Goal: Task Accomplishment & Management: Manage account settings

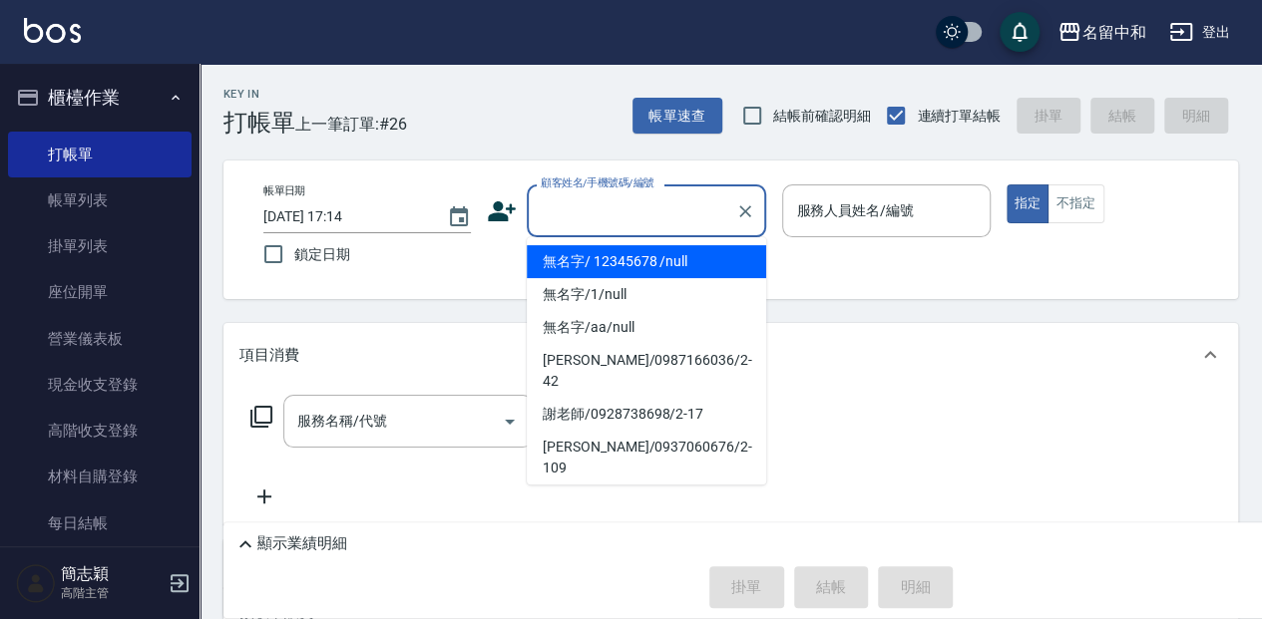
click at [585, 214] on input "顧客姓名/手機號碼/編號" at bounding box center [632, 211] width 192 height 35
click at [578, 264] on li "無名字/ 12345678 /null" at bounding box center [646, 261] width 239 height 33
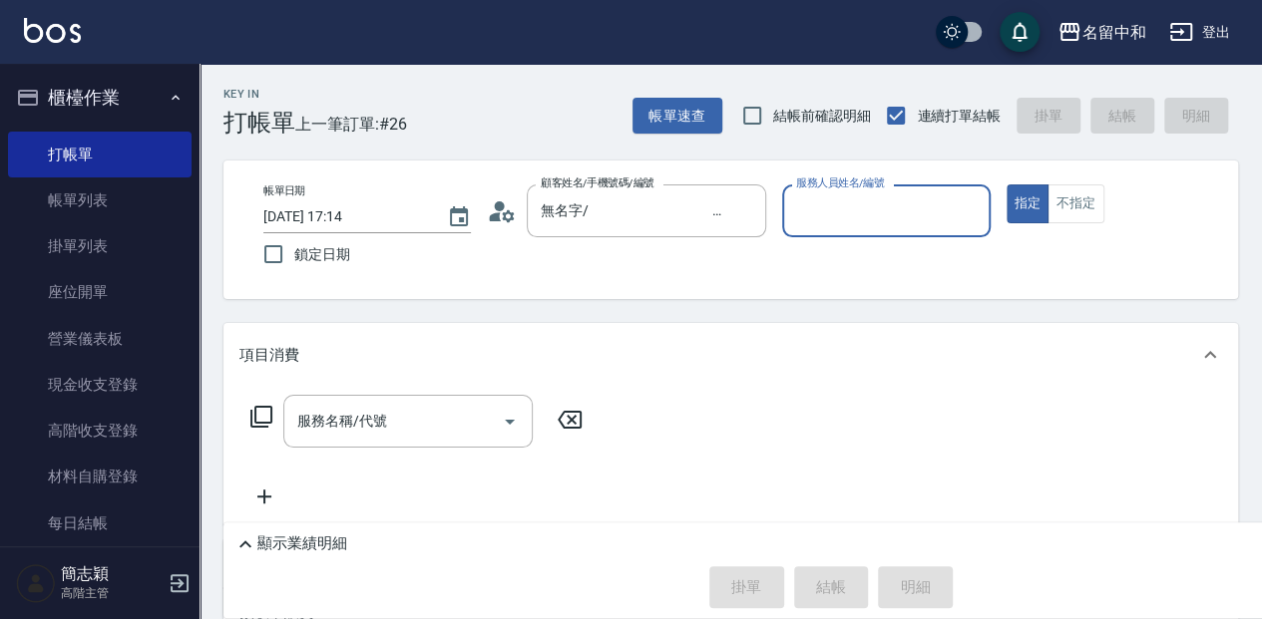
type input "無名字/ 12345678 /null"
click at [884, 208] on input "服務人員姓名/編號" at bounding box center [886, 211] width 190 height 35
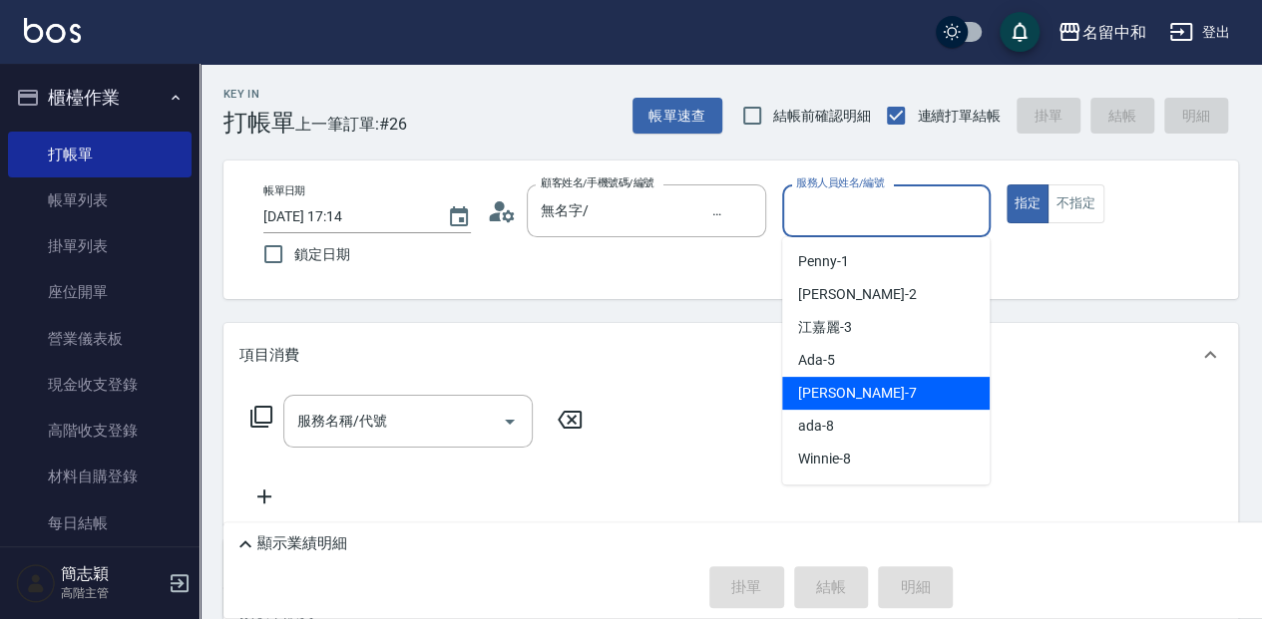
drag, startPoint x: 858, startPoint y: 383, endPoint x: 1086, endPoint y: 244, distance: 267.2
click at [860, 380] on div "Jessica -7" at bounding box center [885, 393] width 207 height 33
type input "Jessica-7"
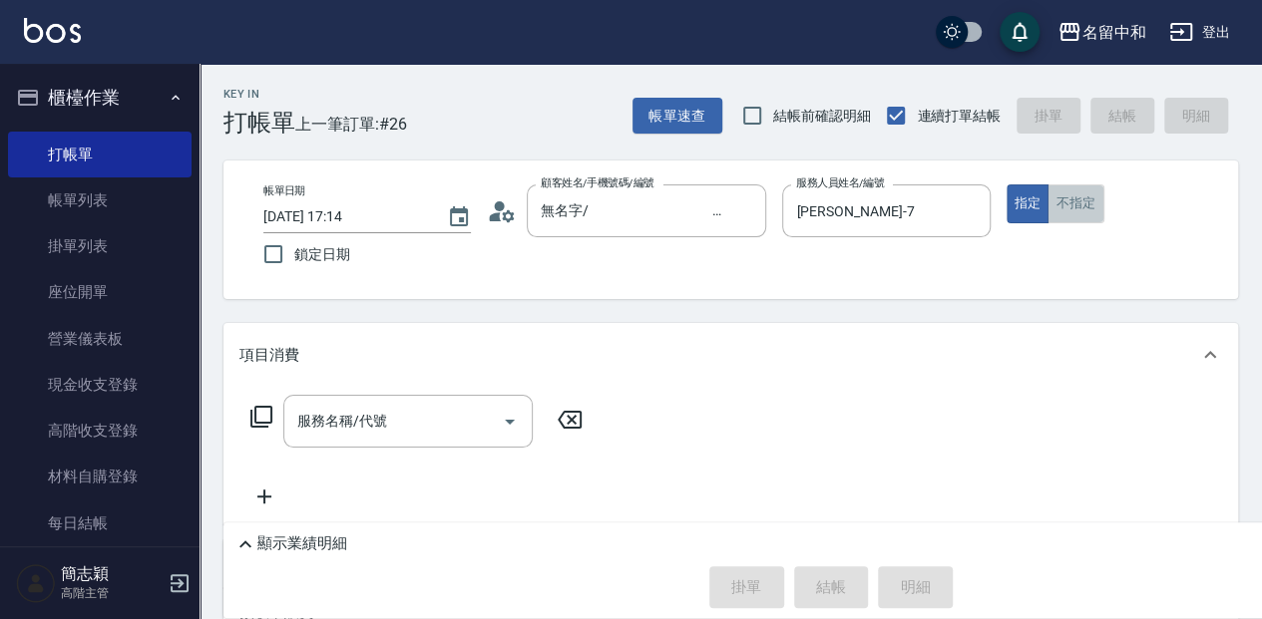
click at [1073, 199] on button "不指定" at bounding box center [1075, 204] width 56 height 39
drag, startPoint x: 429, startPoint y: 423, endPoint x: 445, endPoint y: 445, distance: 27.1
click at [432, 427] on input "服務名稱/代號" at bounding box center [393, 421] width 202 height 35
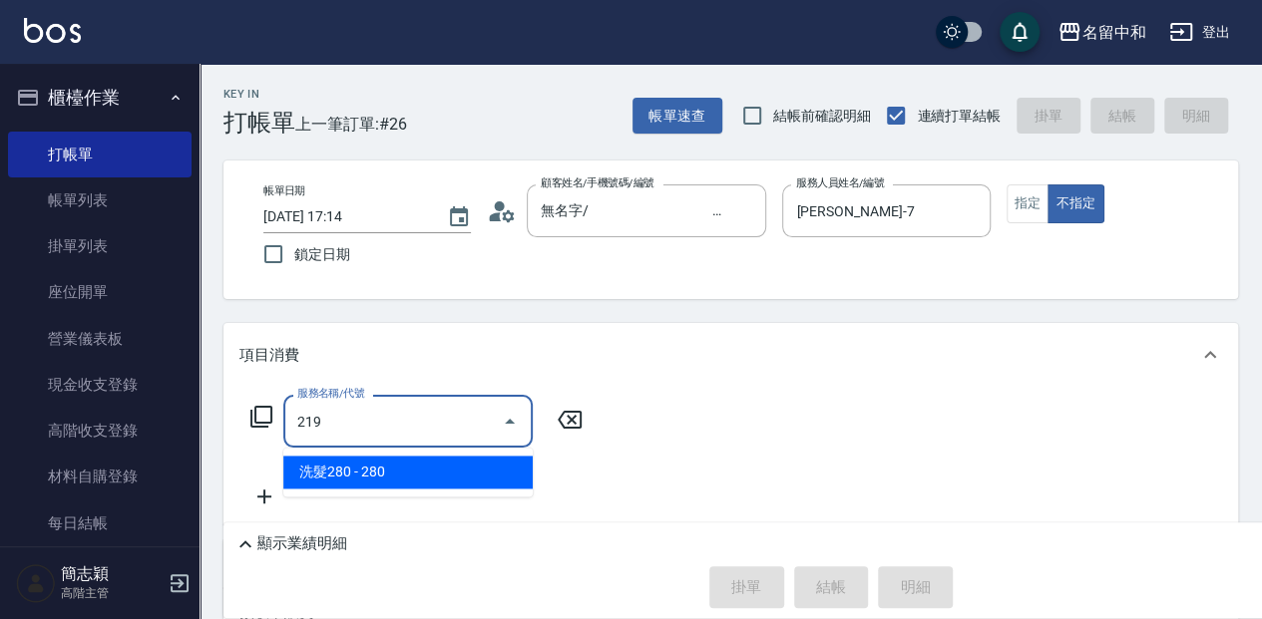
type input "洗髮280(219)"
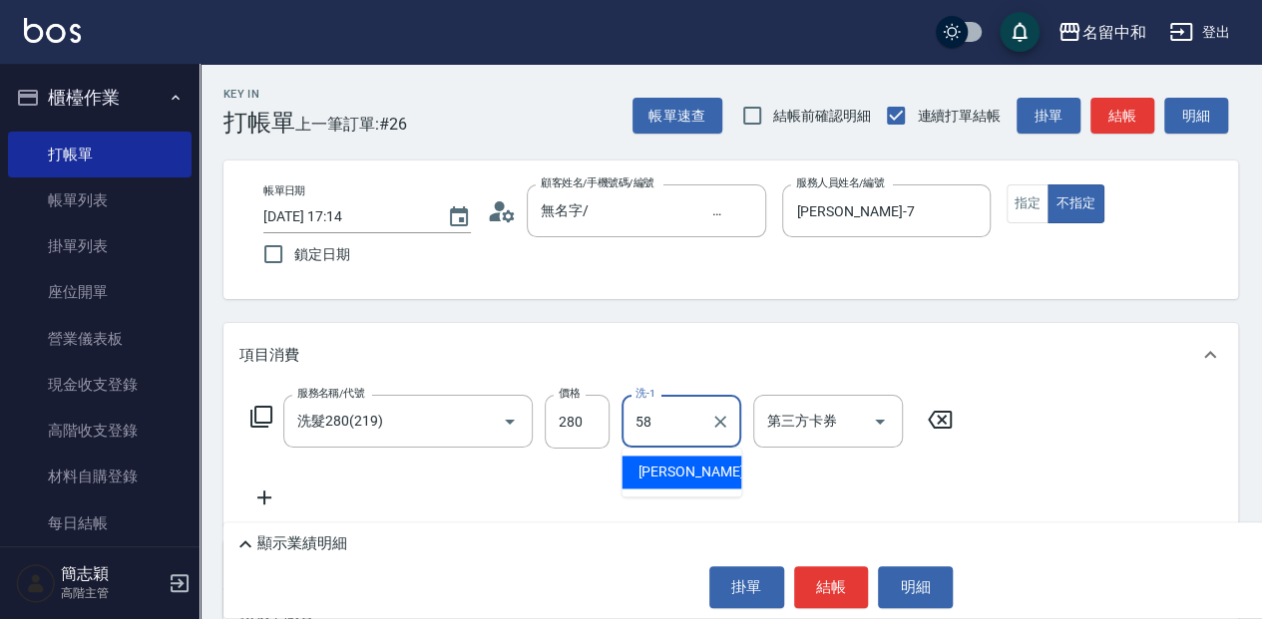
type input "莫娜-58"
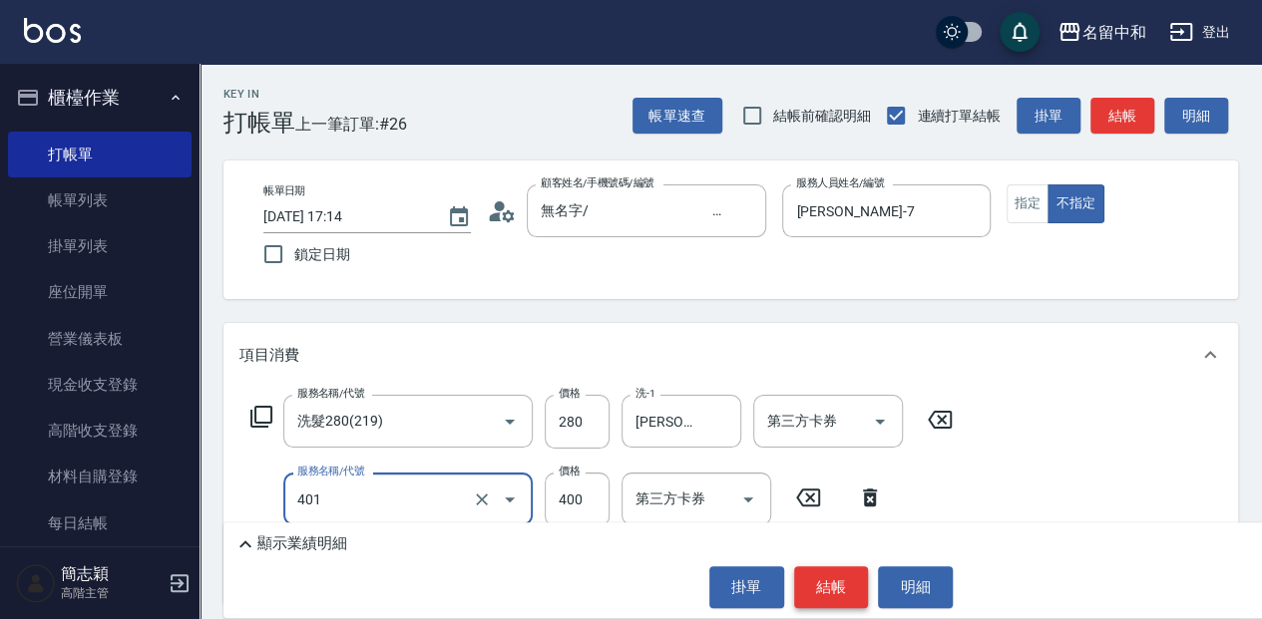
type input "剪髮(400)(401)"
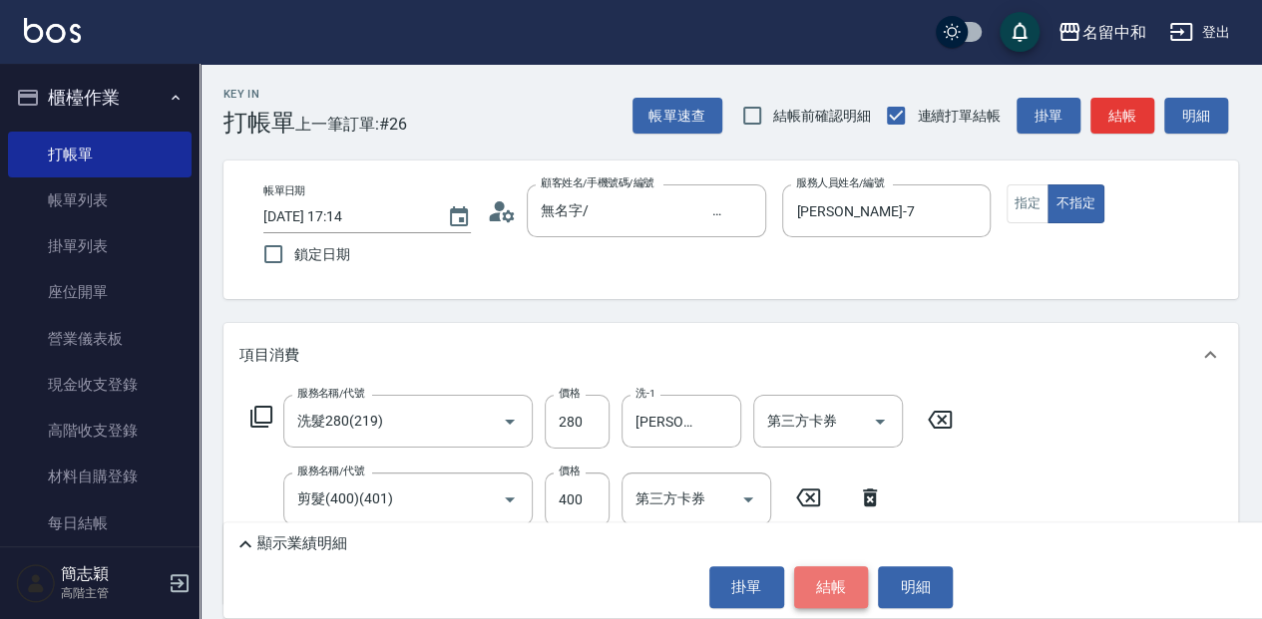
click at [839, 597] on button "結帳" at bounding box center [831, 588] width 75 height 42
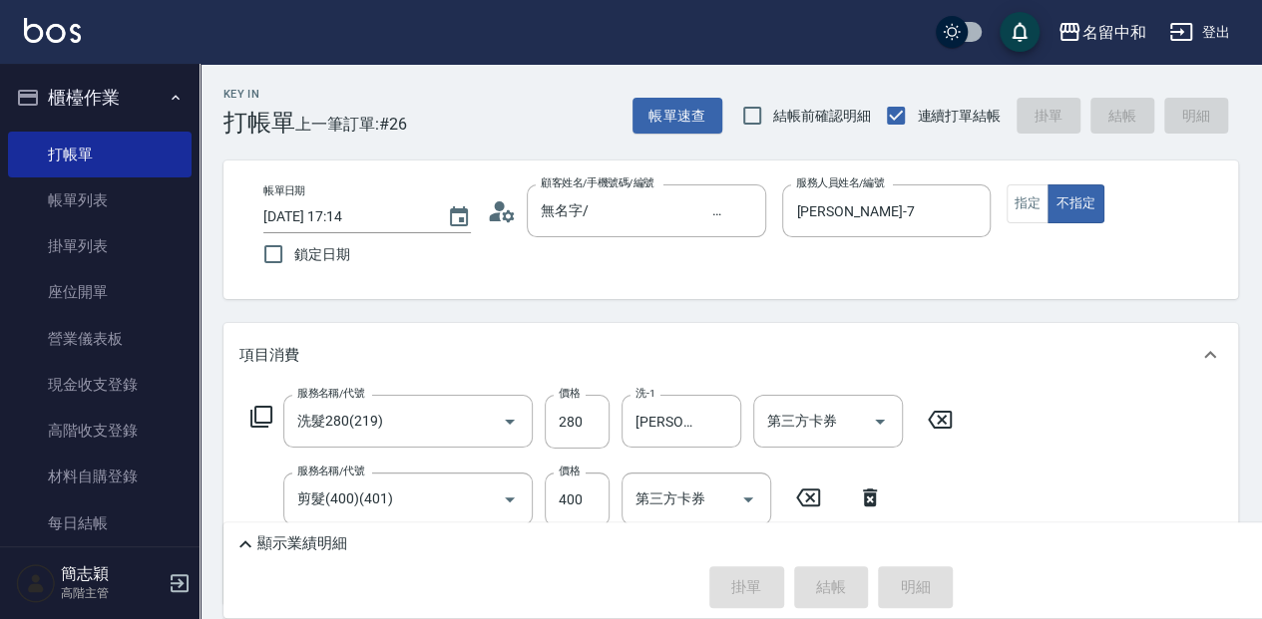
type input "2025/09/18 17:59"
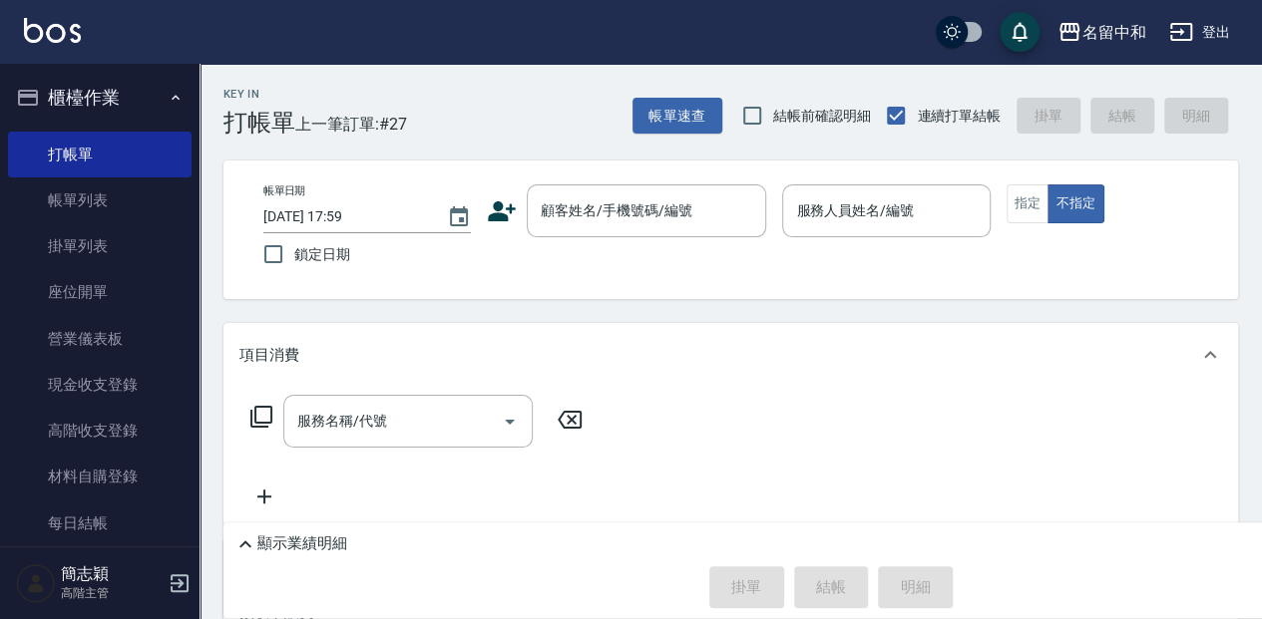
drag, startPoint x: 186, startPoint y: 130, endPoint x: 197, endPoint y: 137, distance: 13.0
click at [197, 137] on nav "櫃檯作業 打帳單 帳單列表 掛單列表 座位開單 營業儀表板 現金收支登錄 高階收支登錄 材料自購登錄 每日結帳 排班表 現場電腦打卡 掃碼打卡 預約管理 預約…" at bounding box center [100, 305] width 200 height 483
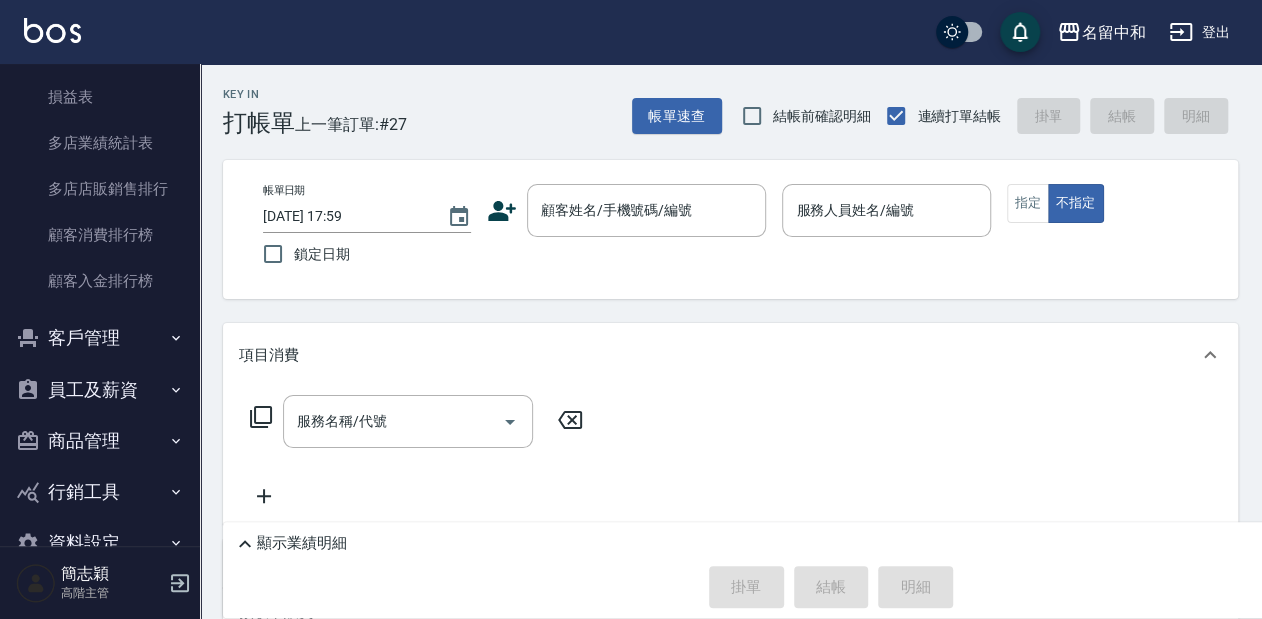
scroll to position [2516, 0]
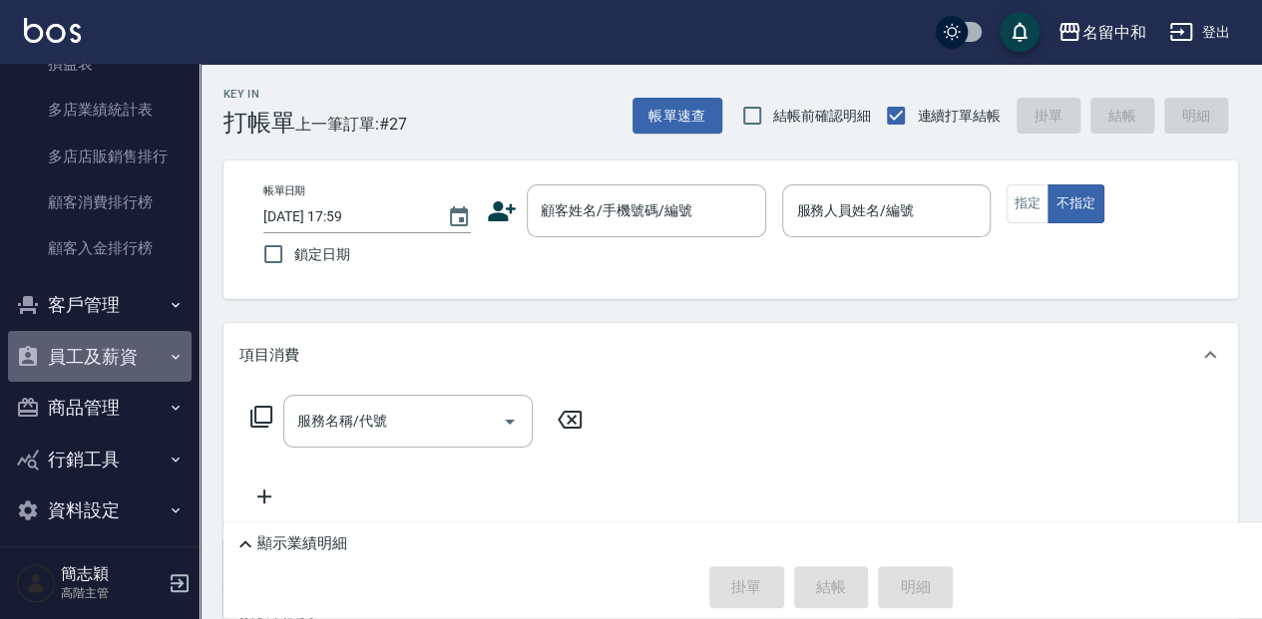
click at [129, 354] on button "員工及薪資" at bounding box center [100, 357] width 184 height 52
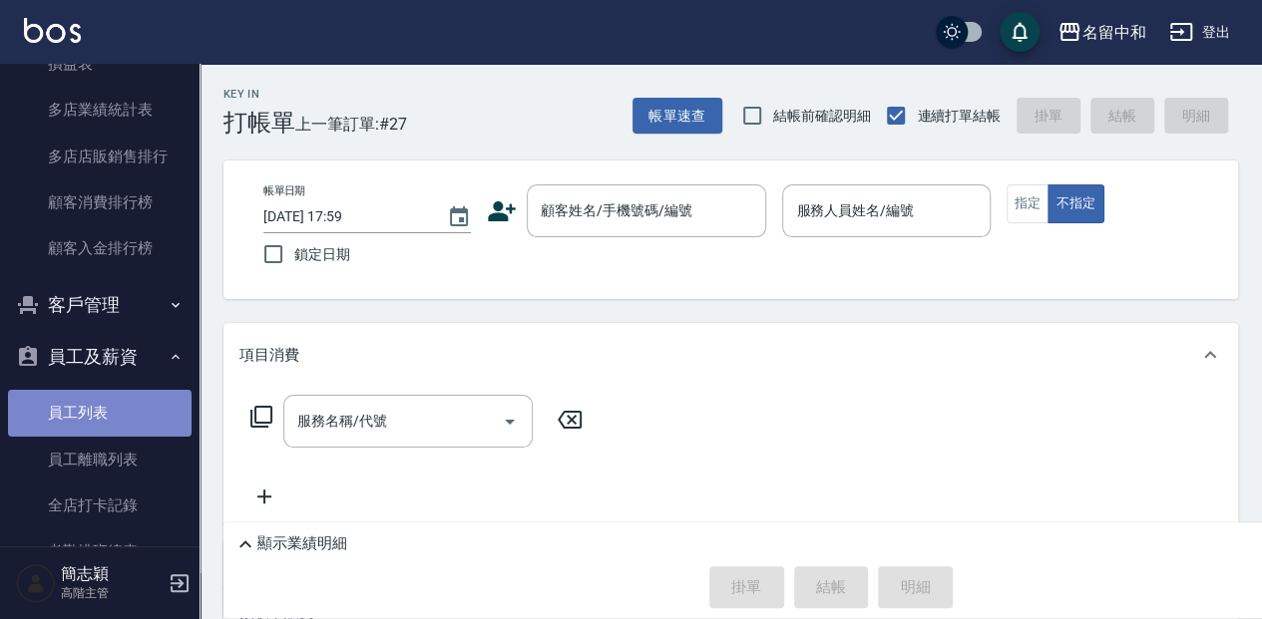
click at [128, 422] on link "員工列表" at bounding box center [100, 413] width 184 height 46
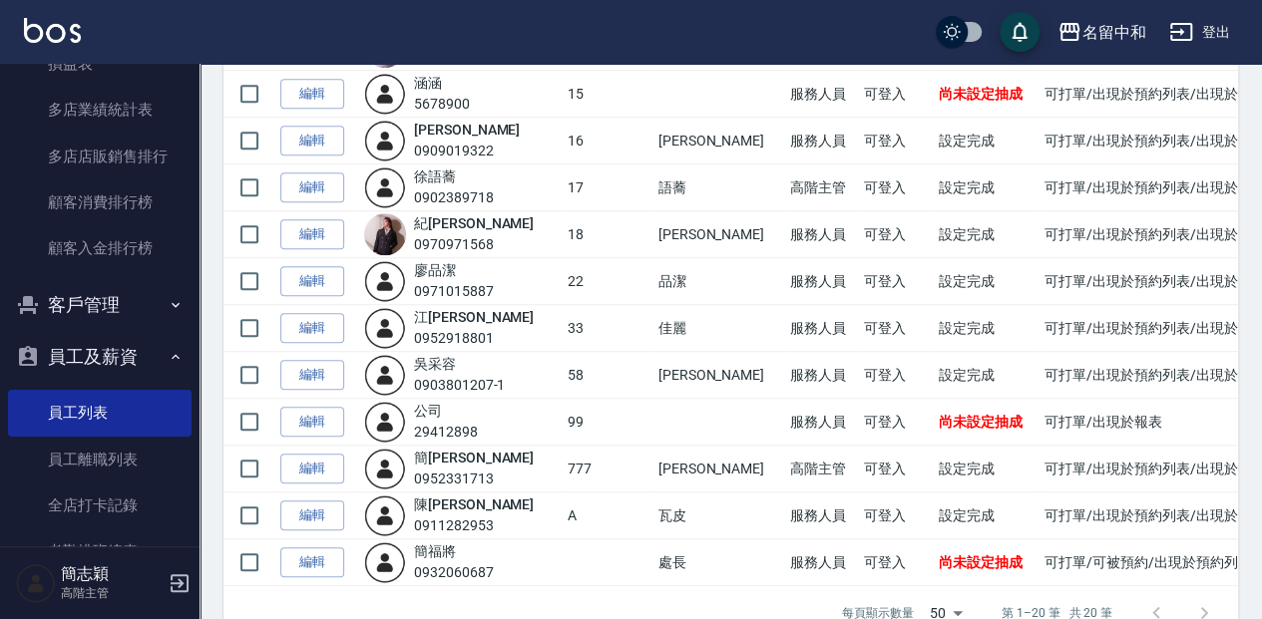
scroll to position [656, 0]
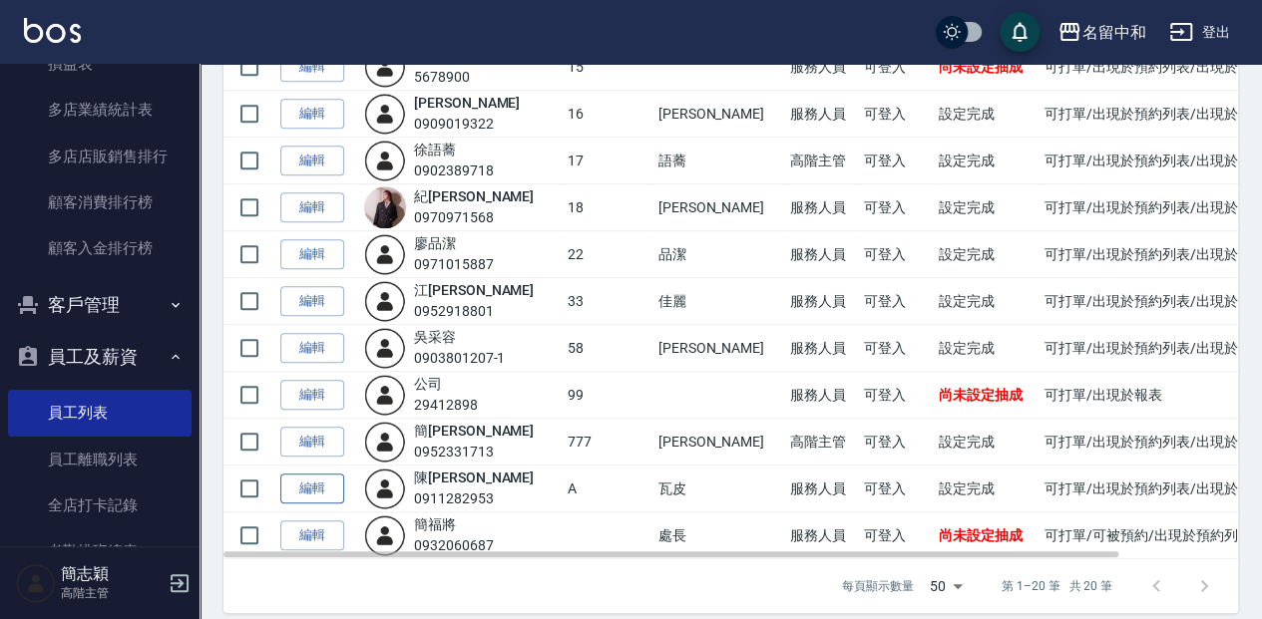
click at [321, 483] on link "編輯" at bounding box center [312, 489] width 64 height 31
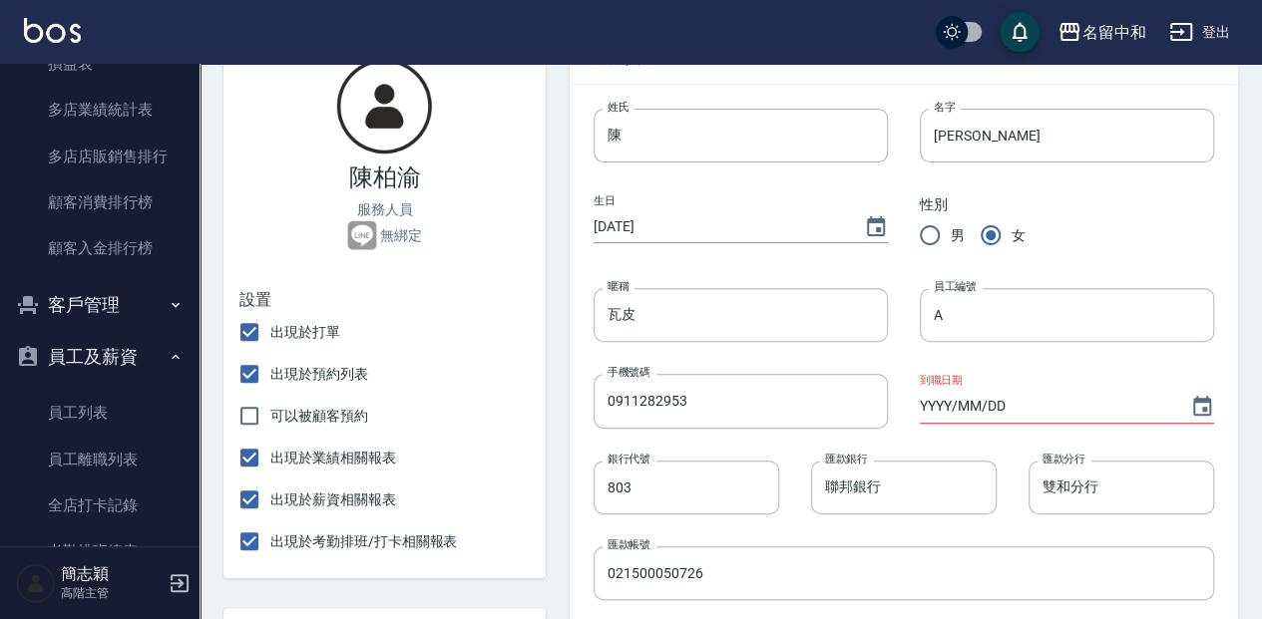
scroll to position [482, 0]
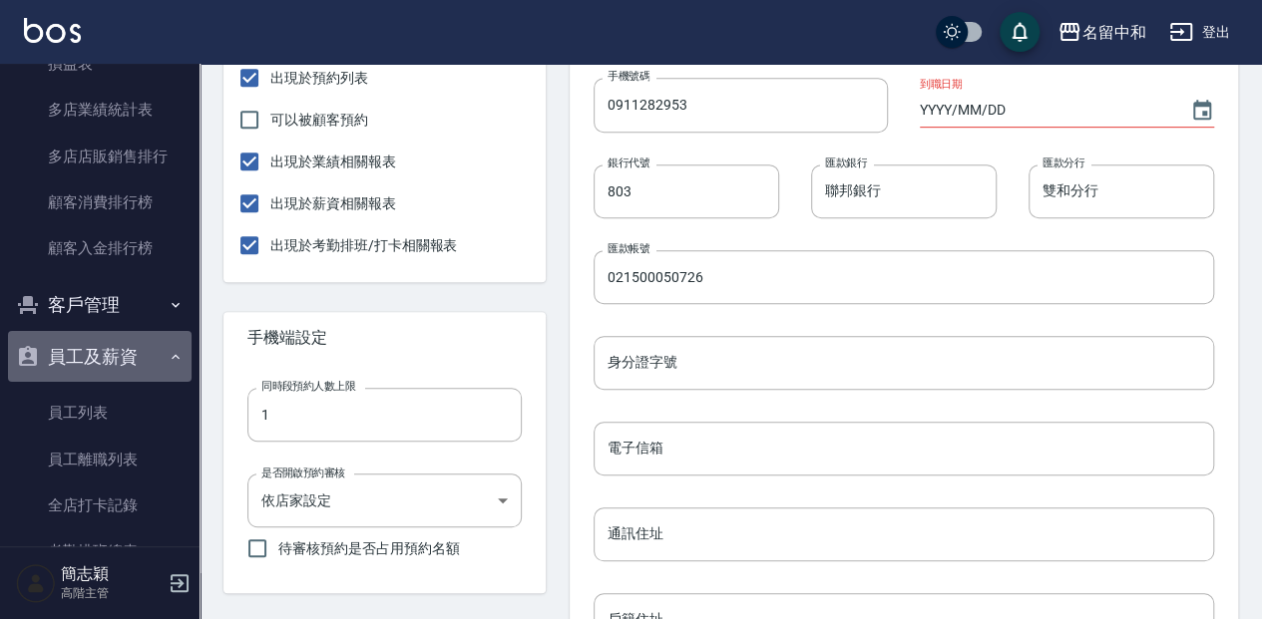
click at [148, 371] on button "員工及薪資" at bounding box center [100, 357] width 184 height 52
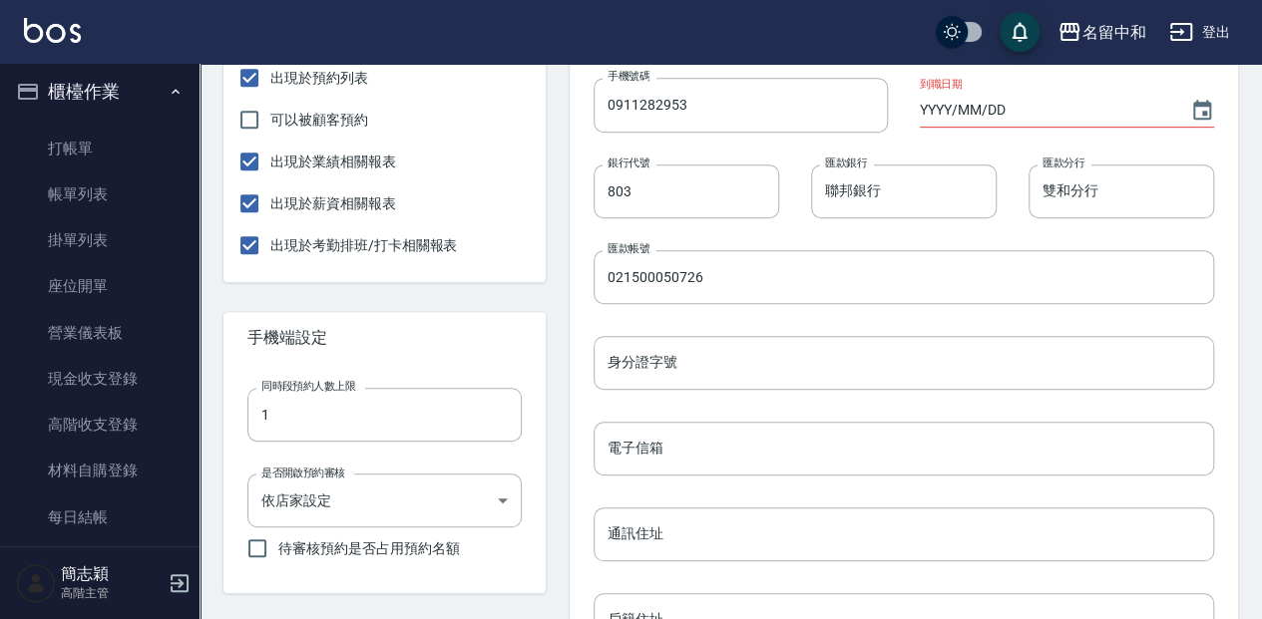
scroll to position [0, 0]
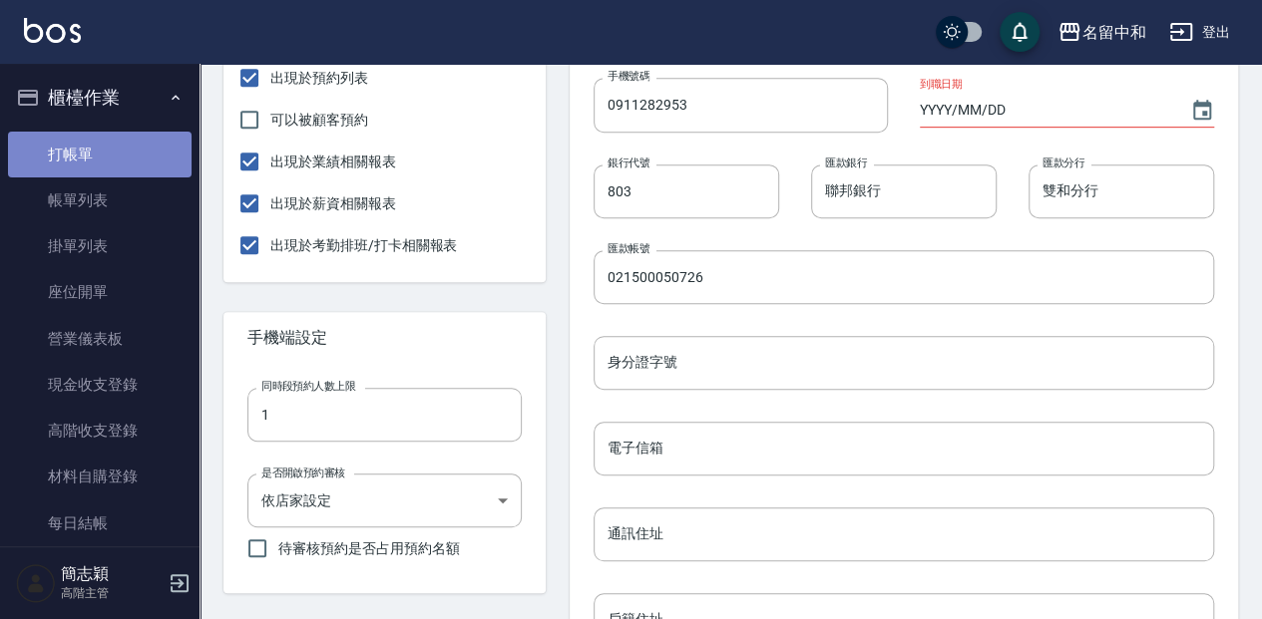
click at [110, 162] on link "打帳單" at bounding box center [100, 155] width 184 height 46
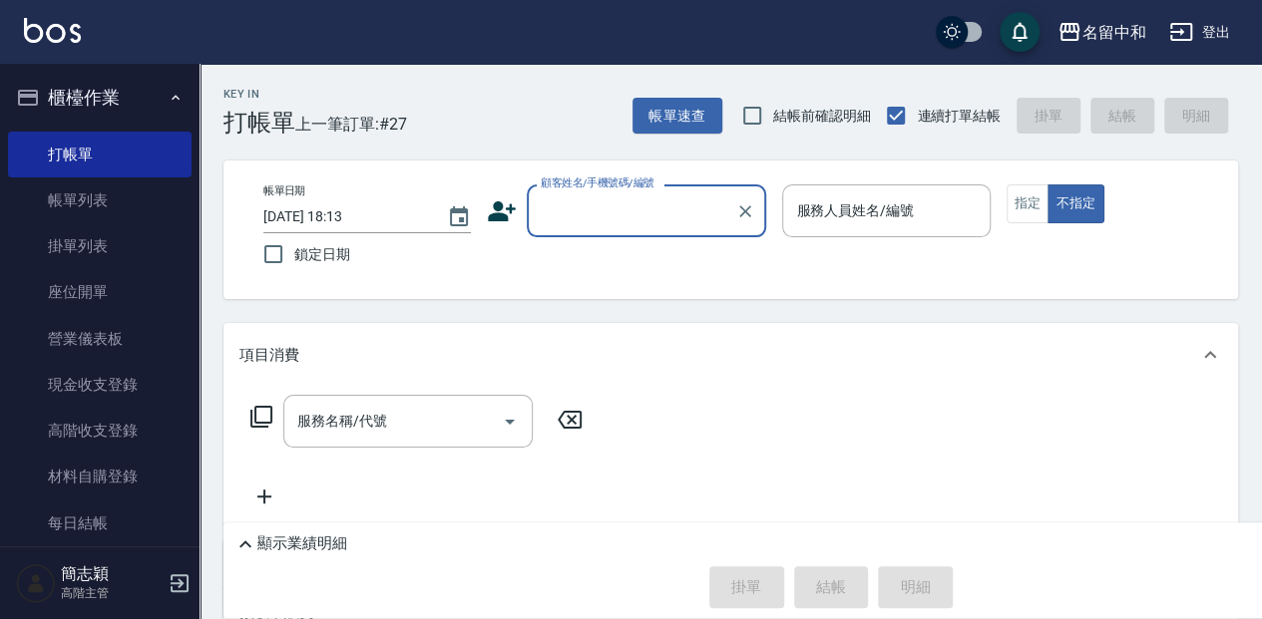
click at [597, 211] on input "顧客姓名/手機號碼/編號" at bounding box center [632, 211] width 192 height 35
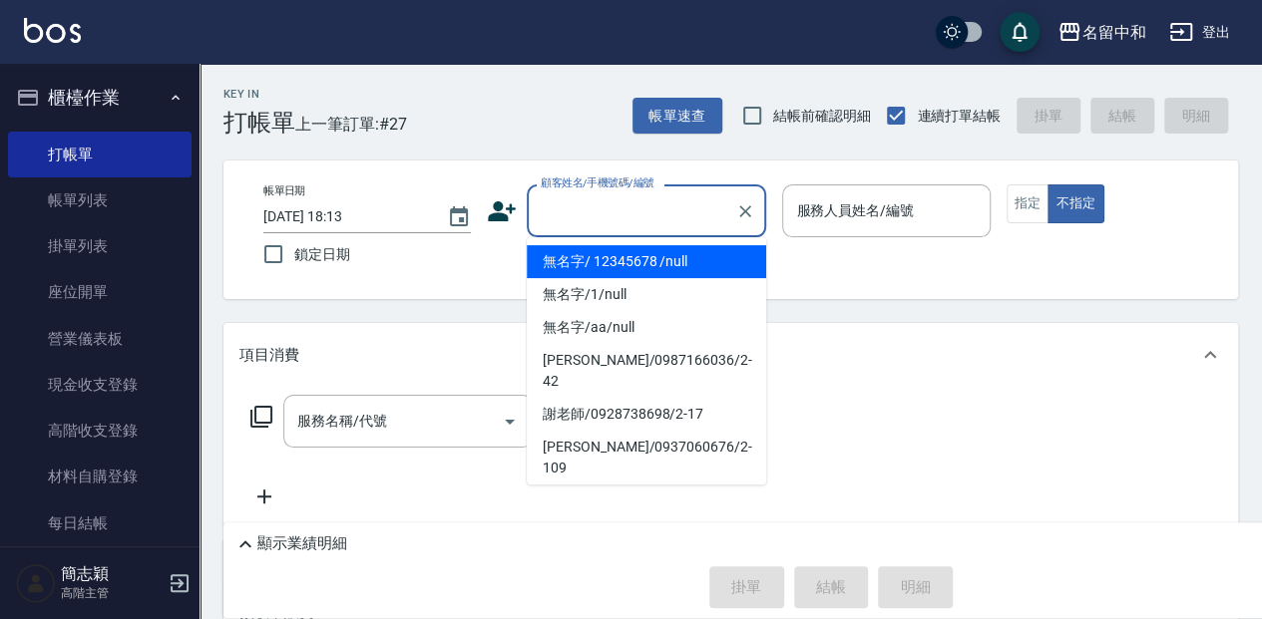
click at [616, 257] on li "無名字/ 12345678 /null" at bounding box center [646, 261] width 239 height 33
type input "無名字/ 12345678 /null"
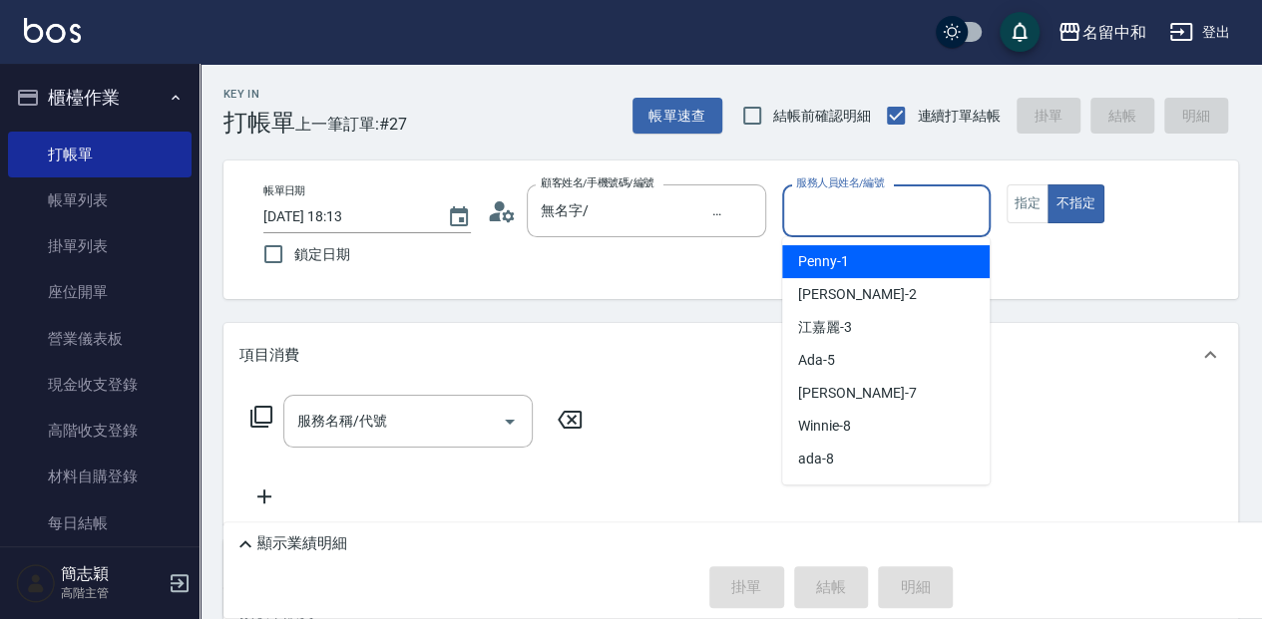
click at [804, 213] on input "服務人員姓名/編號" at bounding box center [886, 211] width 190 height 35
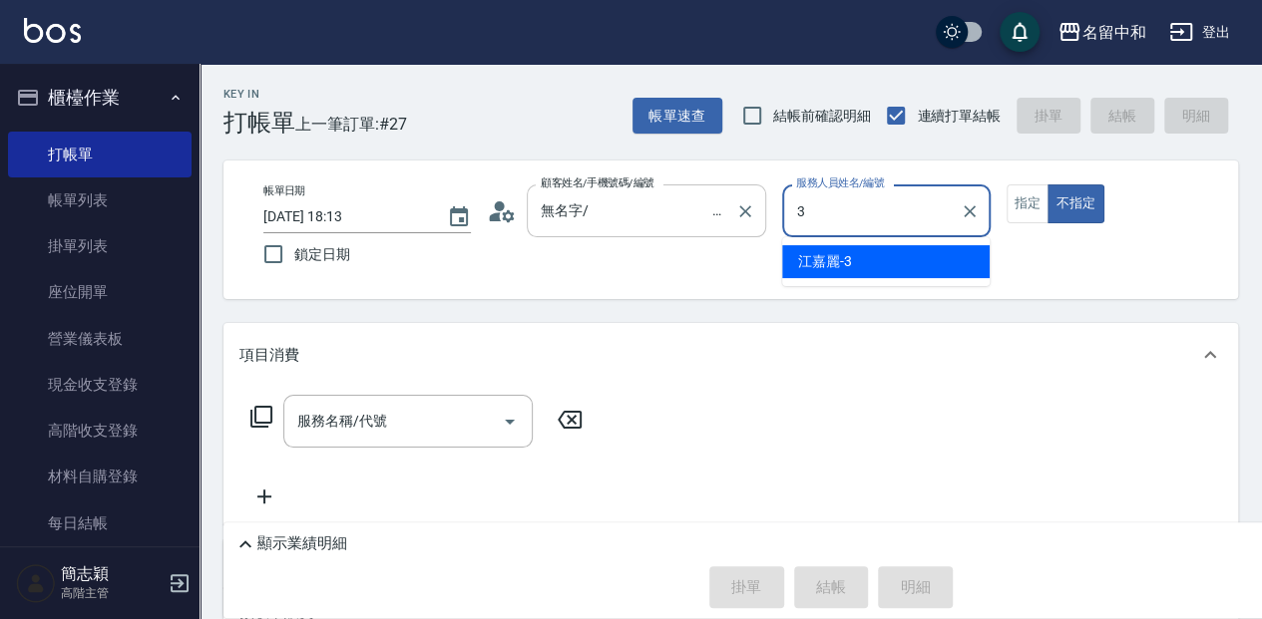
type input "江嘉麗-3"
type button "false"
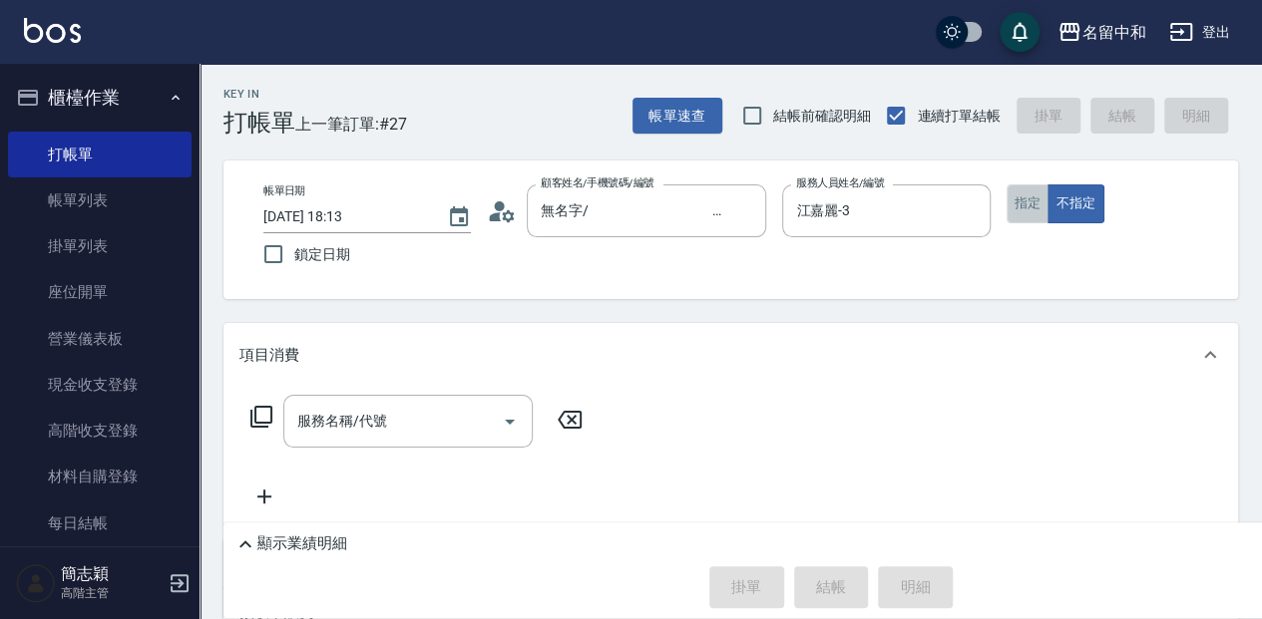
click at [1014, 200] on button "指定" at bounding box center [1028, 204] width 43 height 39
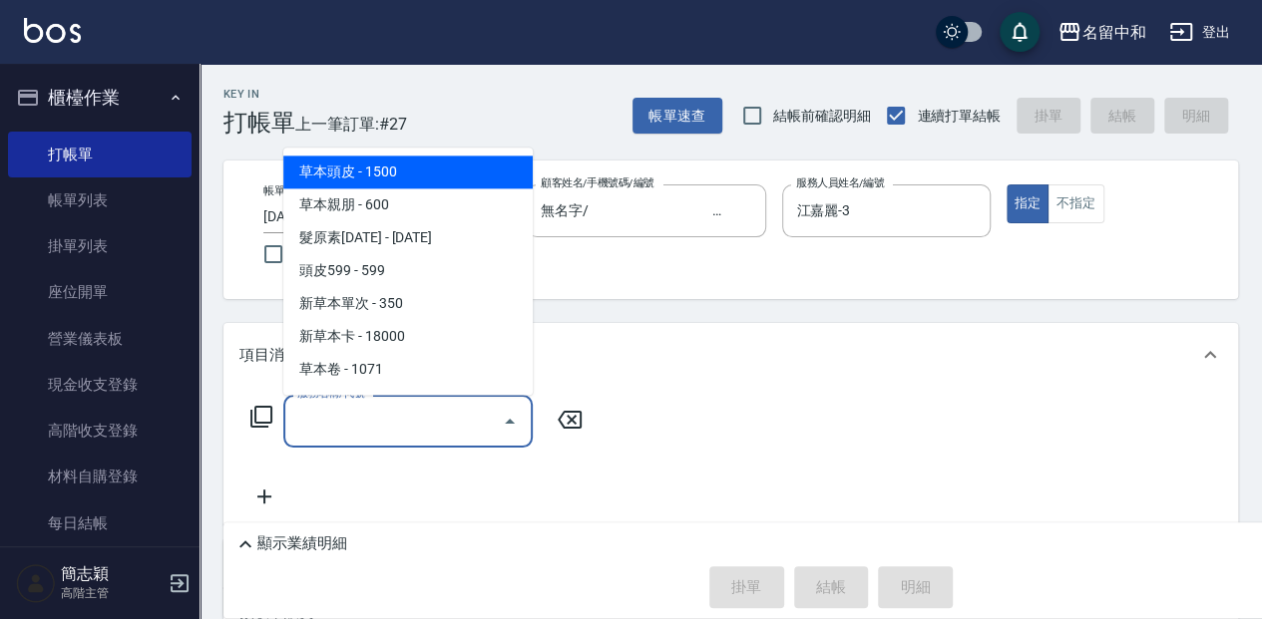
click at [419, 427] on input "服務名稱/代號" at bounding box center [393, 421] width 202 height 35
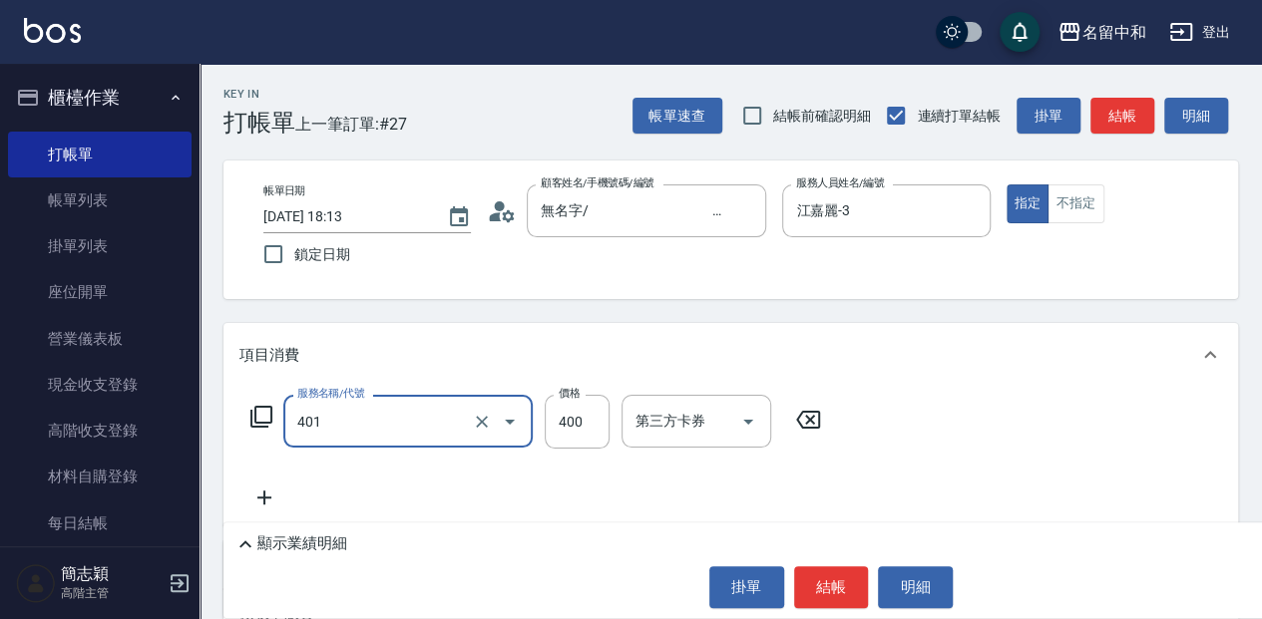
type input "剪髮(400)(401)"
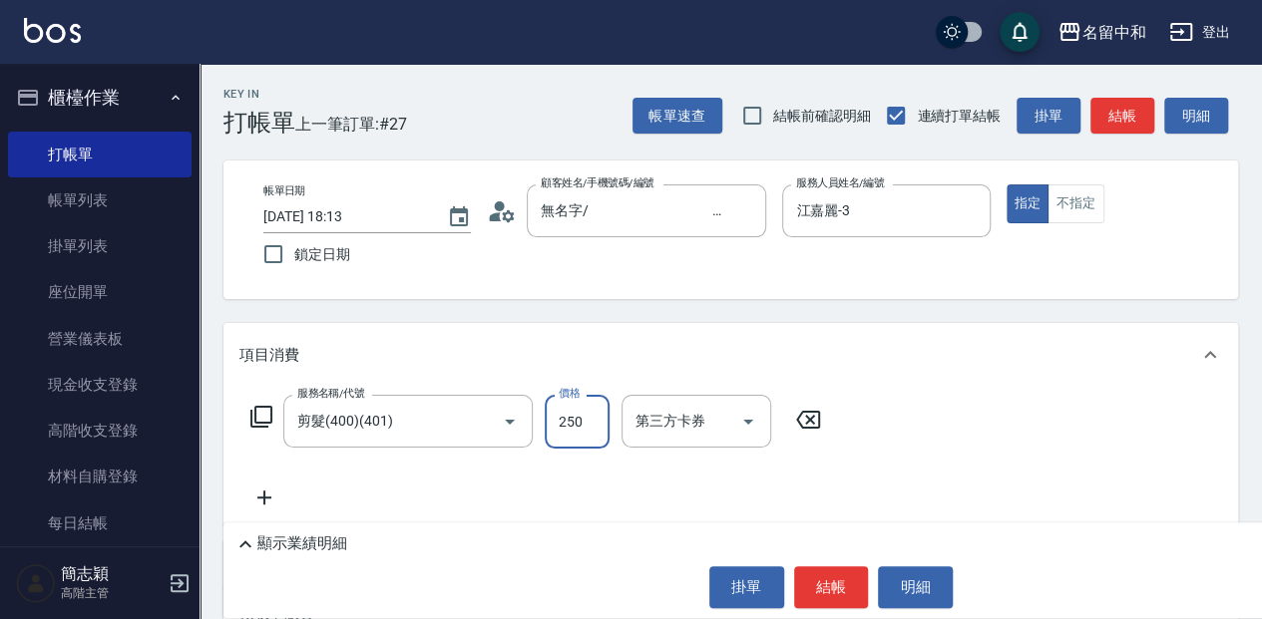
type input "250"
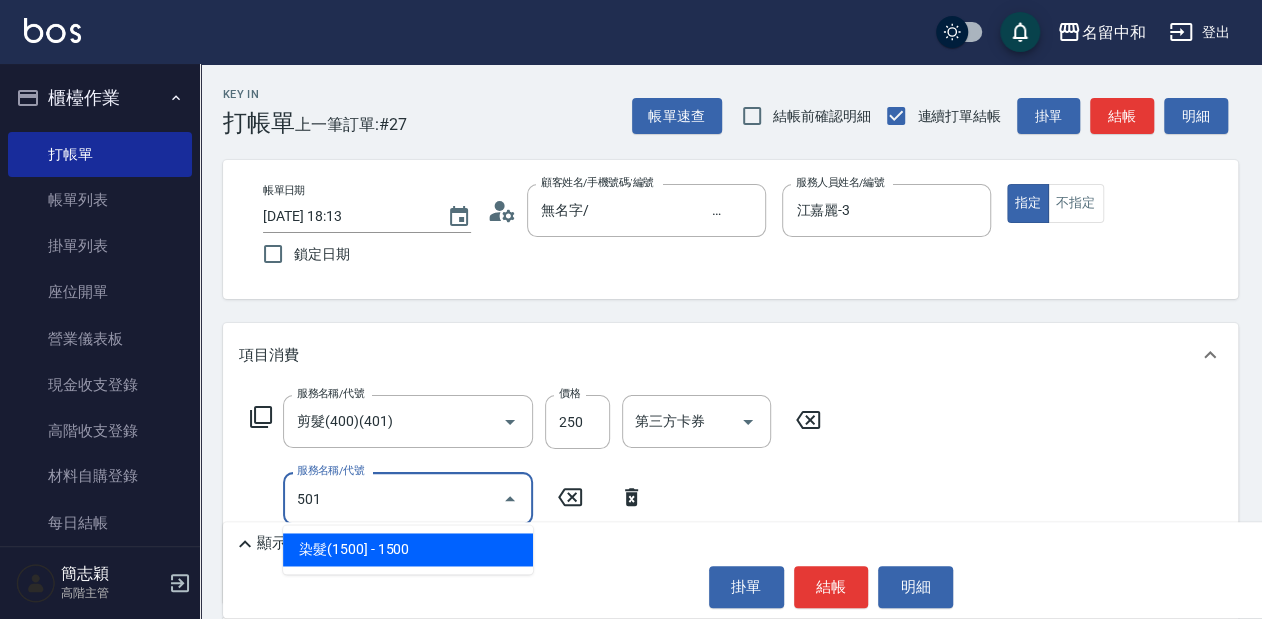
type input "染髮(1500](501)"
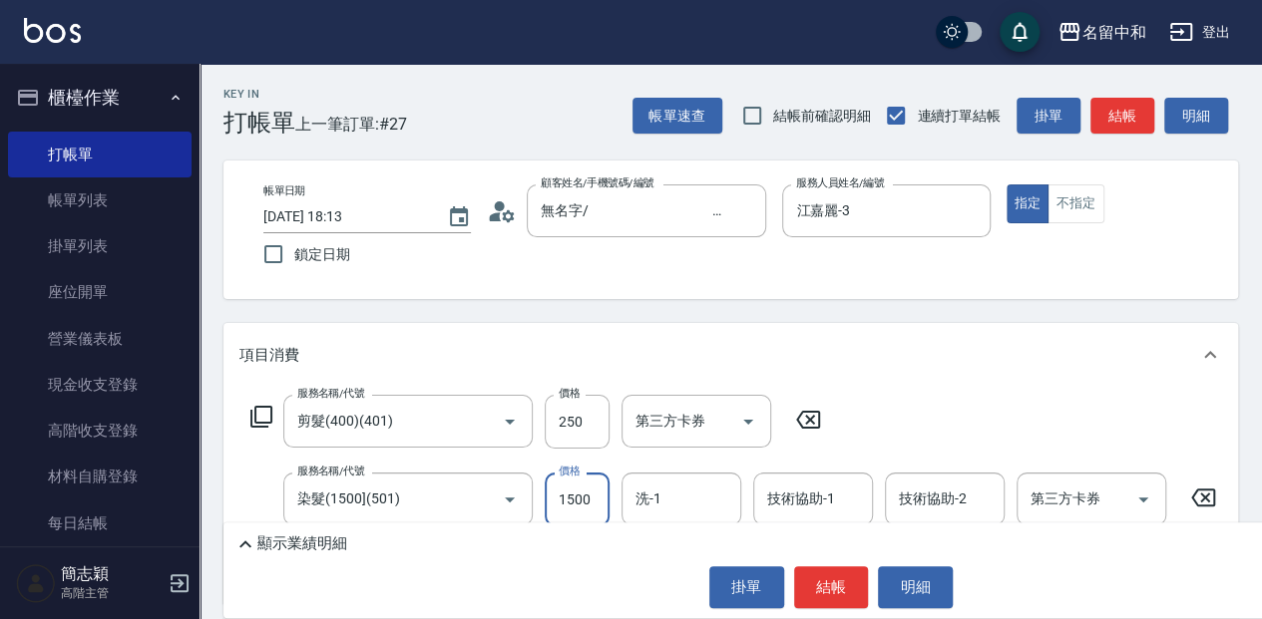
scroll to position [66, 0]
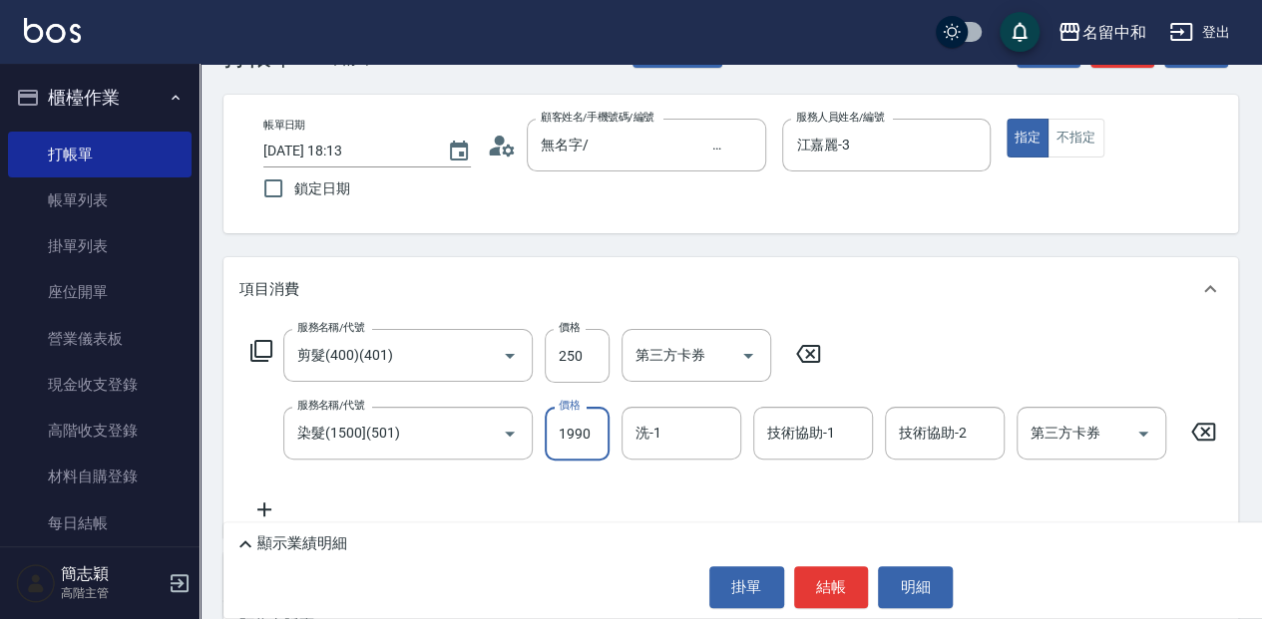
type input "1990"
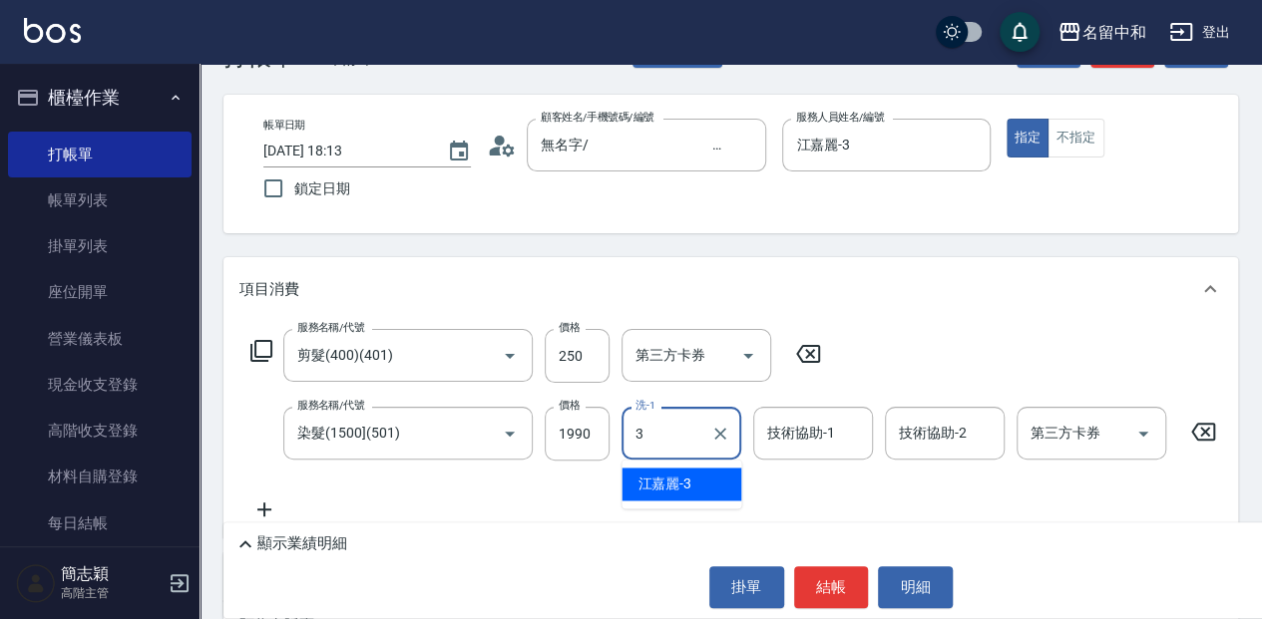
type input "江嘉麗-3"
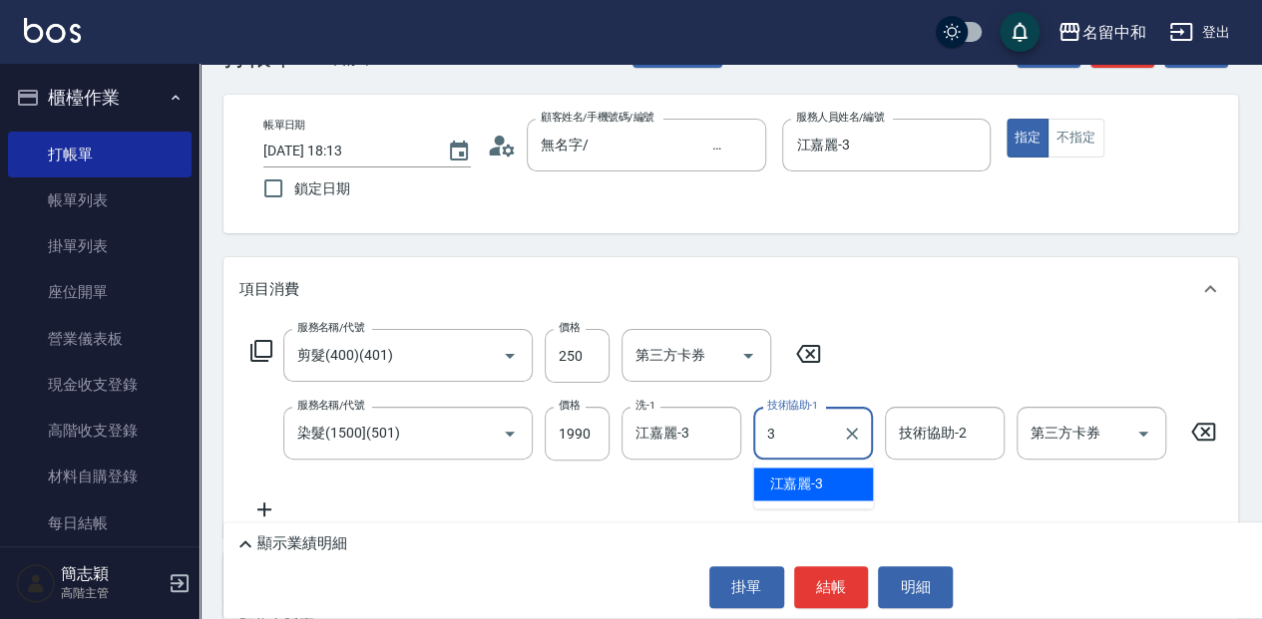
type input "江嘉麗-3"
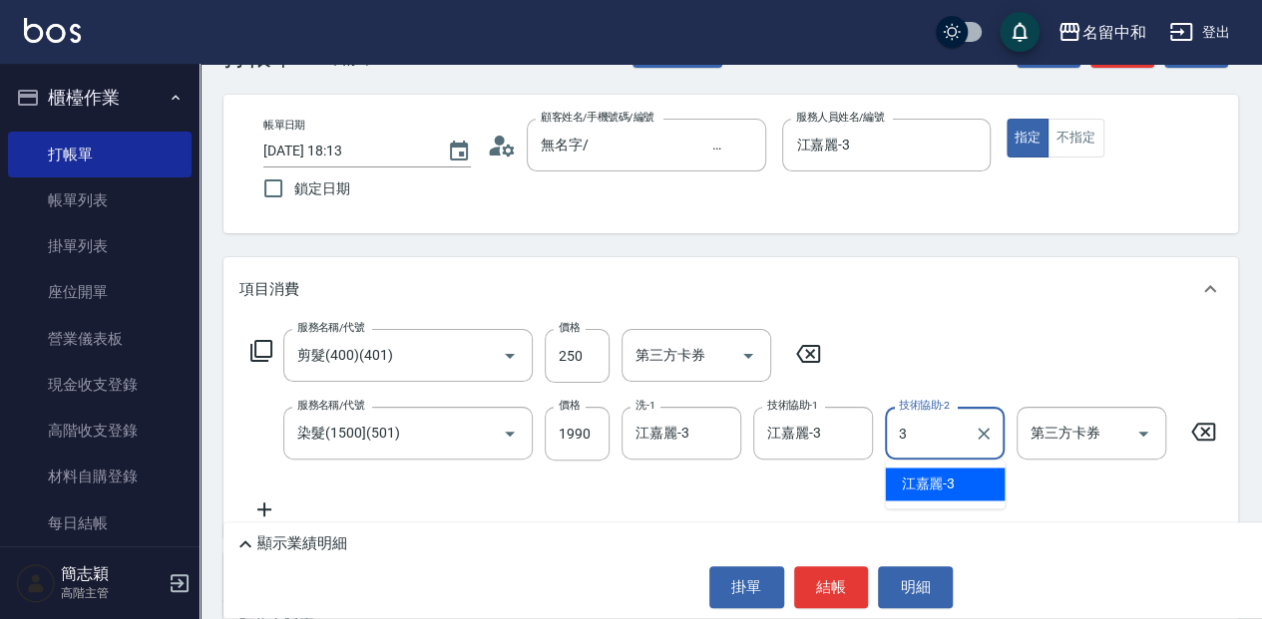
type input "江嘉麗-3"
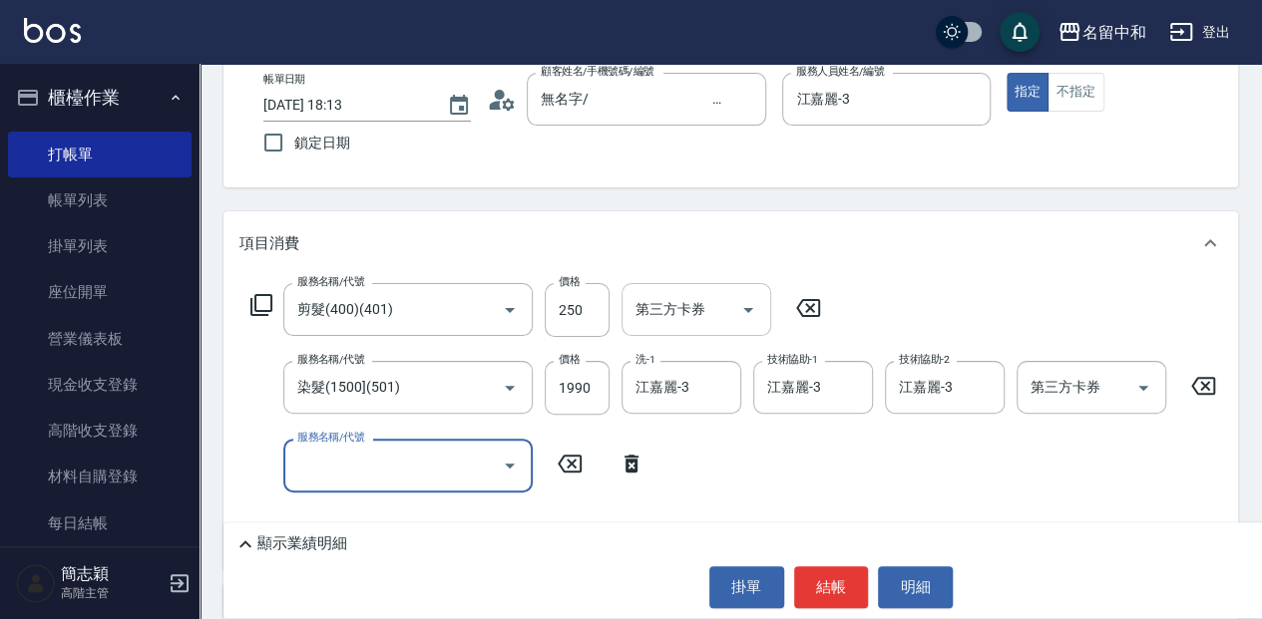
scroll to position [200, 0]
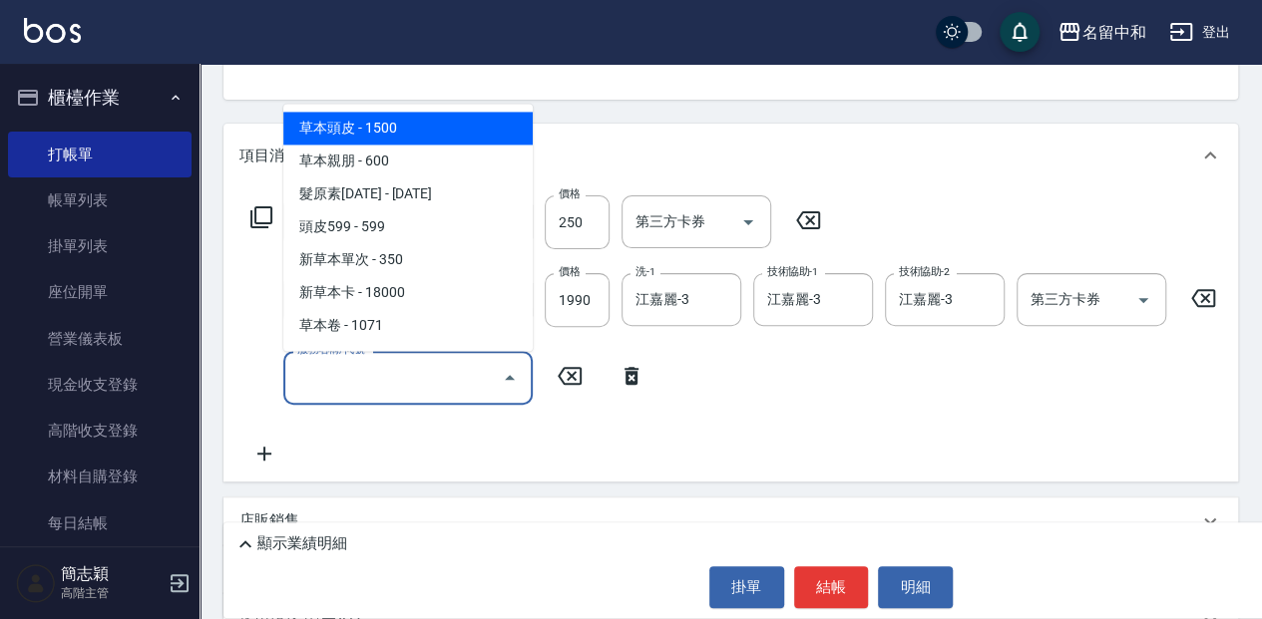
click at [482, 381] on input "服務名稱/代號" at bounding box center [393, 377] width 202 height 35
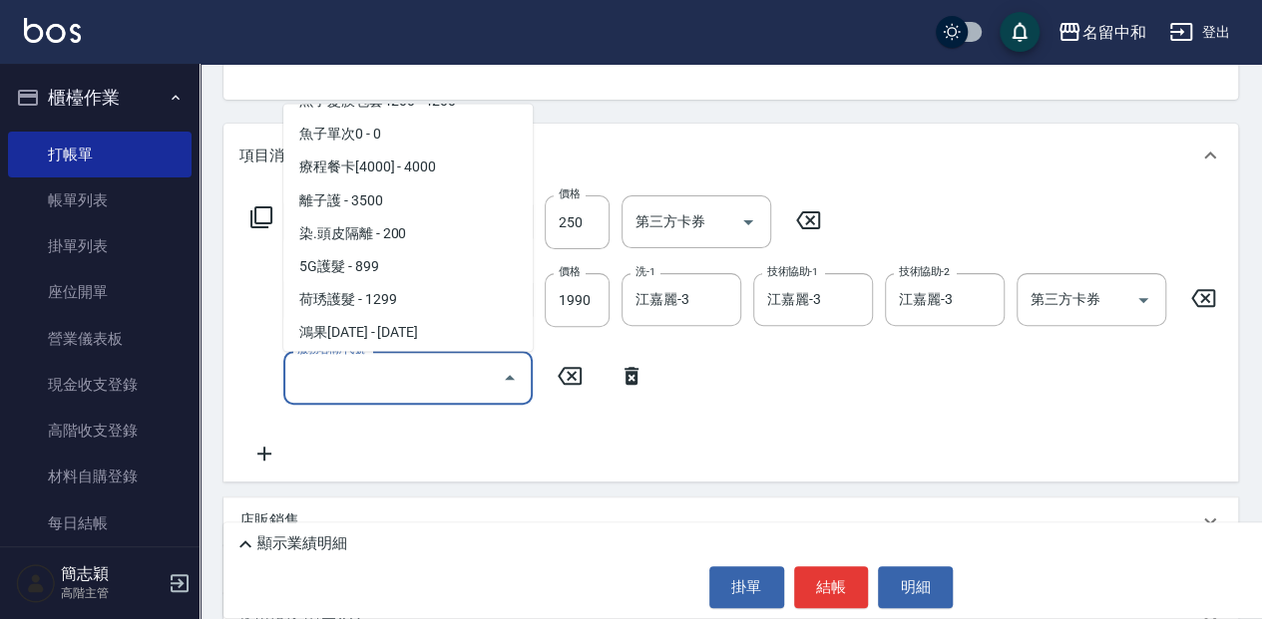
scroll to position [1839, 0]
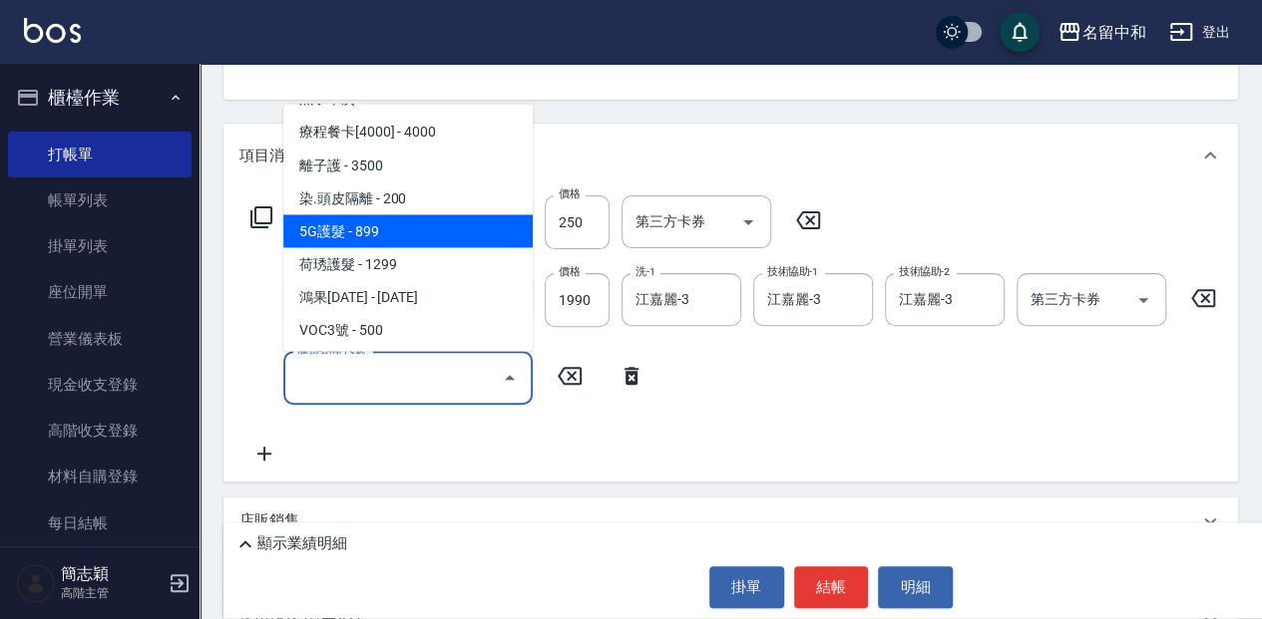
click at [463, 211] on span "染.頭皮隔離 - 200" at bounding box center [407, 198] width 249 height 33
type input "染.頭皮隔離(611)"
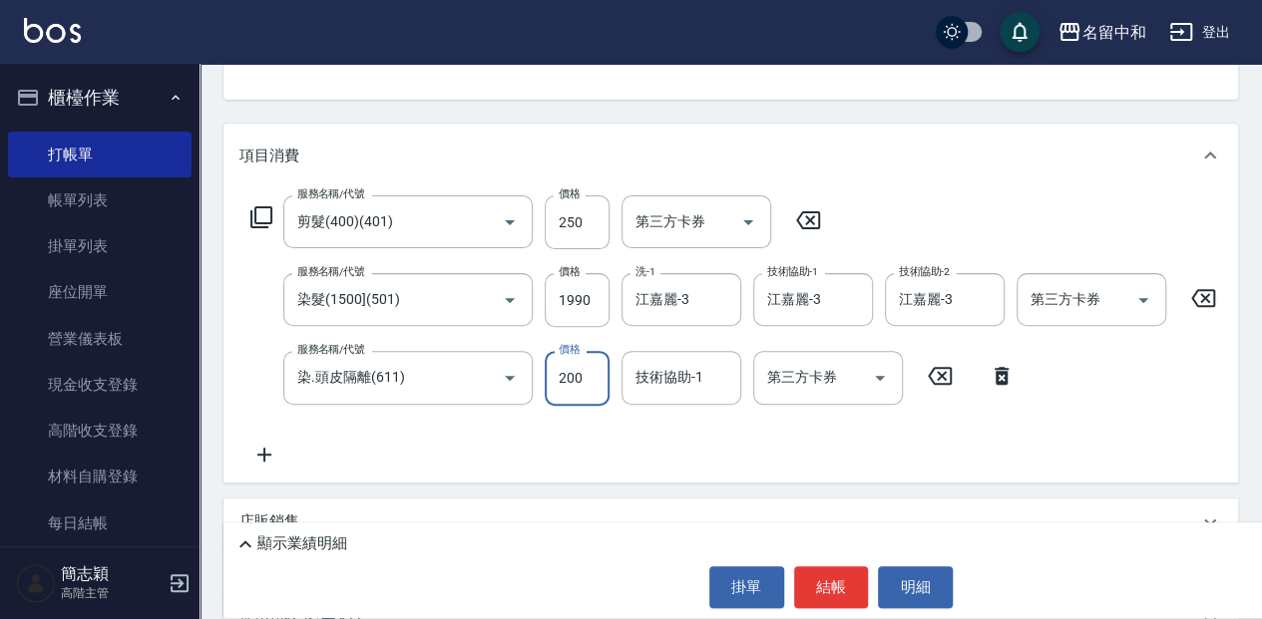
drag, startPoint x: 590, startPoint y: 383, endPoint x: 618, endPoint y: 371, distance: 31.3
click at [590, 383] on input "200" at bounding box center [577, 378] width 65 height 54
type input "300"
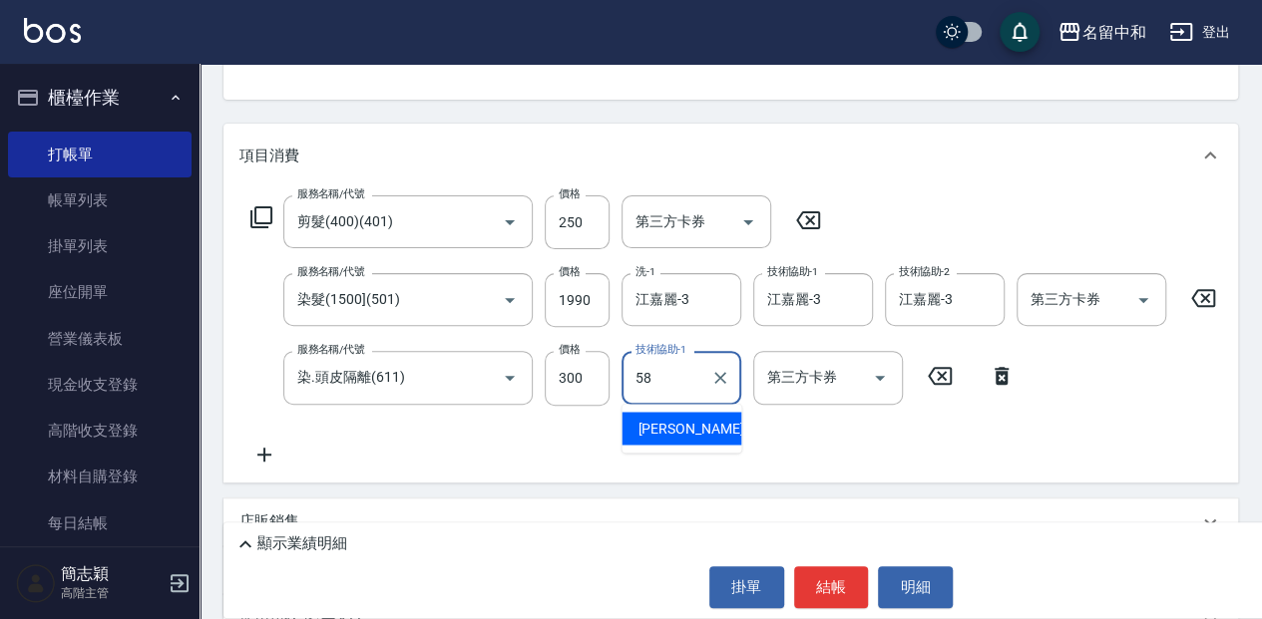
type input "莫娜-58"
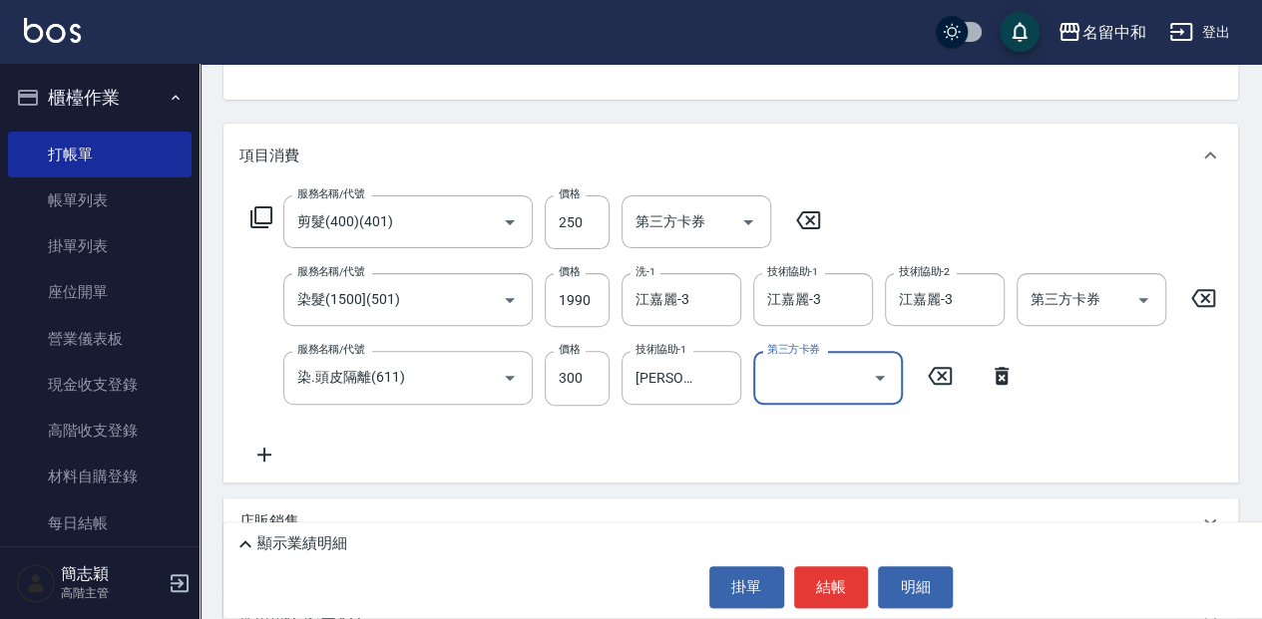
scroll to position [443, 0]
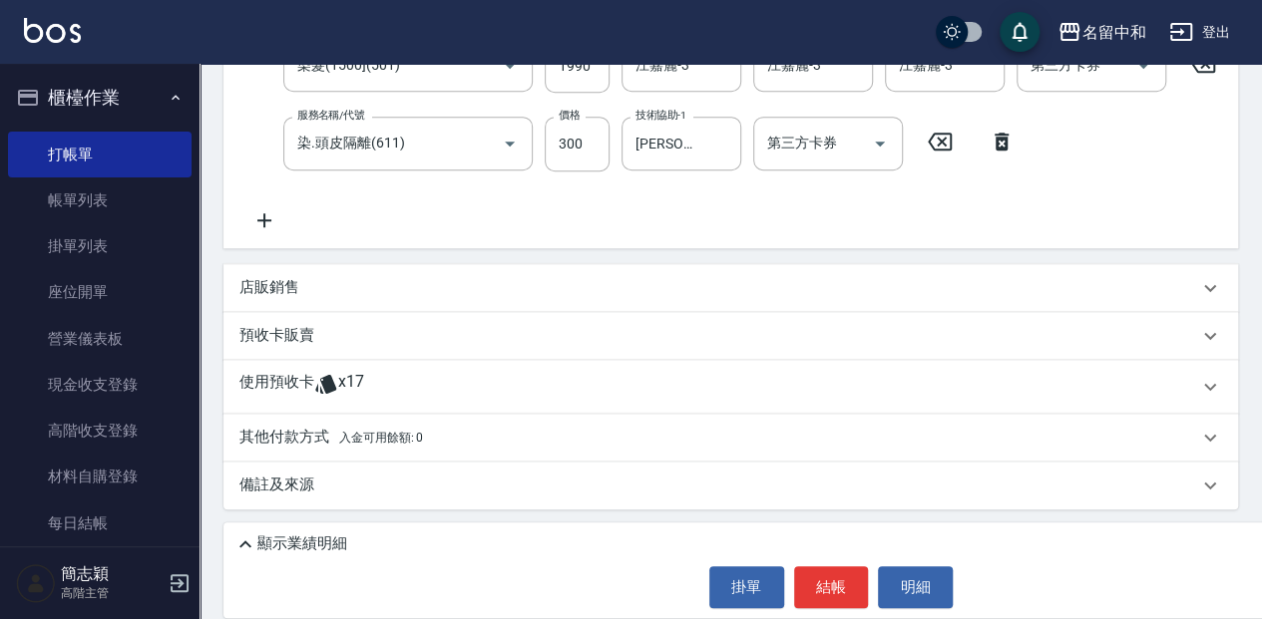
click at [333, 435] on p "其他付款方式 入金可用餘額: 0" at bounding box center [331, 438] width 184 height 22
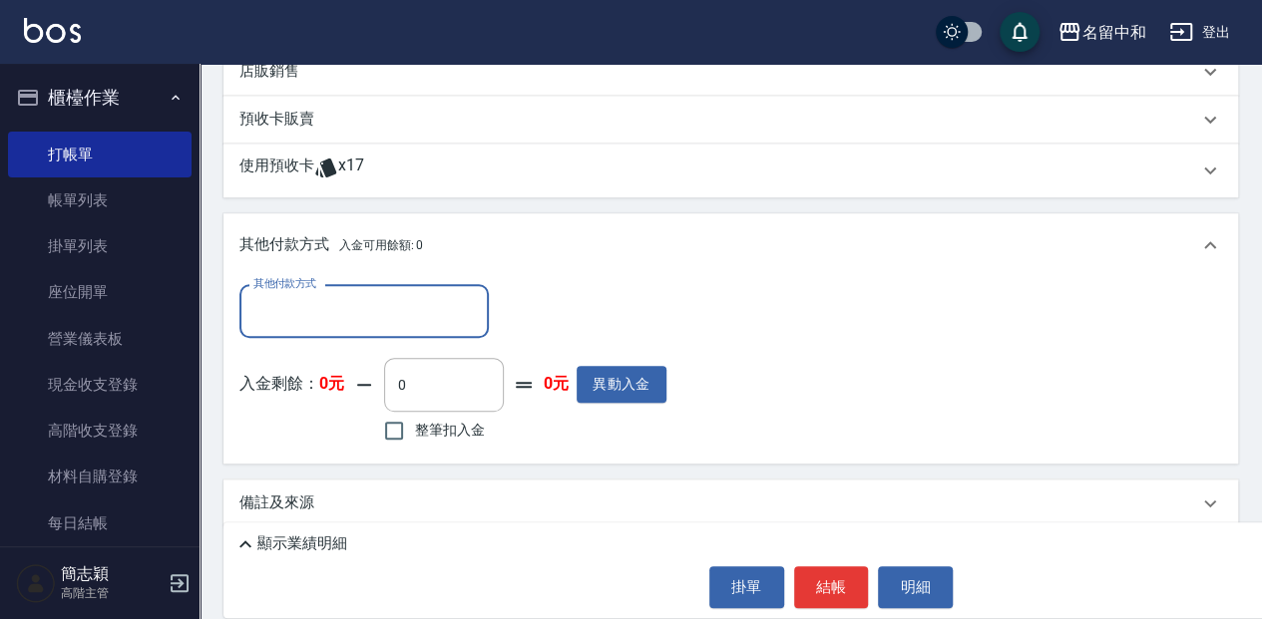
scroll to position [677, 0]
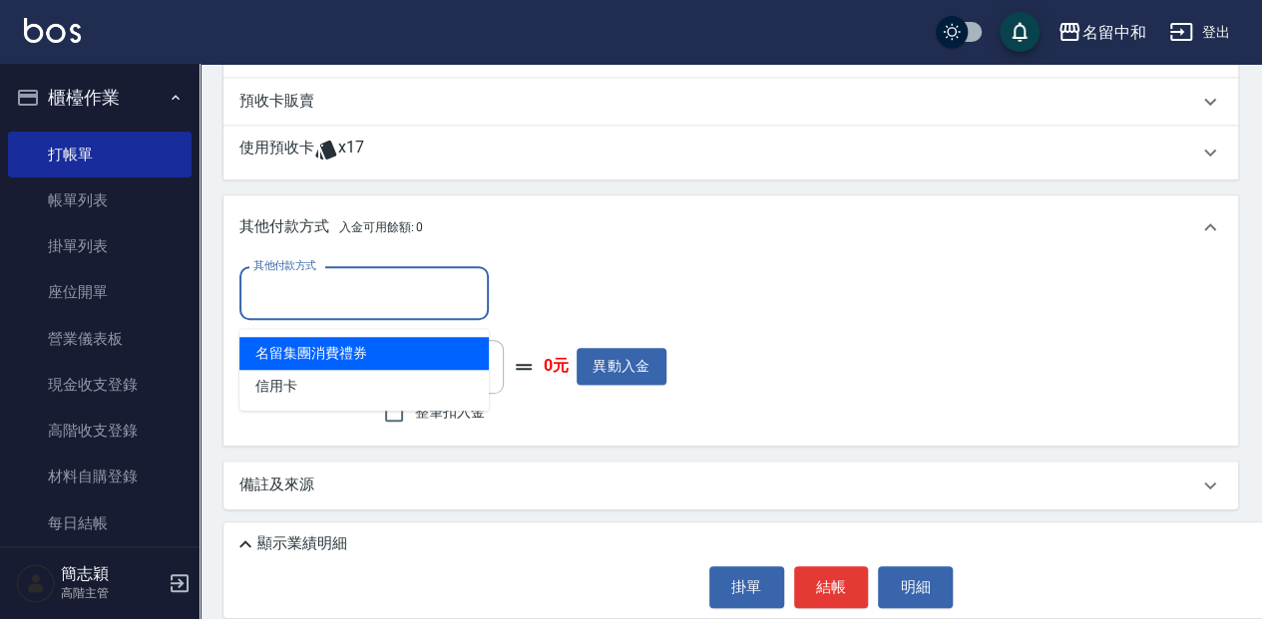
click at [375, 283] on input "其他付款方式" at bounding box center [363, 293] width 231 height 35
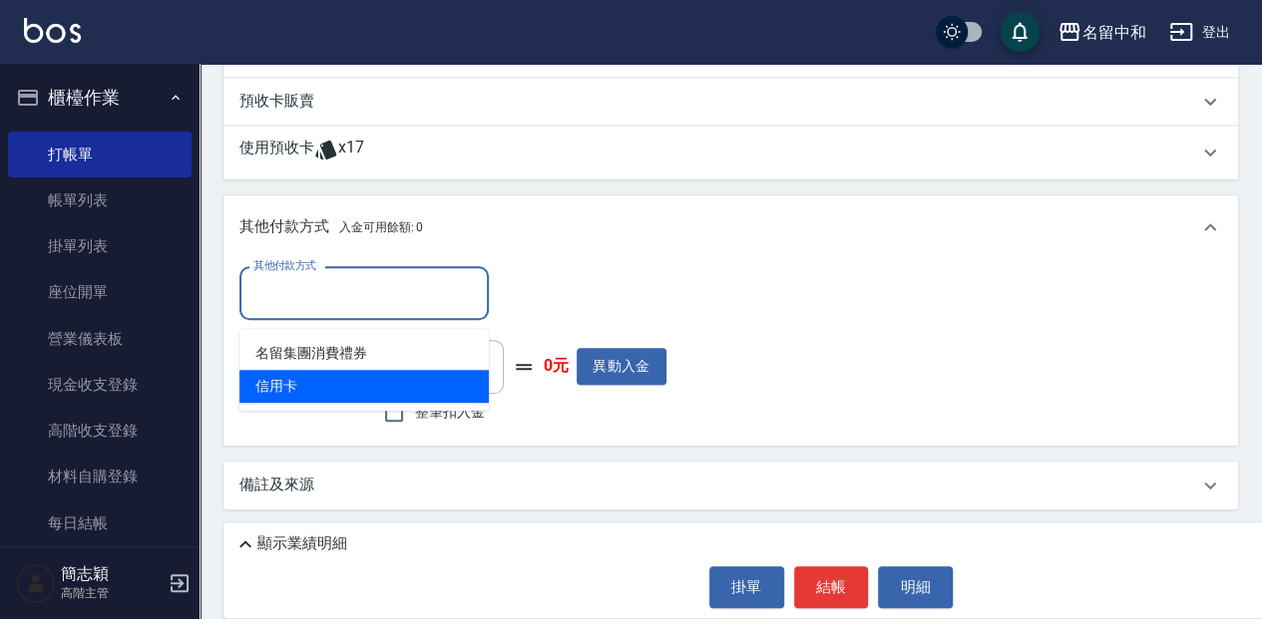
click at [307, 381] on span "信用卡" at bounding box center [363, 386] width 249 height 33
type input "信用卡"
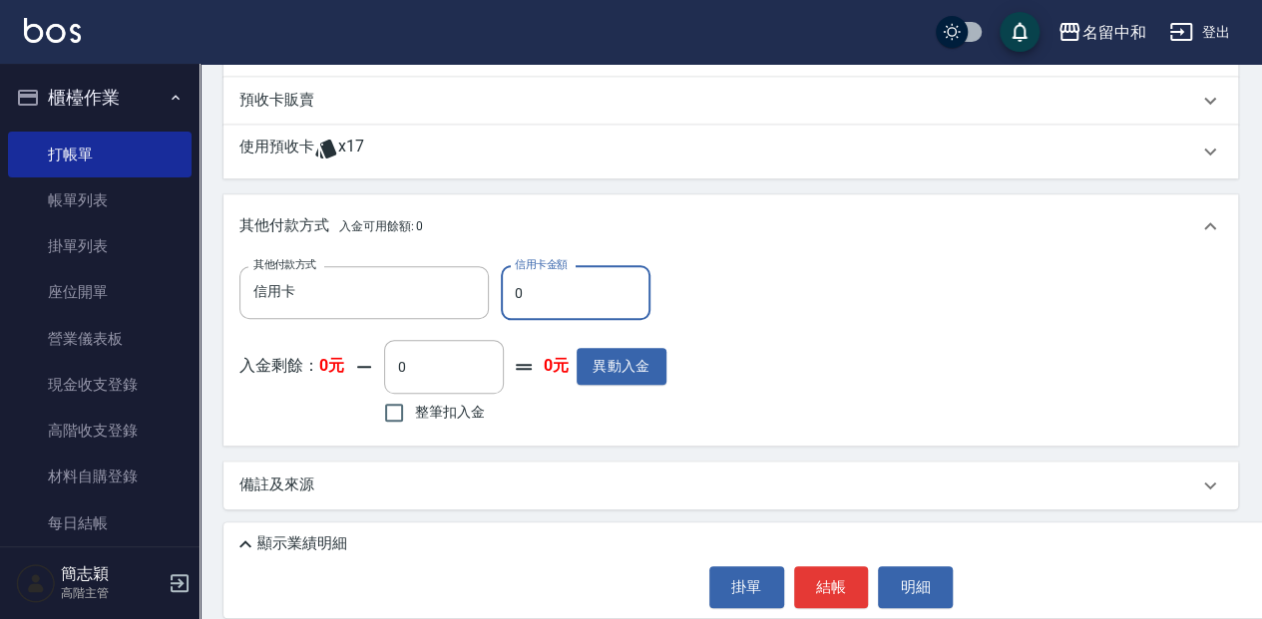
drag, startPoint x: 513, startPoint y: 292, endPoint x: 593, endPoint y: 301, distance: 80.3
click at [571, 299] on input "0" at bounding box center [576, 293] width 150 height 54
type input "2540"
click at [840, 587] on button "結帳" at bounding box center [831, 588] width 75 height 42
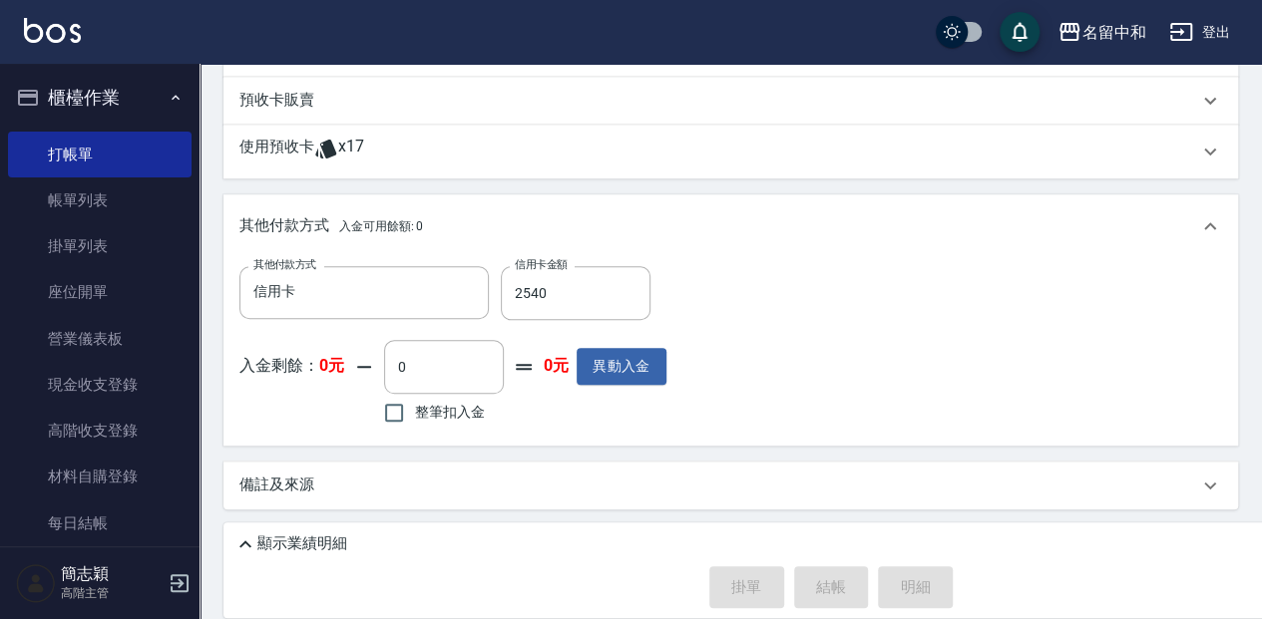
type input "2025/09/18 18:27"
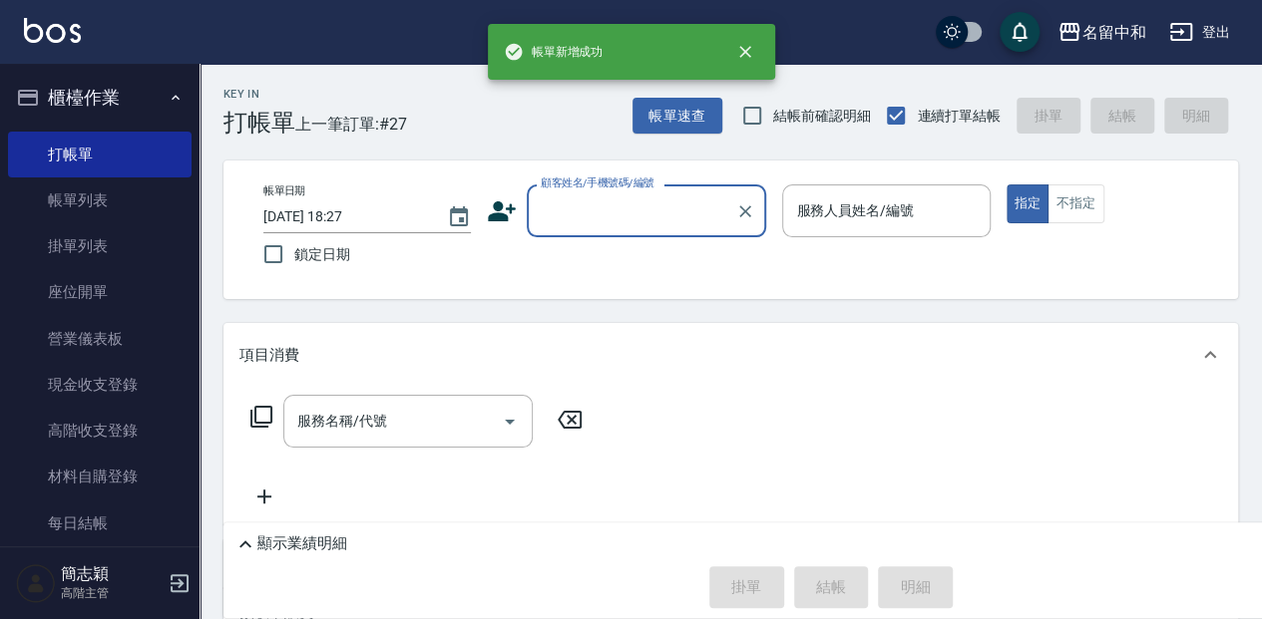
scroll to position [0, 0]
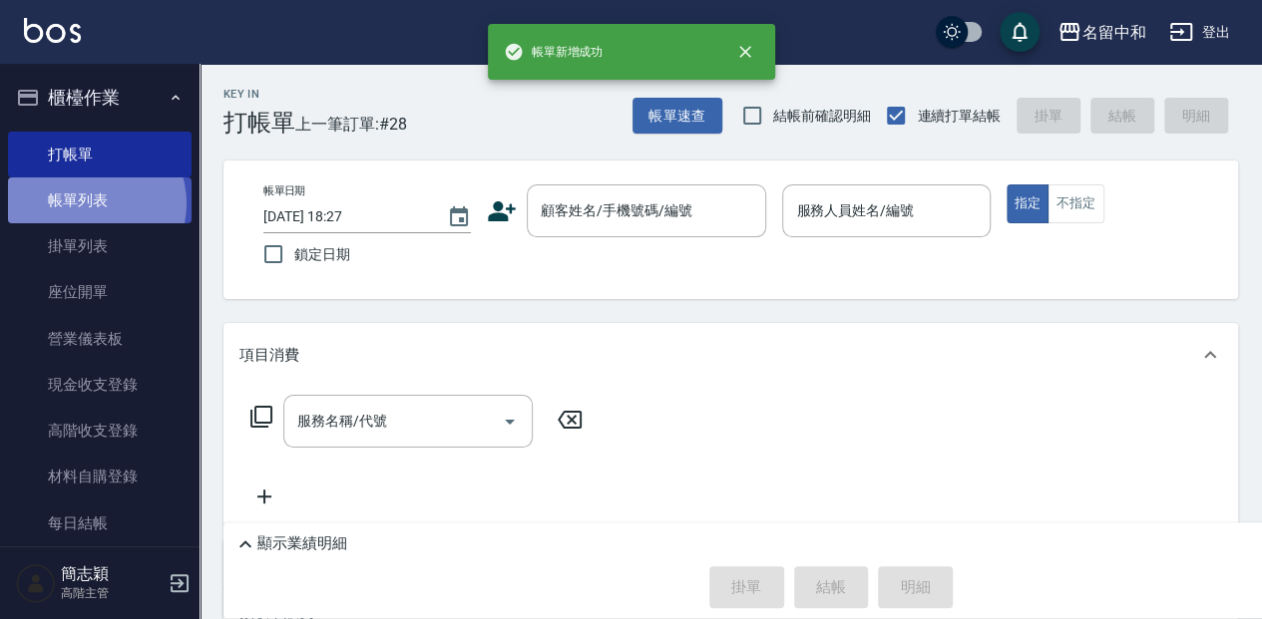
click at [91, 203] on link "帳單列表" at bounding box center [100, 201] width 184 height 46
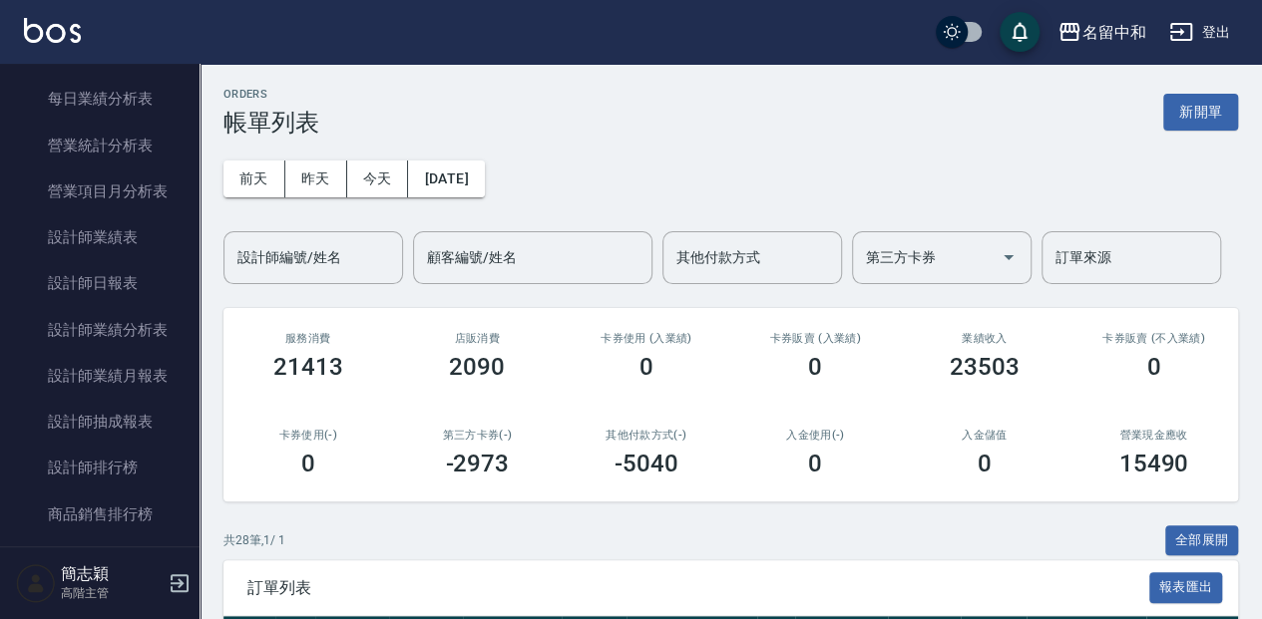
scroll to position [1319, 0]
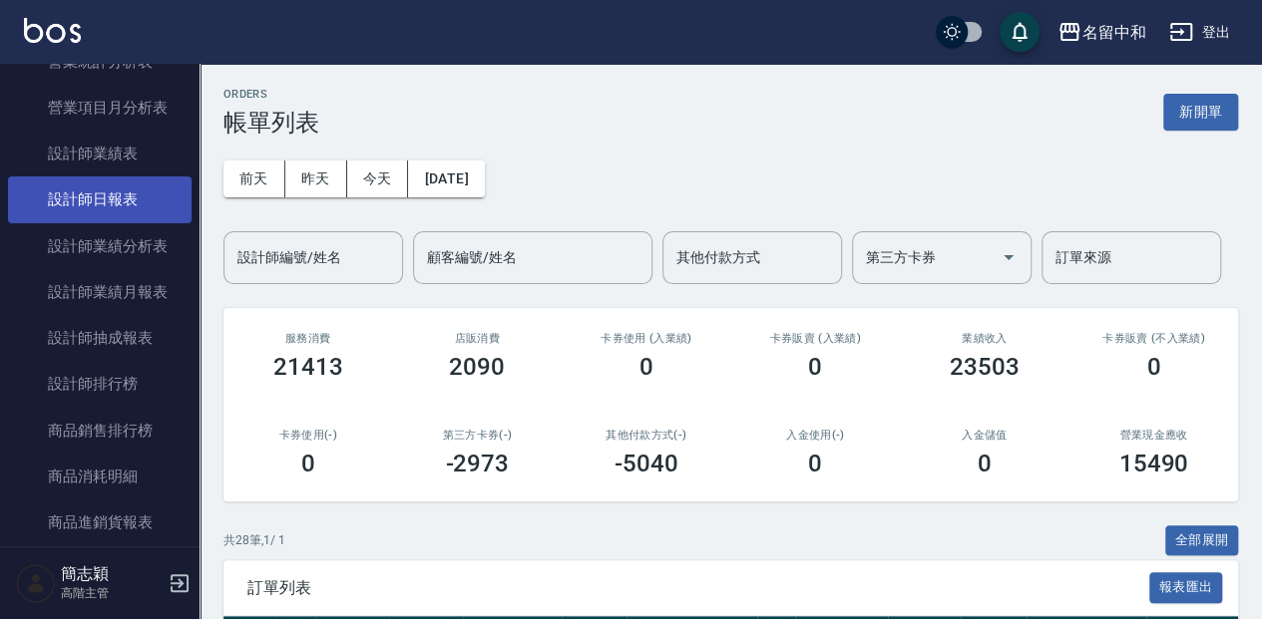
click at [158, 207] on link "設計師日報表" at bounding box center [100, 200] width 184 height 46
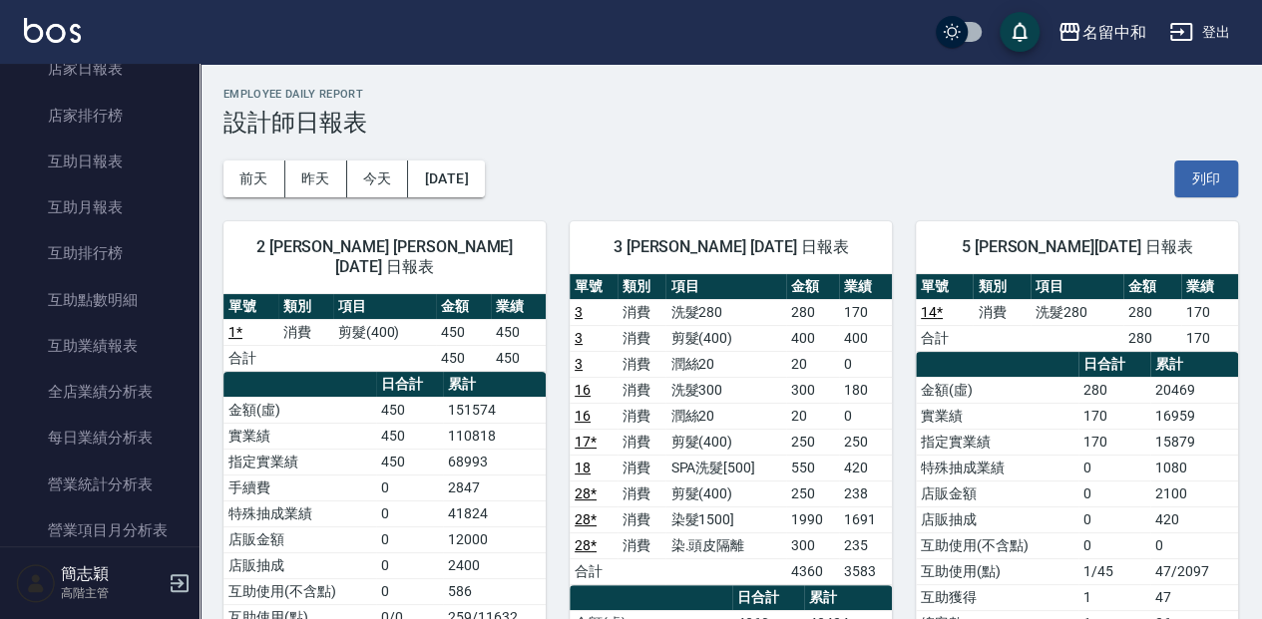
scroll to position [472, 0]
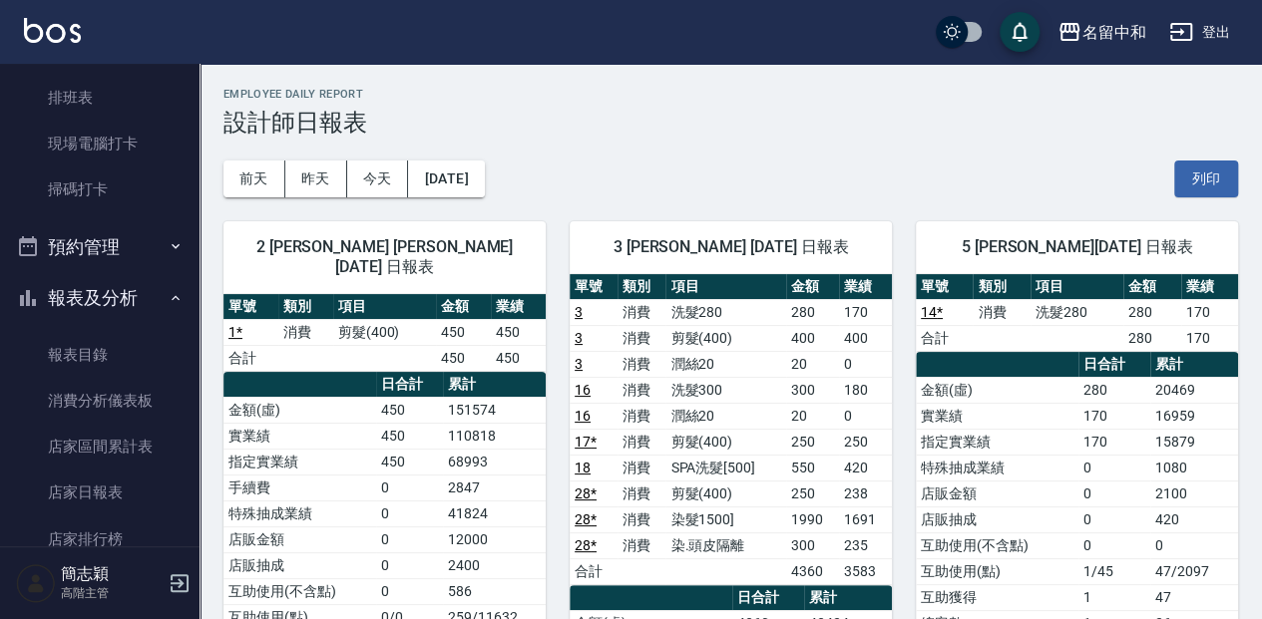
click at [140, 296] on button "報表及分析" at bounding box center [100, 298] width 184 height 52
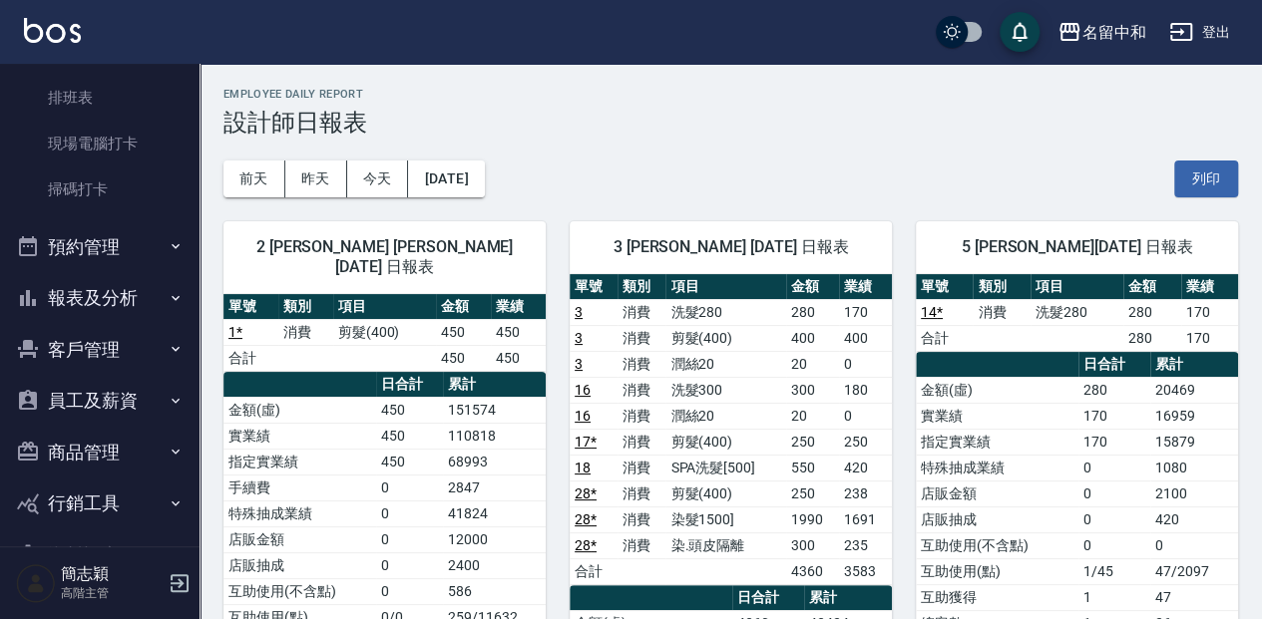
scroll to position [49, 0]
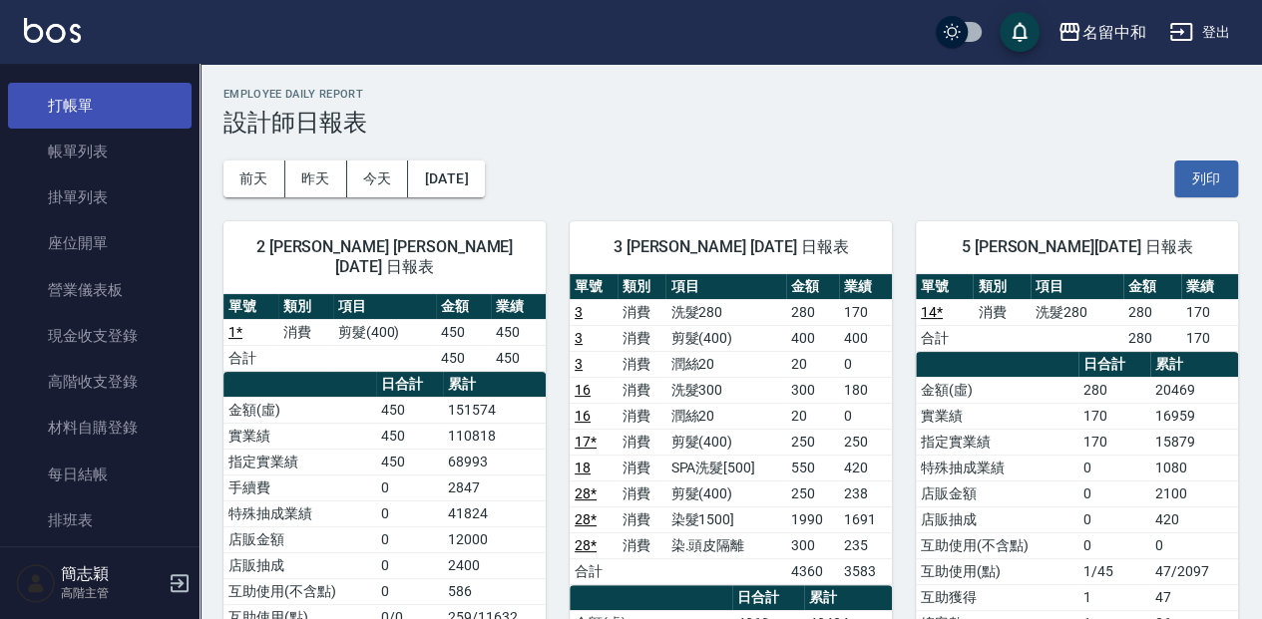
click at [161, 112] on link "打帳單" at bounding box center [100, 106] width 184 height 46
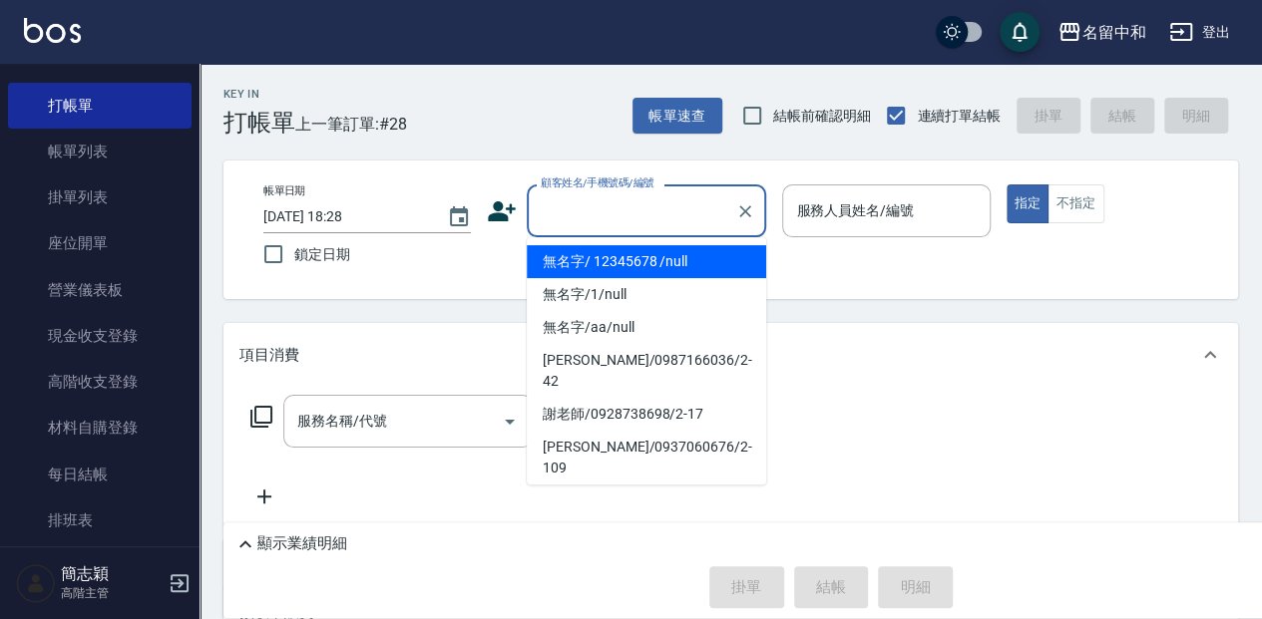
click at [626, 216] on input "顧客姓名/手機號碼/編號" at bounding box center [632, 211] width 192 height 35
click at [634, 260] on li "無名字/ 12345678 /null" at bounding box center [646, 261] width 239 height 33
type input "無名字/ 12345678 /null"
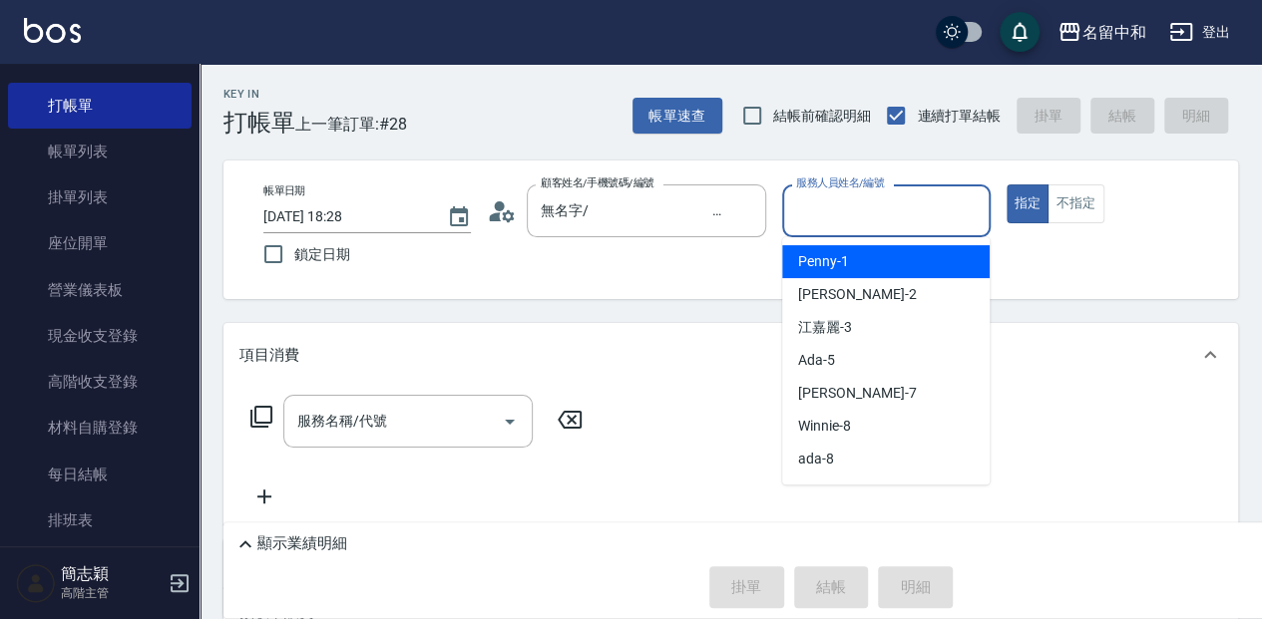
drag, startPoint x: 931, startPoint y: 200, endPoint x: 912, endPoint y: 203, distance: 19.2
click at [930, 199] on input "服務人員姓名/編號" at bounding box center [886, 211] width 190 height 35
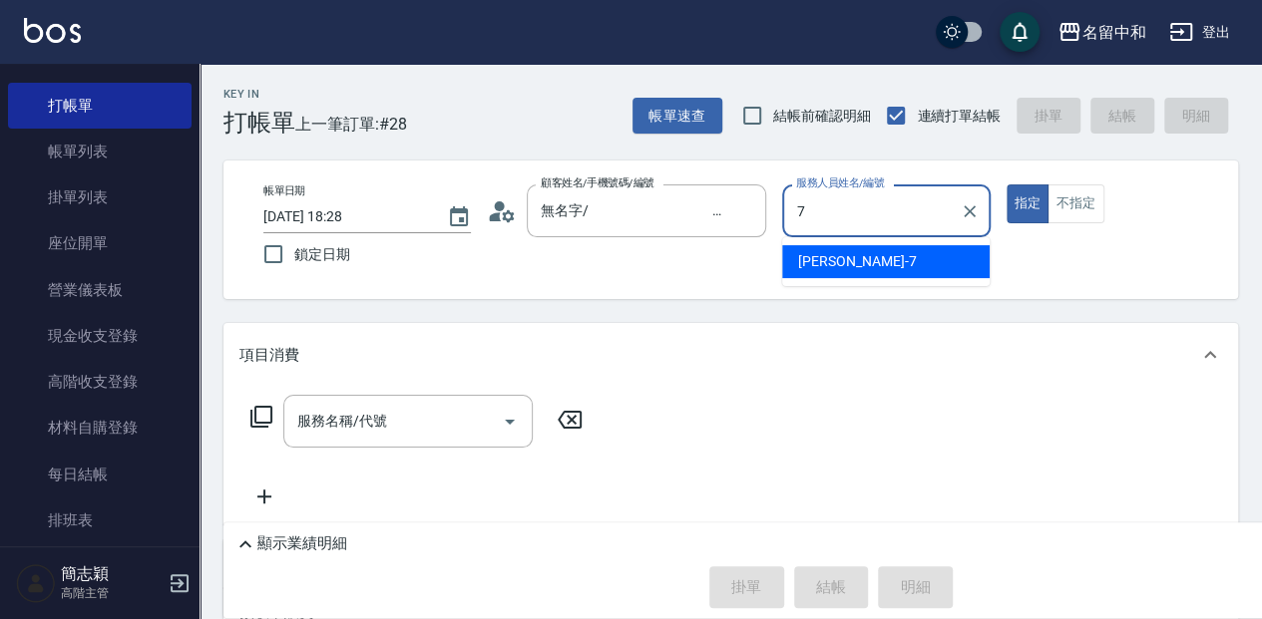
type input "Jessica-7"
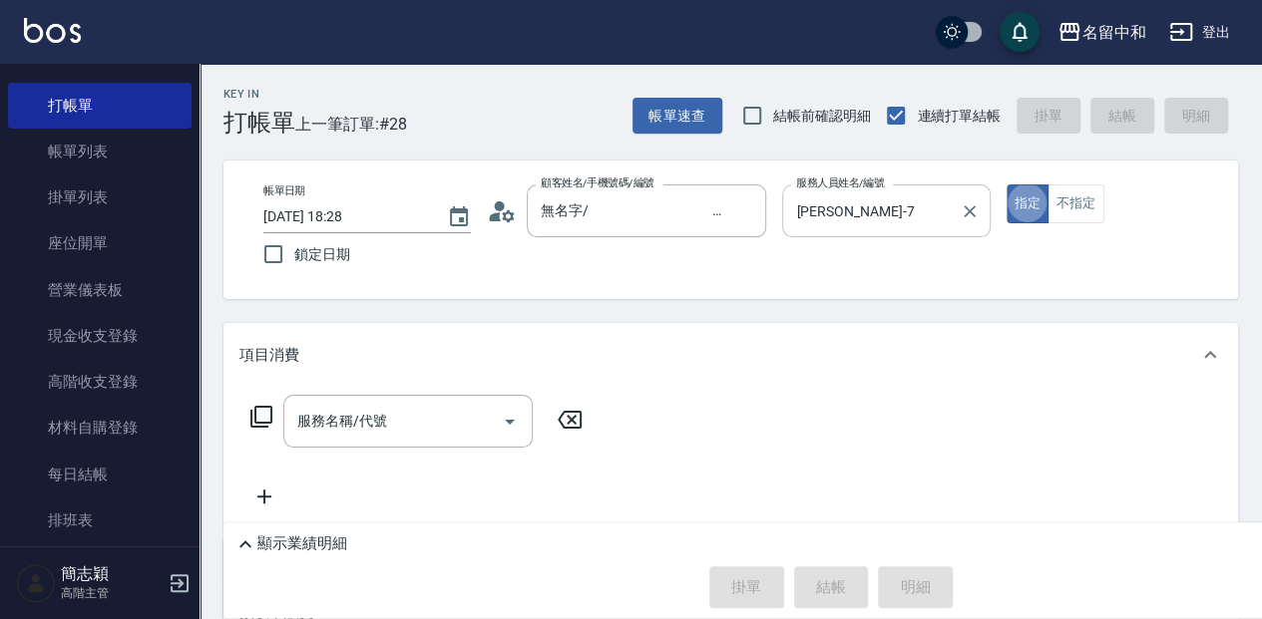
type button "true"
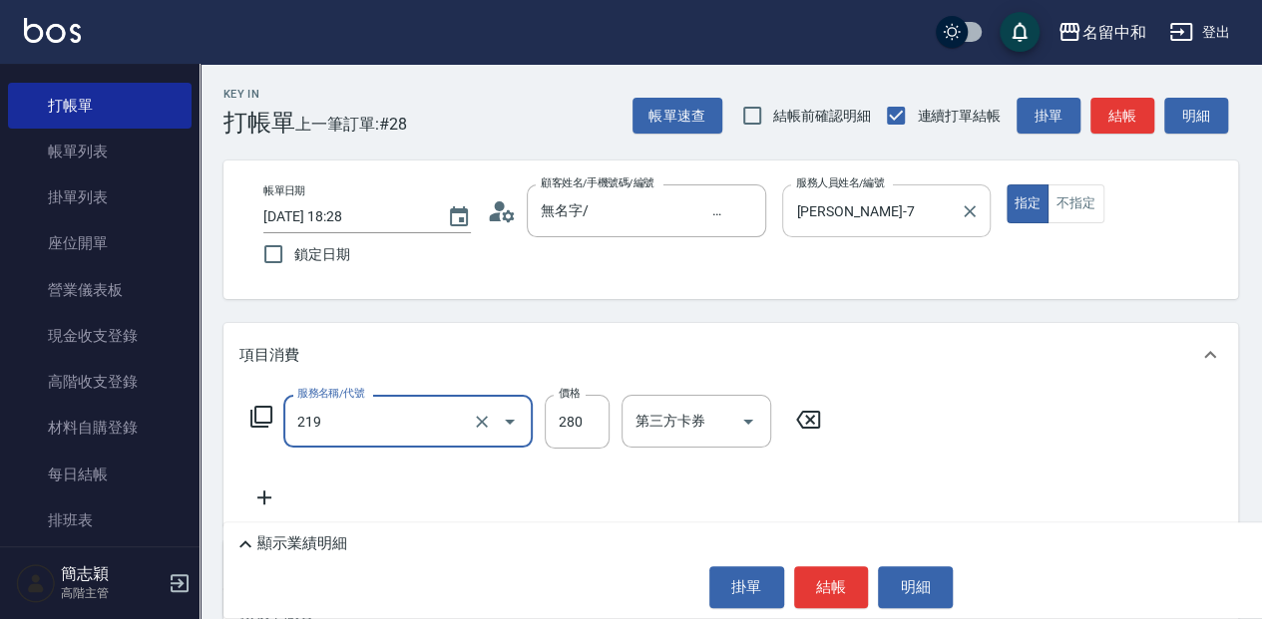
type input "洗髮280(219)"
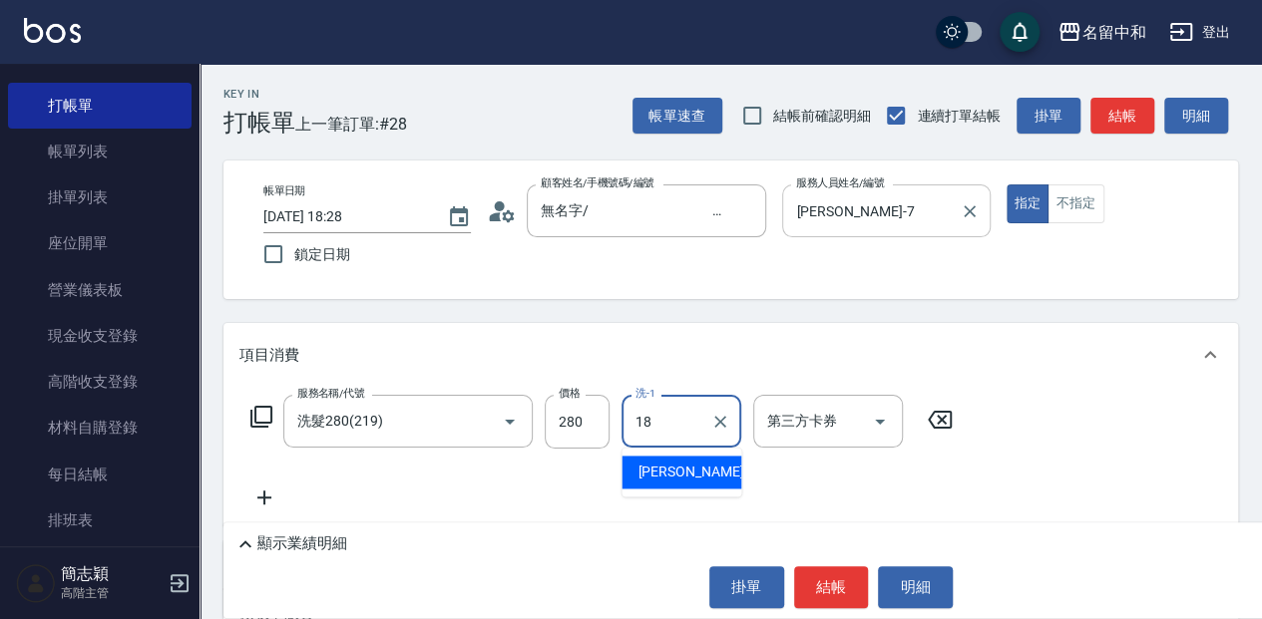
type input "沛岑-18"
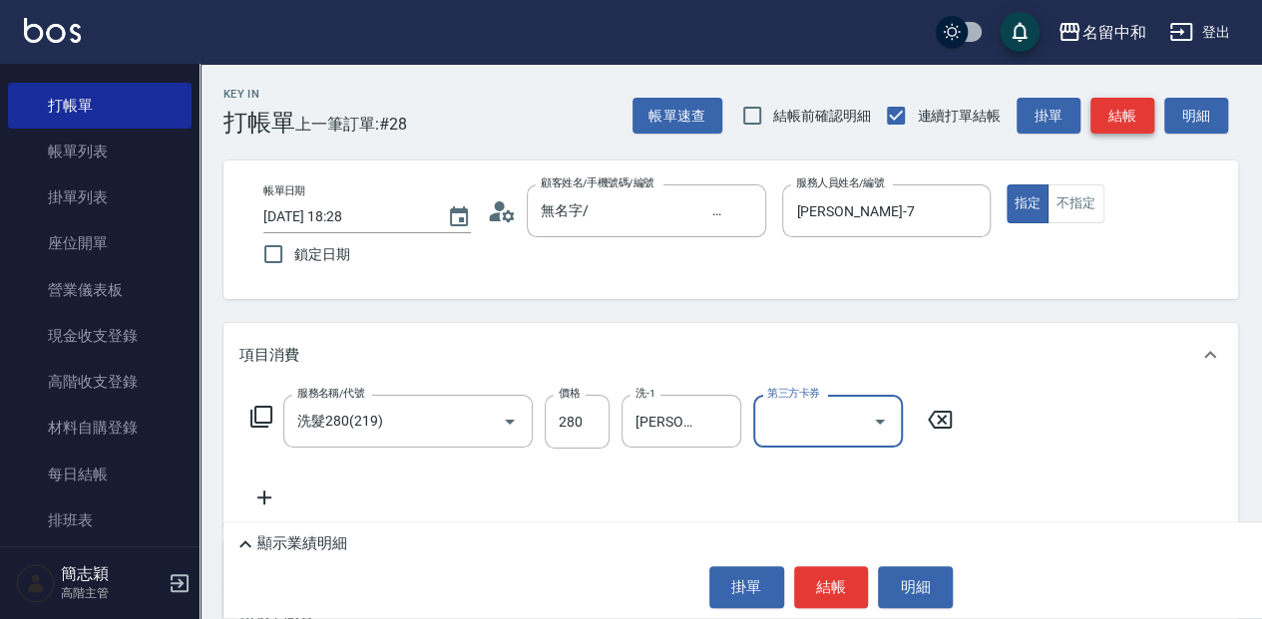
click at [1121, 120] on button "結帳" at bounding box center [1122, 116] width 64 height 37
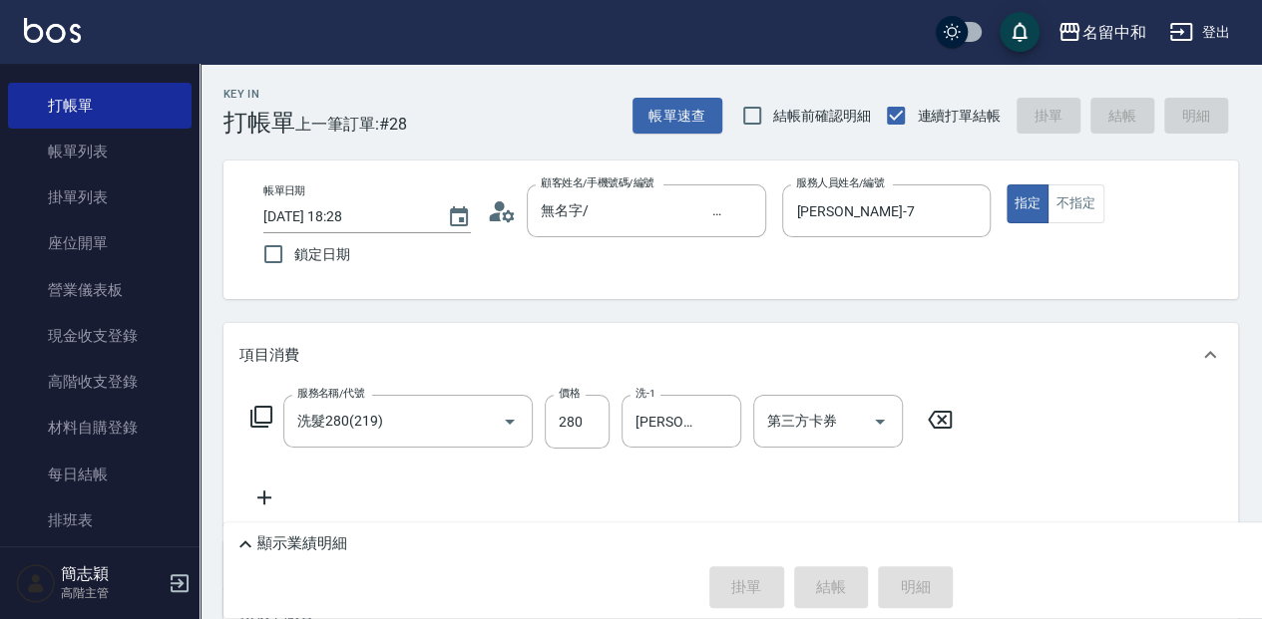
type input "2025/09/18 18:43"
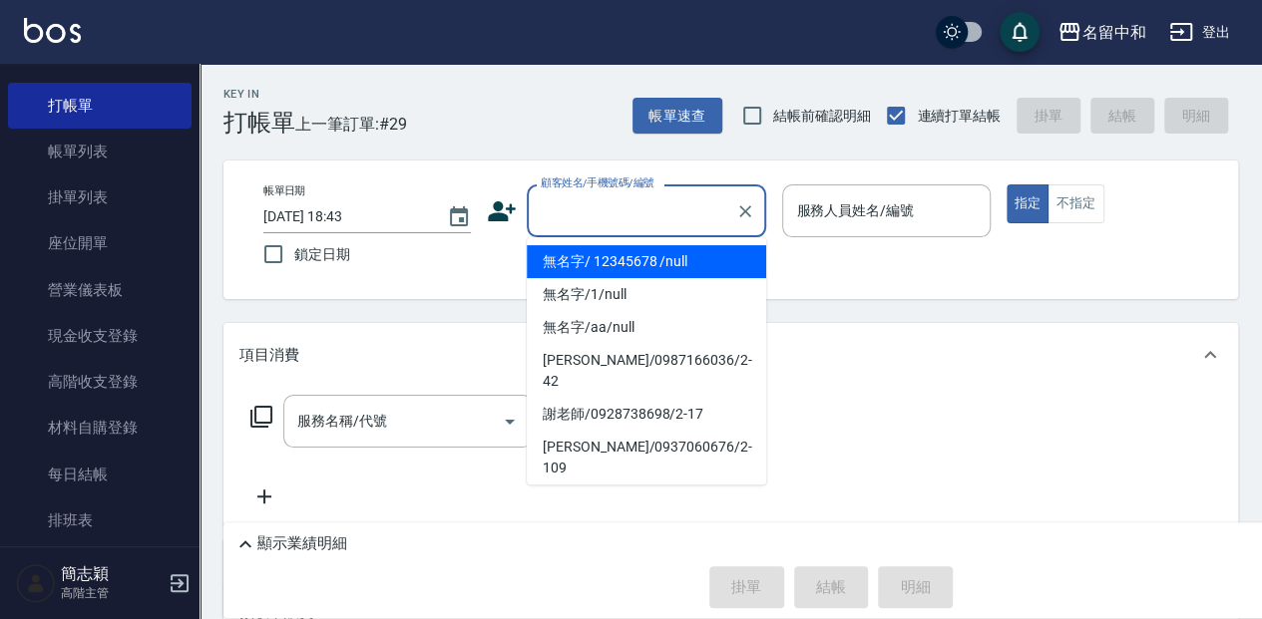
click at [640, 210] on input "顧客姓名/手機號碼/編號" at bounding box center [632, 211] width 192 height 35
click at [642, 260] on li "無名字/ 12345678 /null" at bounding box center [646, 261] width 239 height 33
type input "無名字/ 12345678 /null"
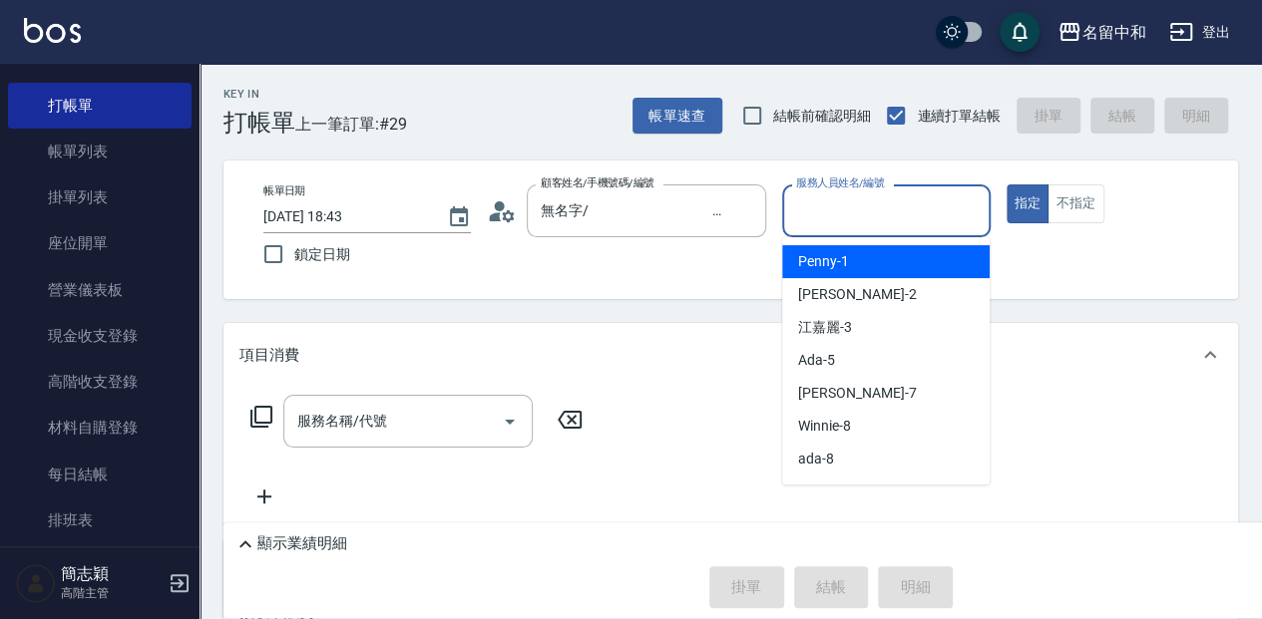
click at [930, 220] on input "服務人員姓名/編號" at bounding box center [886, 211] width 190 height 35
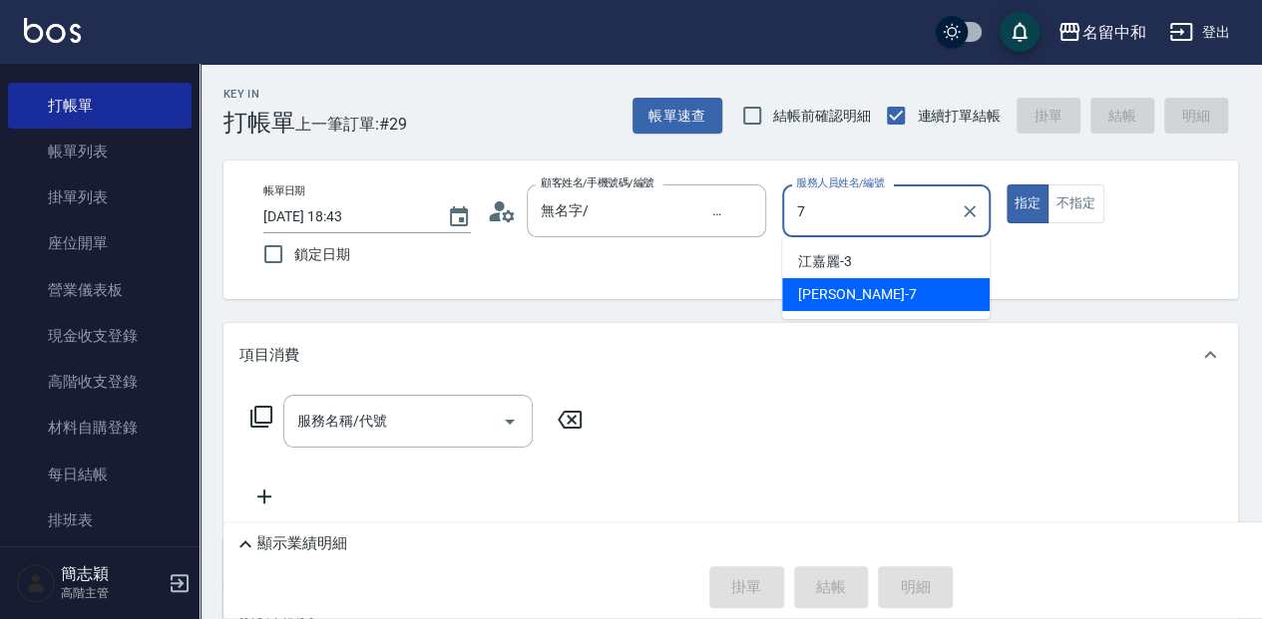
type input "Jessica-7"
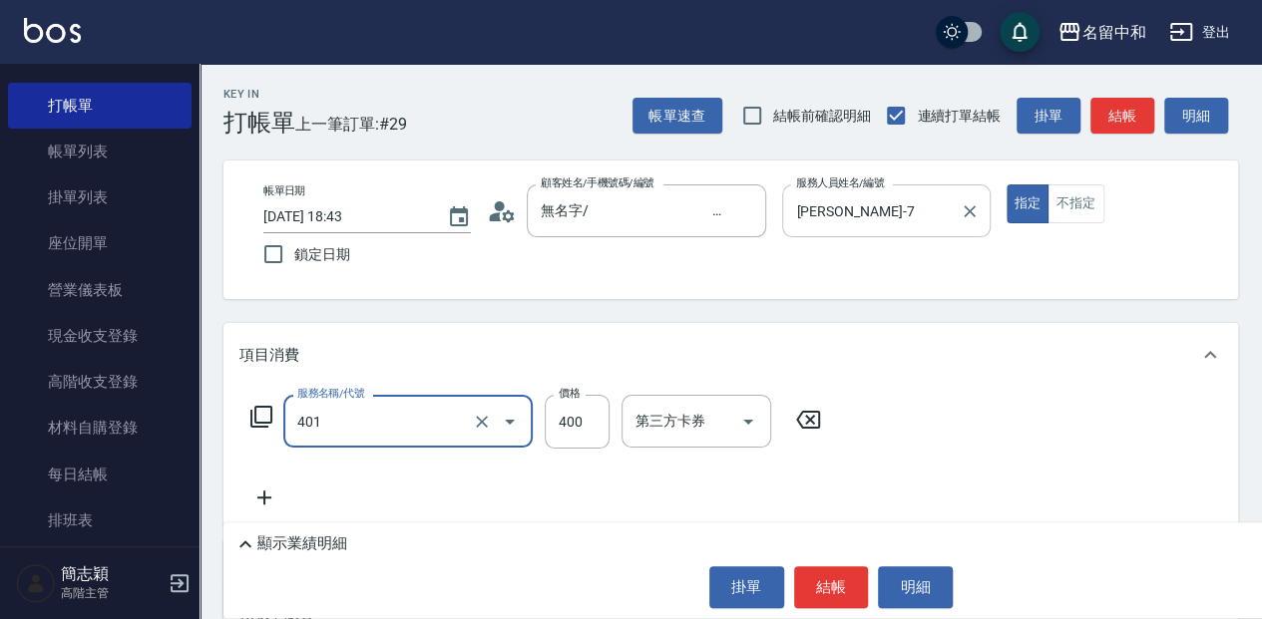
type input "剪髮(400)(401)"
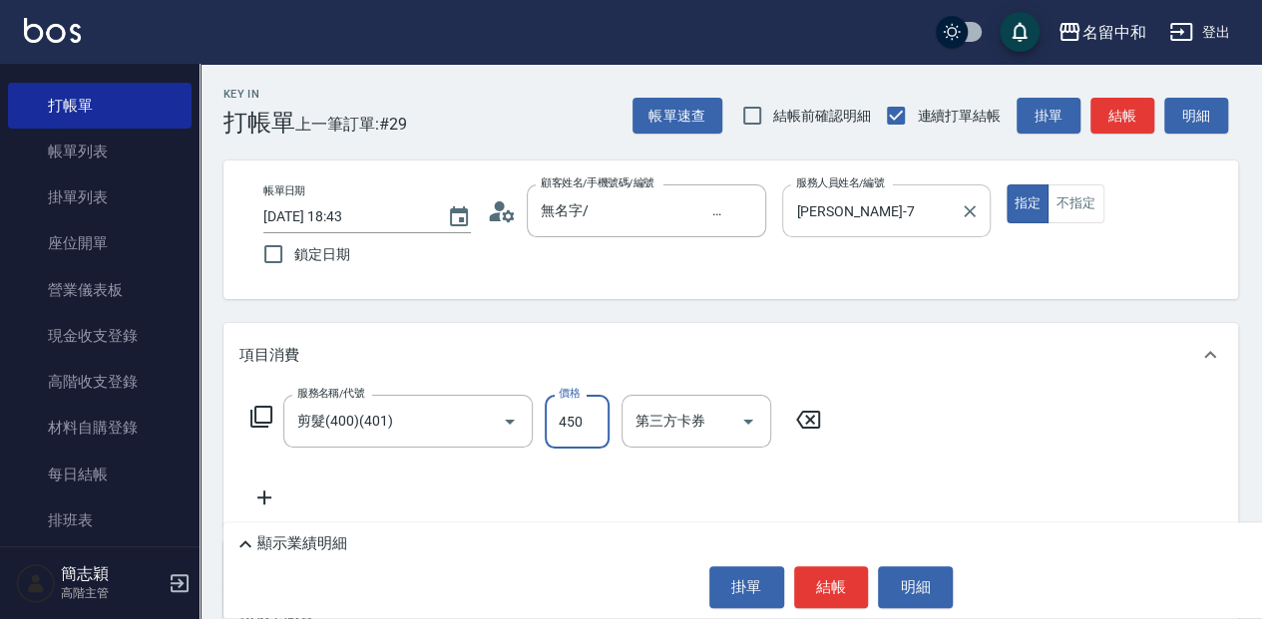
type input "450"
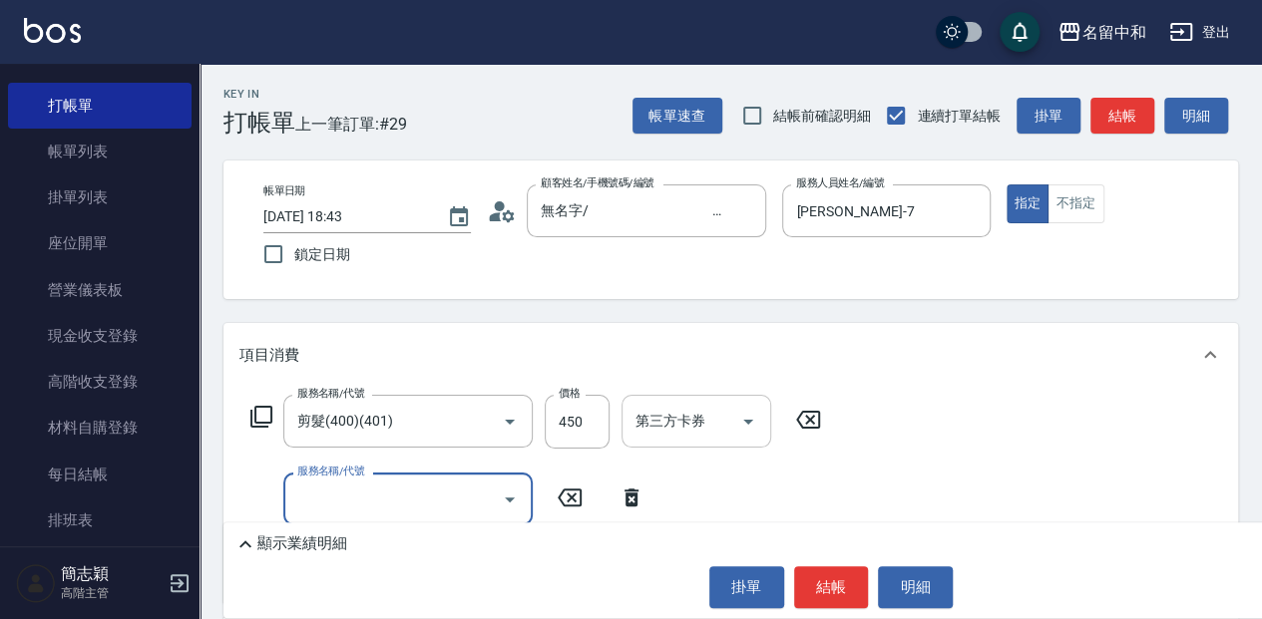
scroll to position [66, 0]
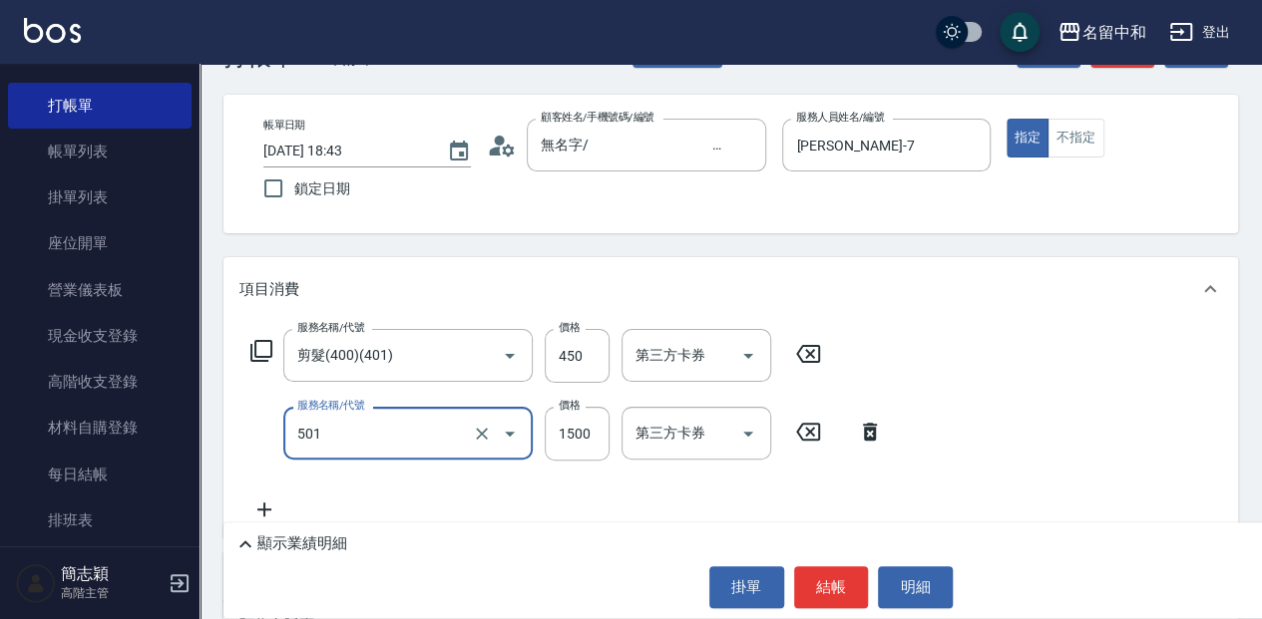
type input "染髮(1500](501)"
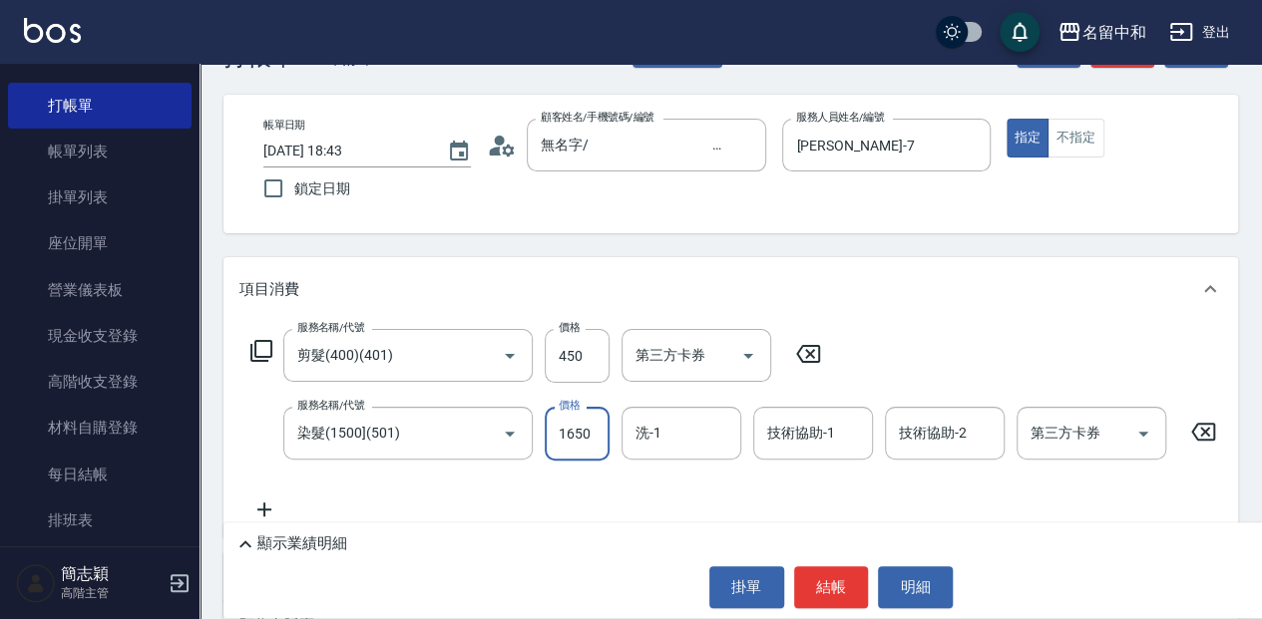
type input "1650"
click at [678, 451] on div "洗-1" at bounding box center [681, 433] width 120 height 53
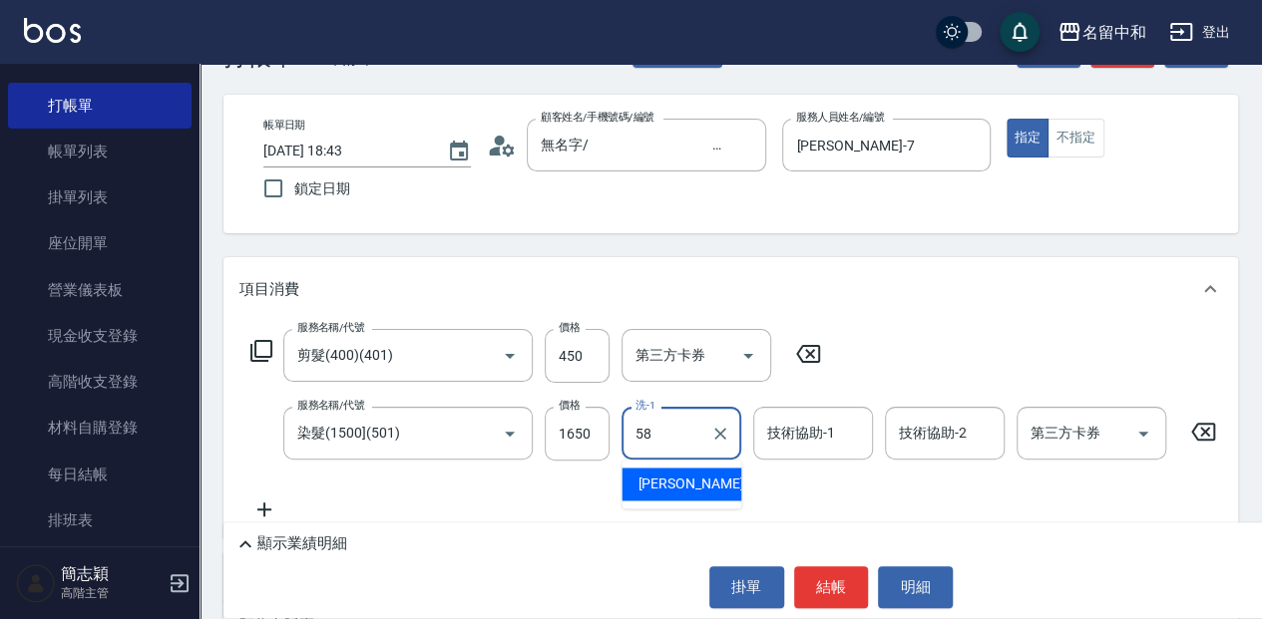
type input "莫娜-58"
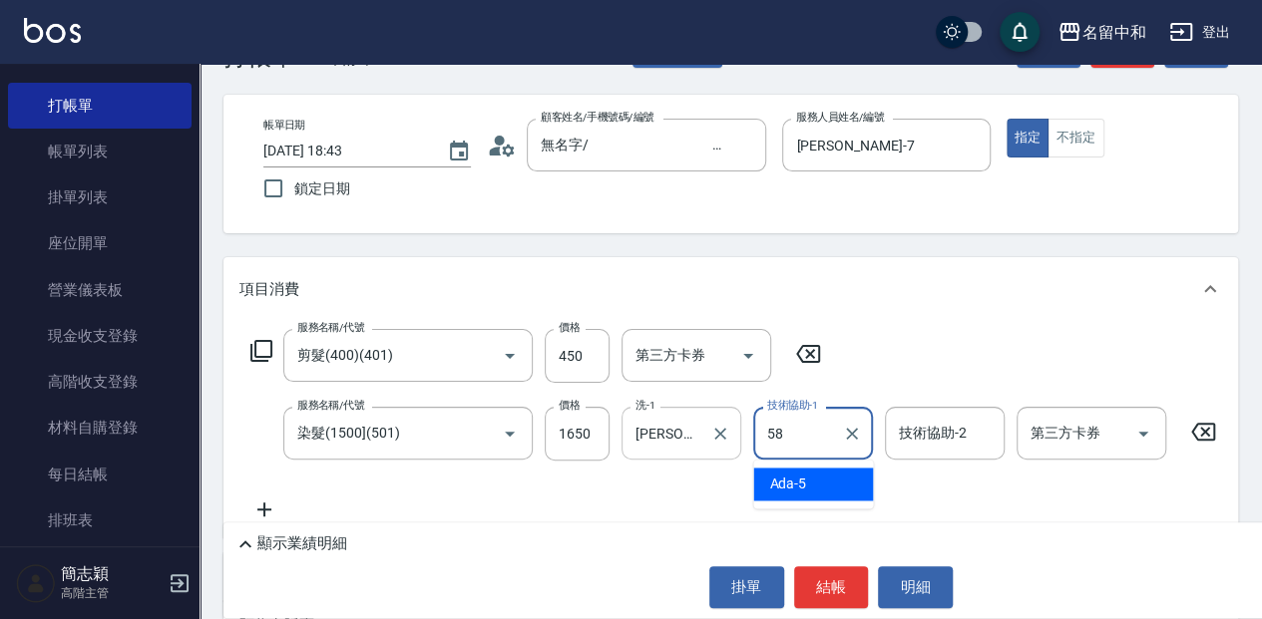
type input "莫娜-58"
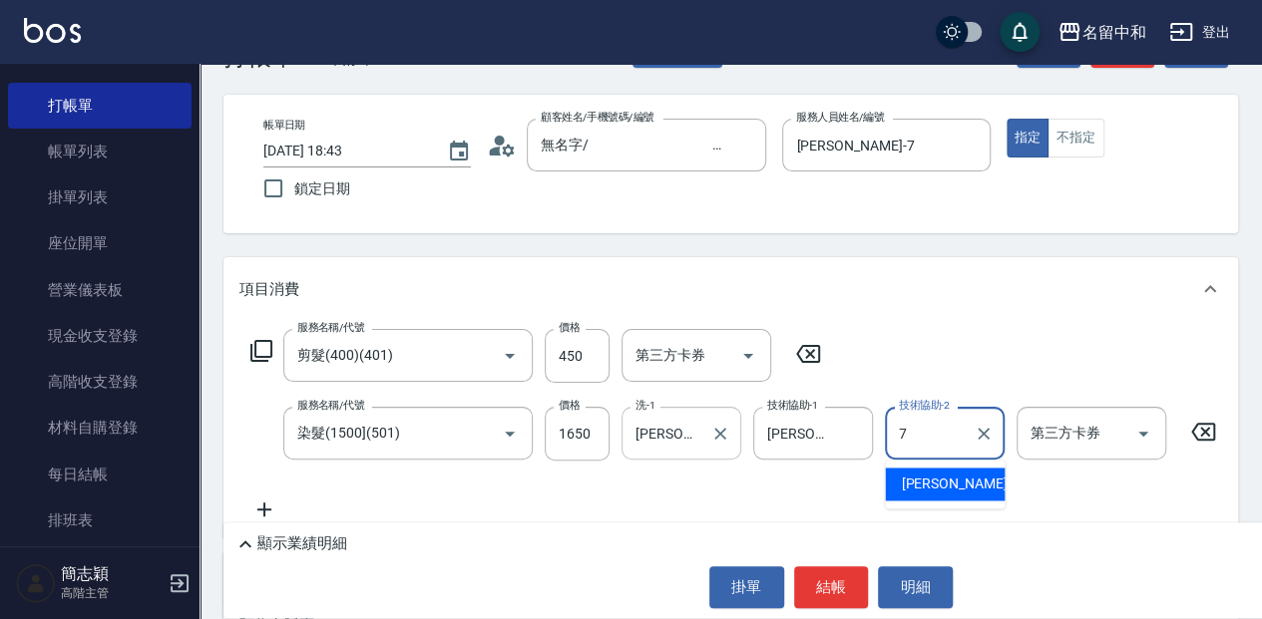
type input "Jessica-7"
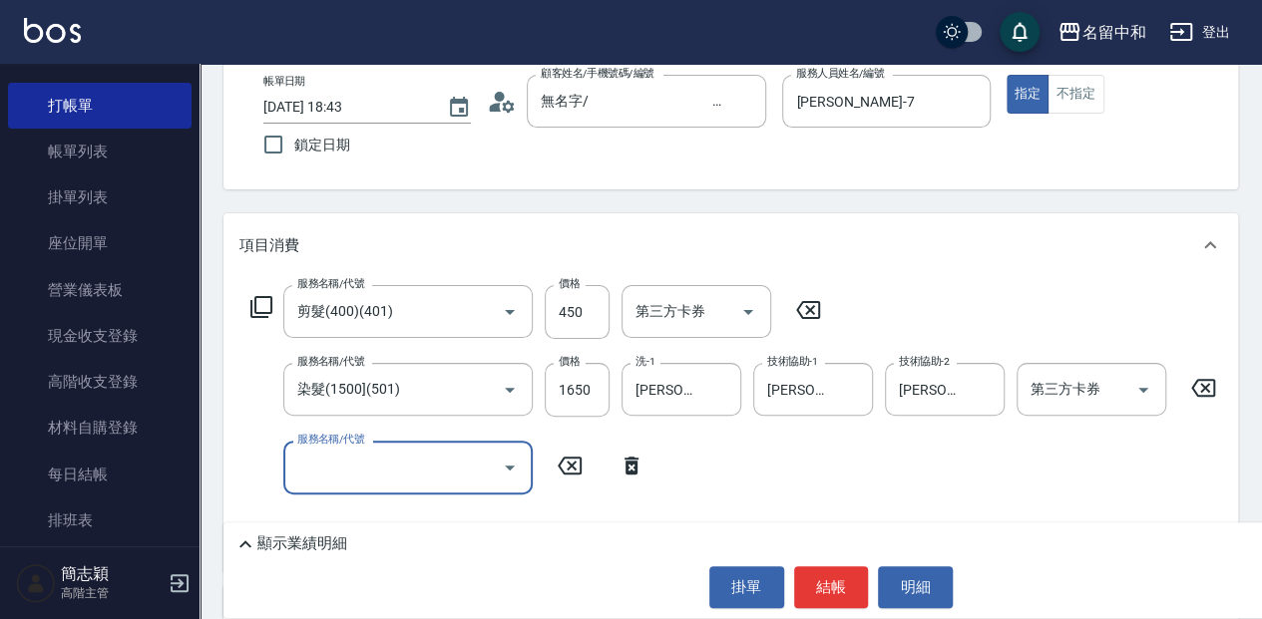
scroll to position [133, 0]
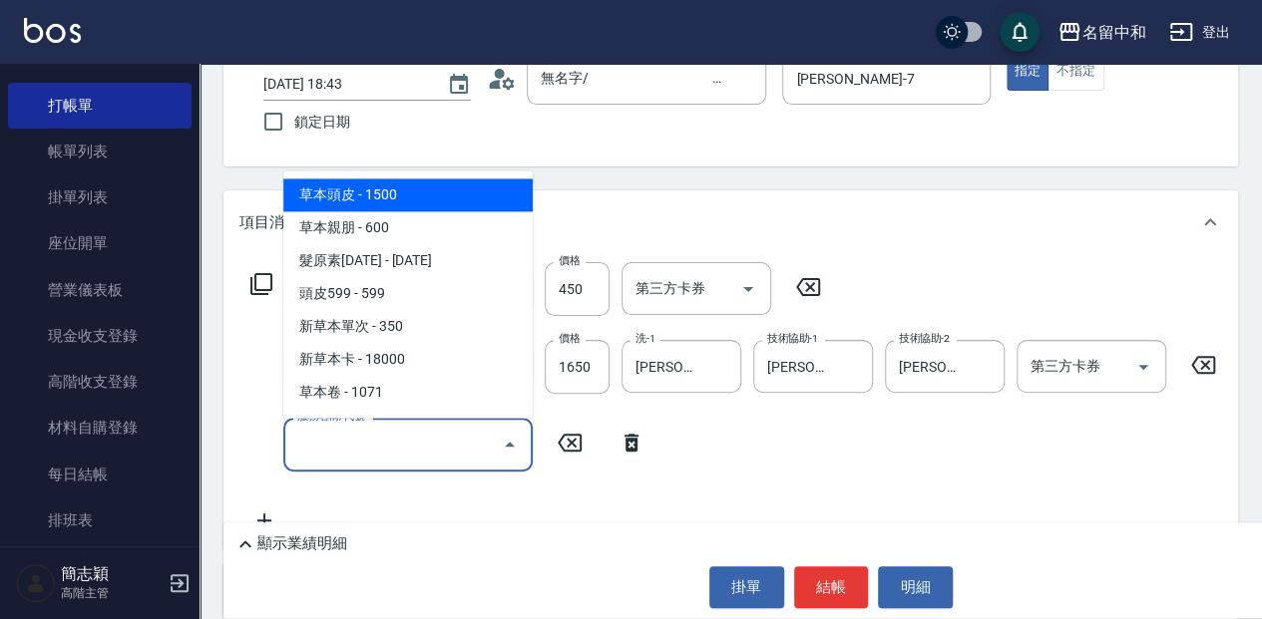
click at [405, 434] on input "服務名稱/代號" at bounding box center [393, 444] width 202 height 35
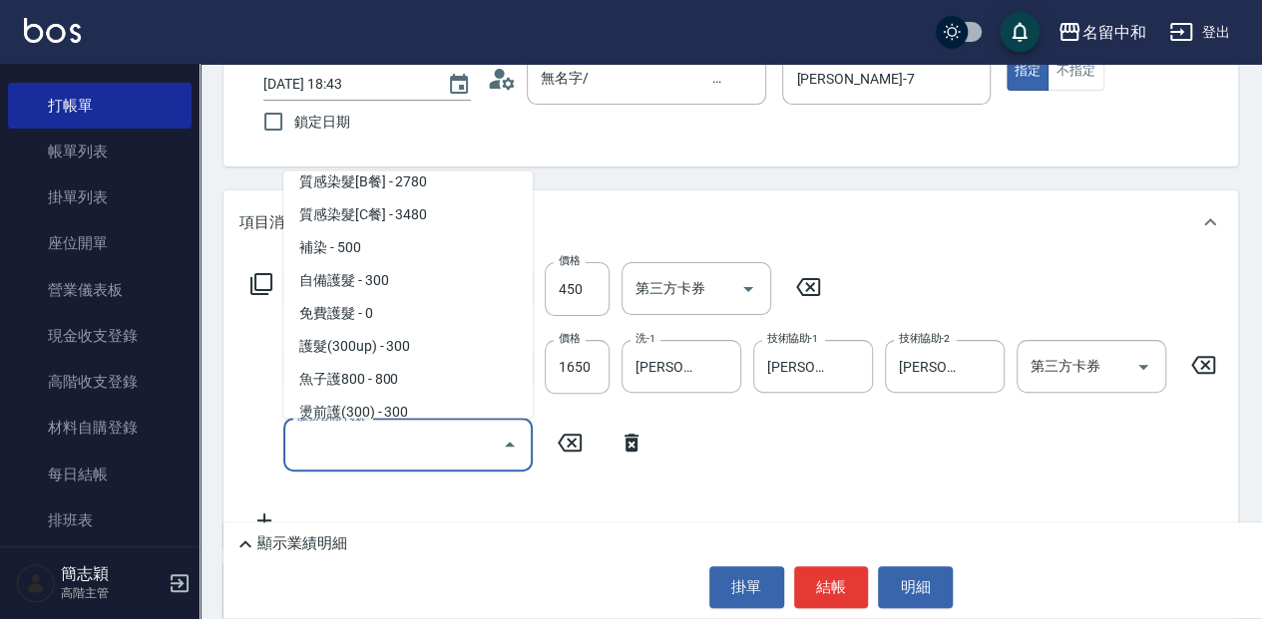
scroll to position [1534, 0]
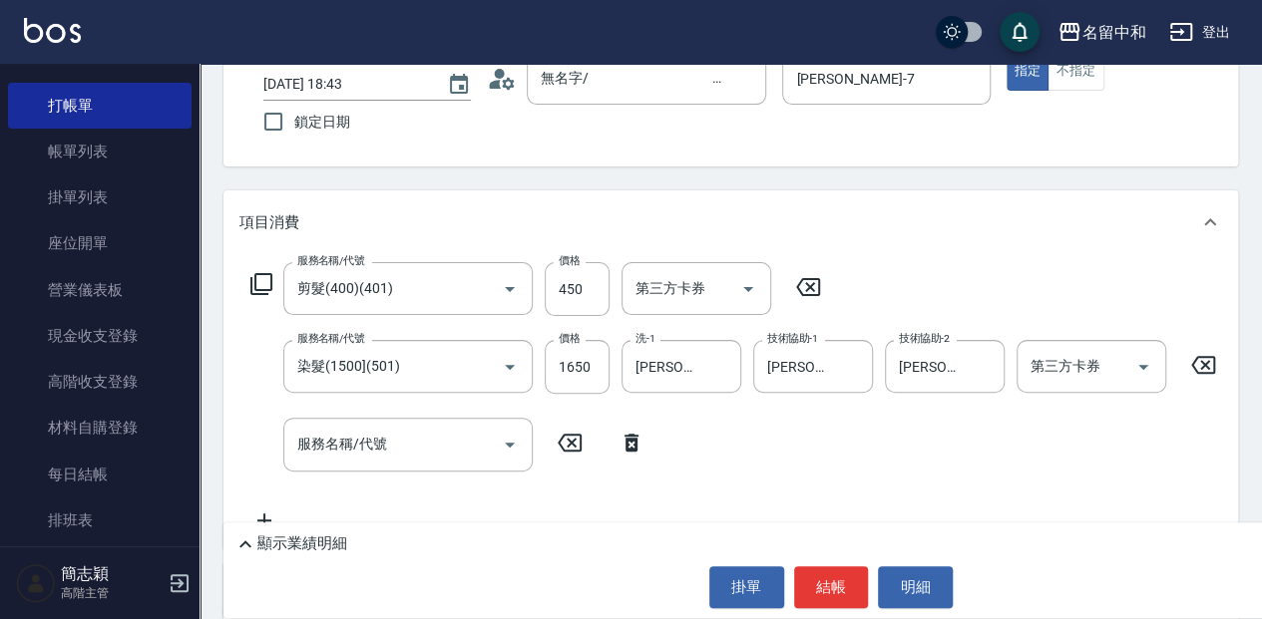
click at [532, 337] on div "服務名稱/代號 剪髮(400)(401) 服務名稱/代號 價格 450 價格 第三方卡券 第三方卡券 服務名稱/代號 染髮(1500](501) 服務名稱/代…" at bounding box center [764, 396] width 1050 height 269
click at [433, 428] on input "服務名稱/代號" at bounding box center [393, 444] width 202 height 35
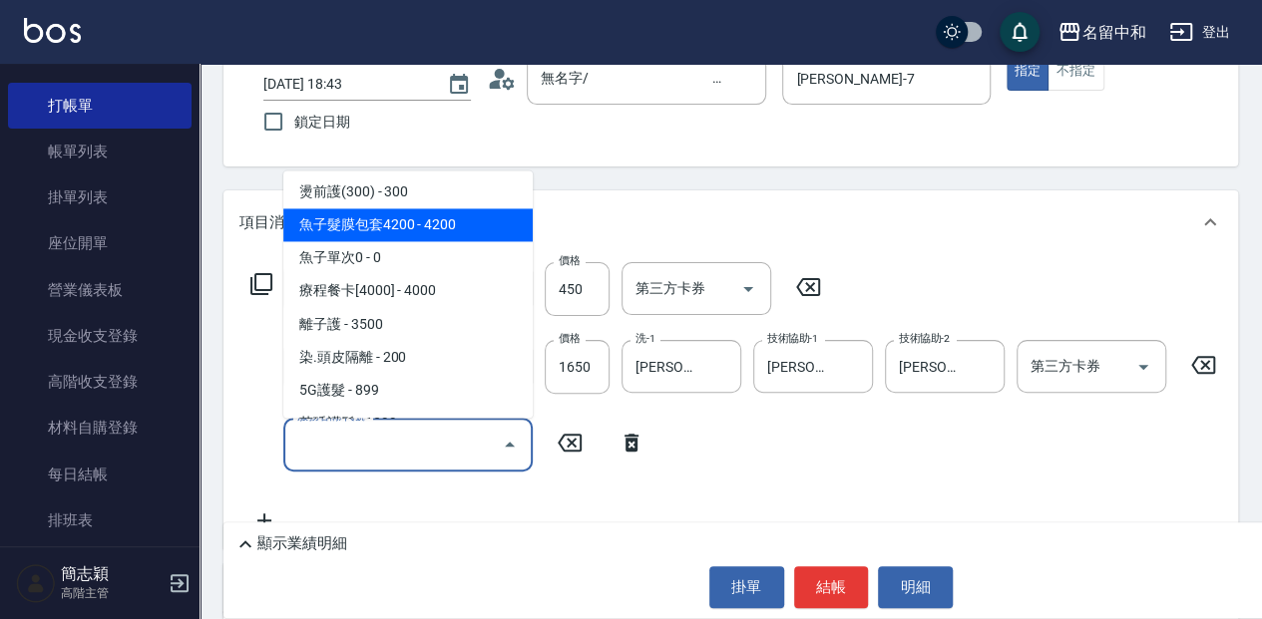
scroll to position [1776, 0]
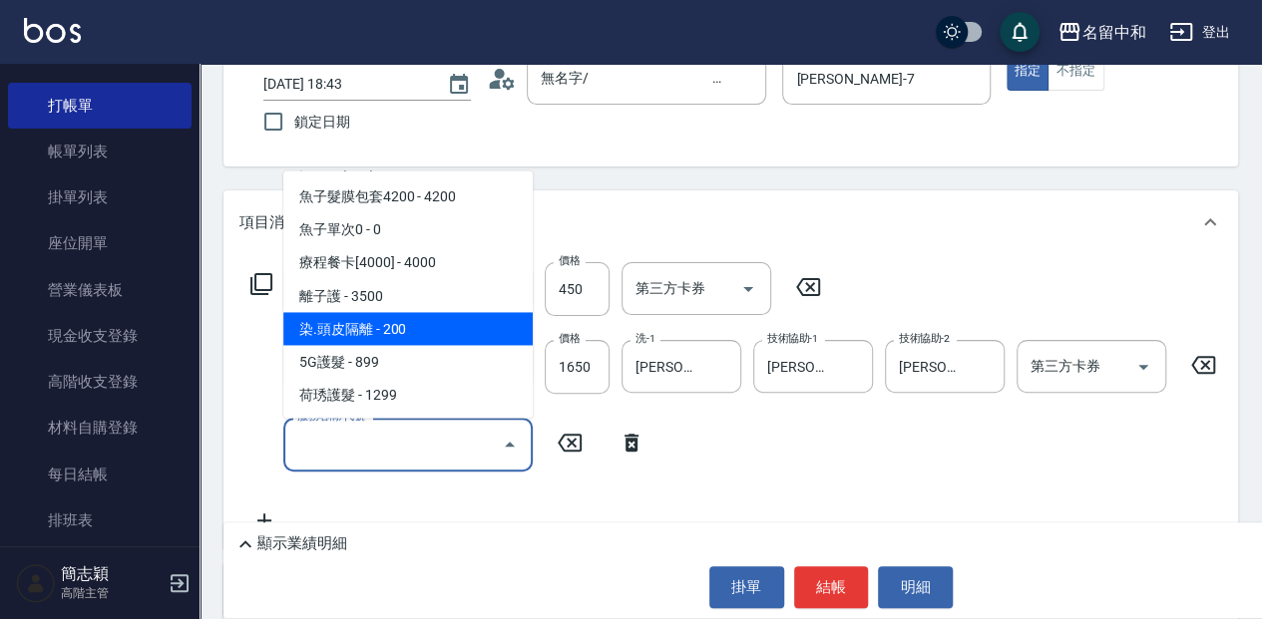
click at [491, 337] on span "染.頭皮隔離 - 200" at bounding box center [407, 328] width 249 height 33
type input "染.頭皮隔離(611)"
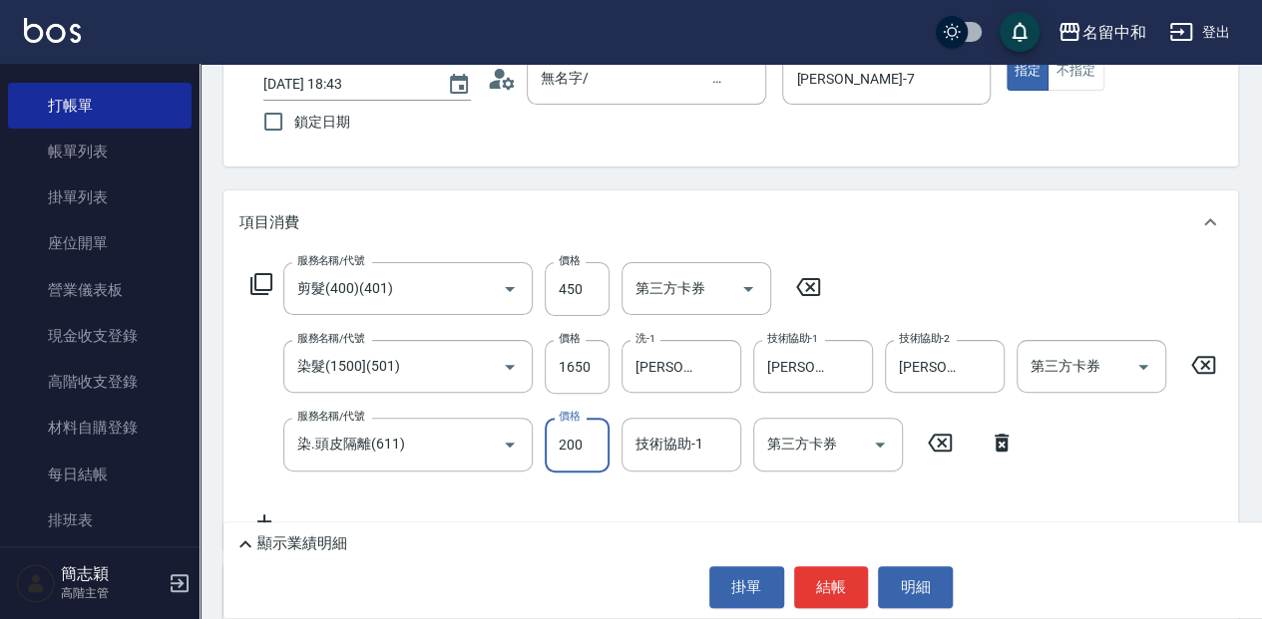
click at [575, 437] on input "200" at bounding box center [577, 445] width 65 height 54
type input "300"
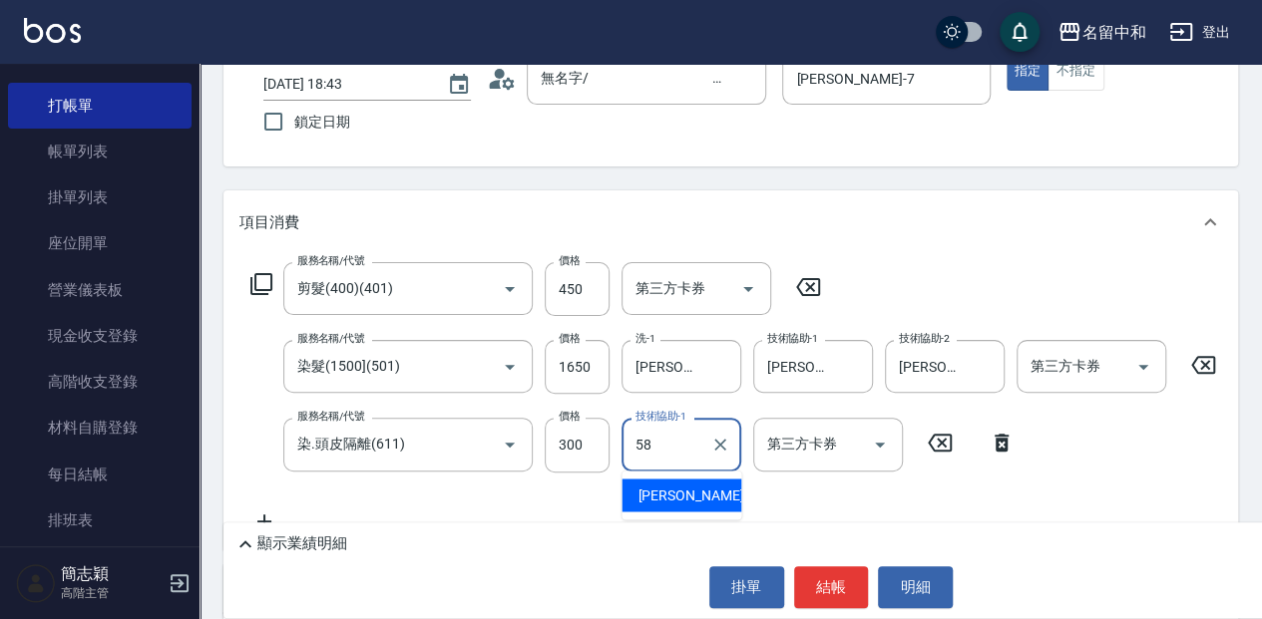
type input "莫娜-58"
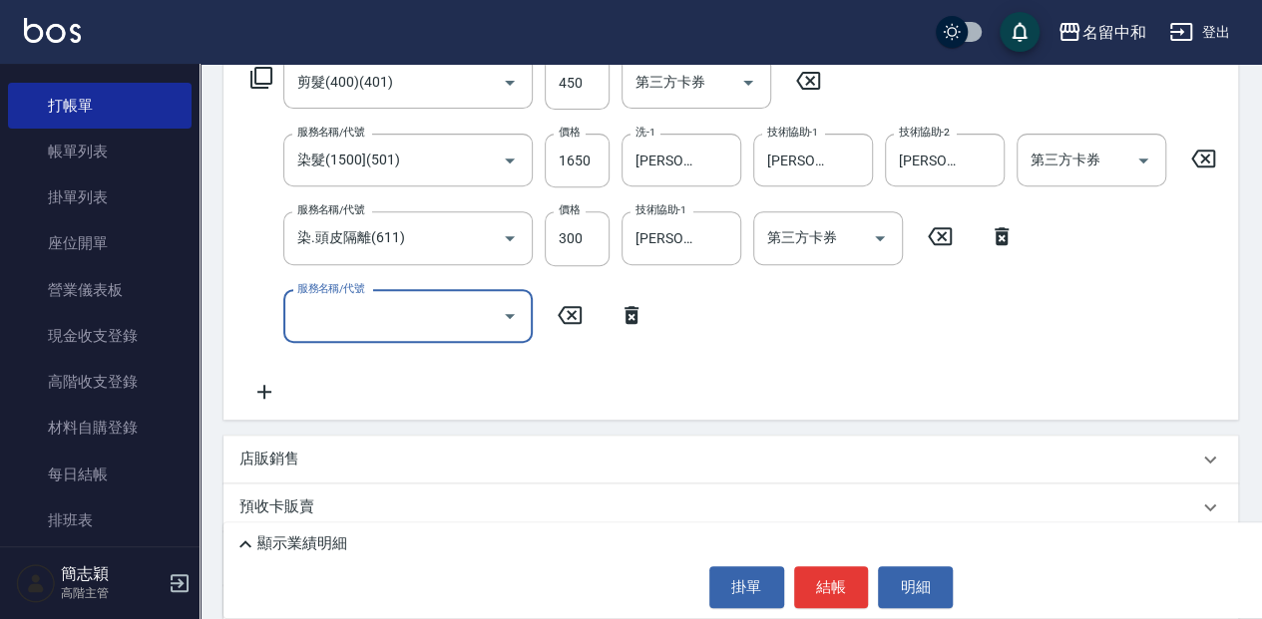
scroll to position [392, 0]
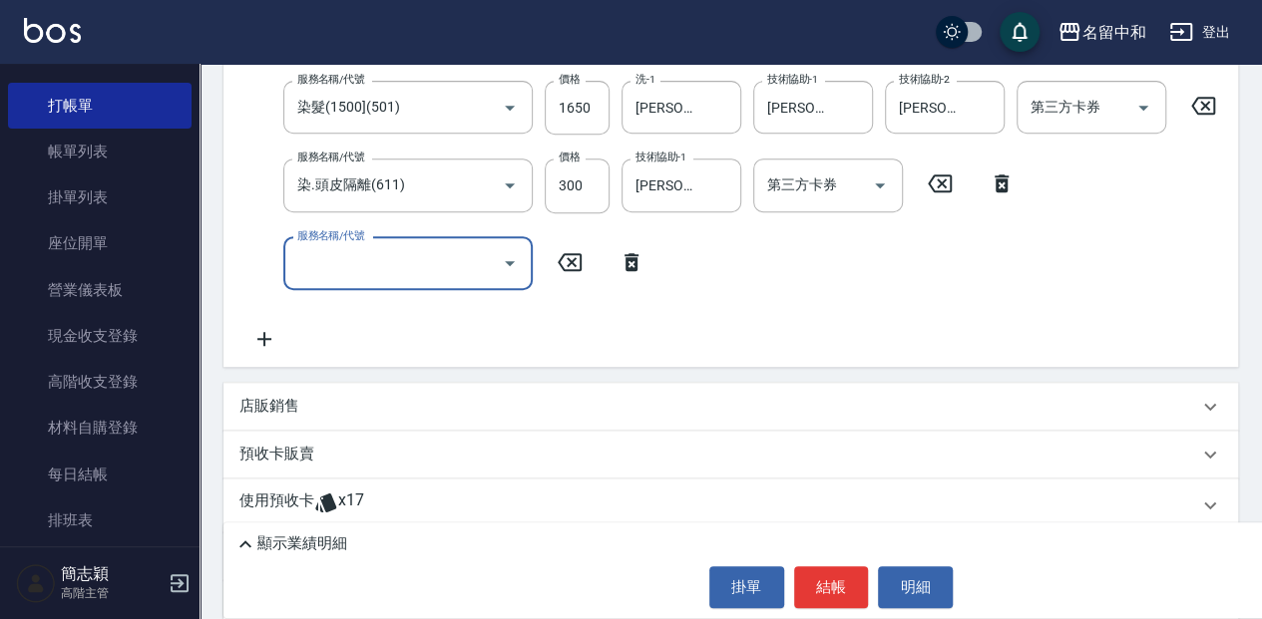
click at [406, 265] on input "服務名稱/代號" at bounding box center [393, 263] width 202 height 35
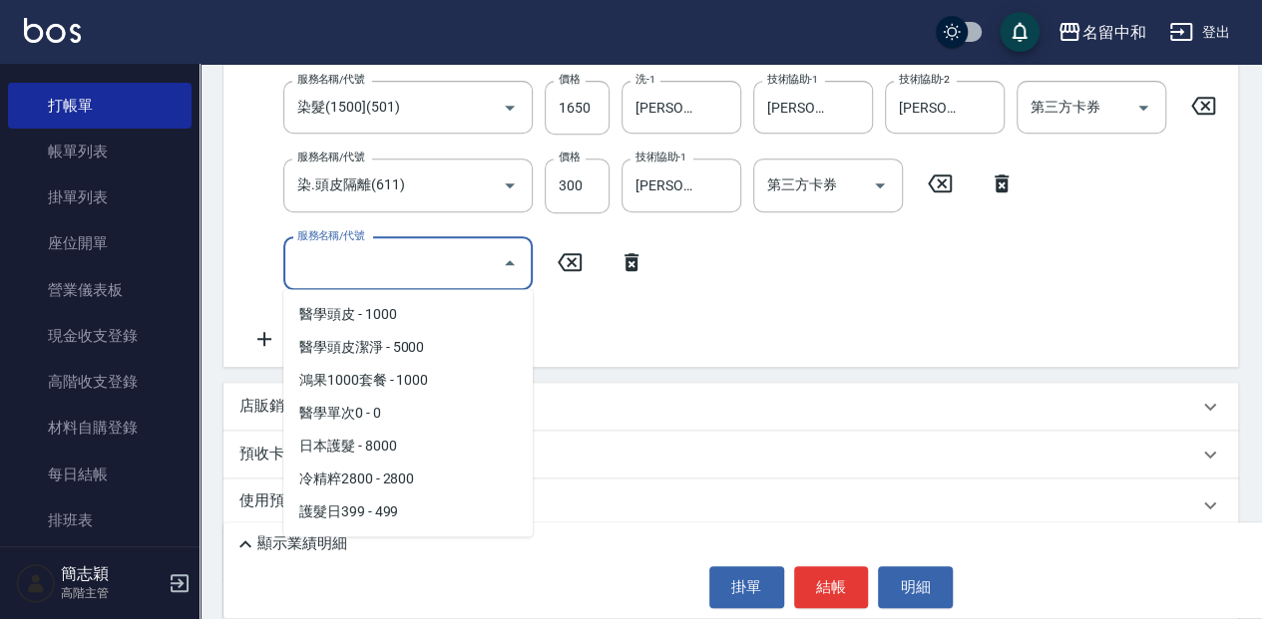
scroll to position [2217, 0]
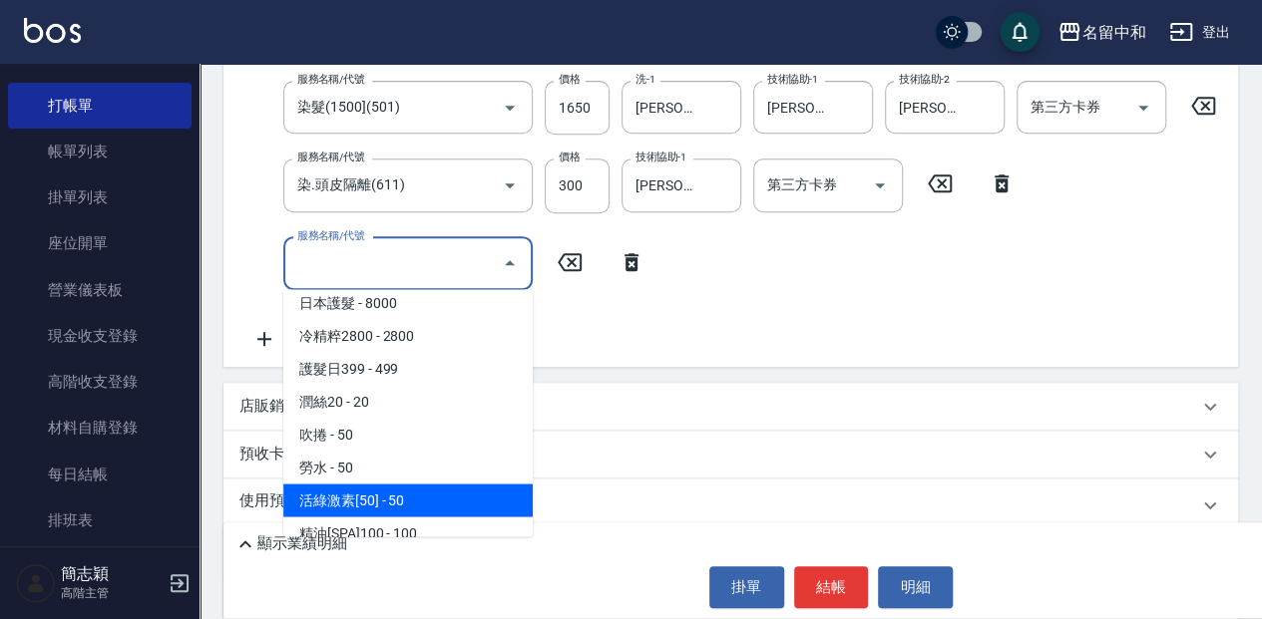
click at [490, 505] on span "活綠激素[50] - 50" at bounding box center [407, 500] width 249 height 33
type input "活綠激素[50](808)"
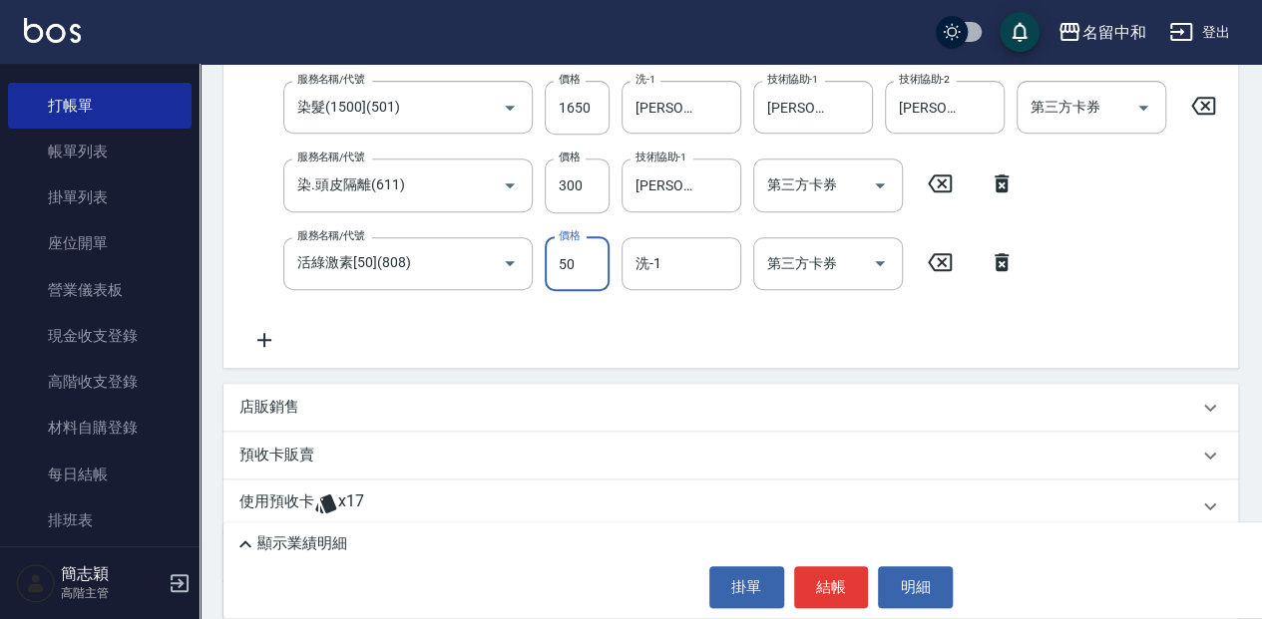
click at [574, 279] on input "50" at bounding box center [577, 264] width 65 height 54
type input "100"
type input "8"
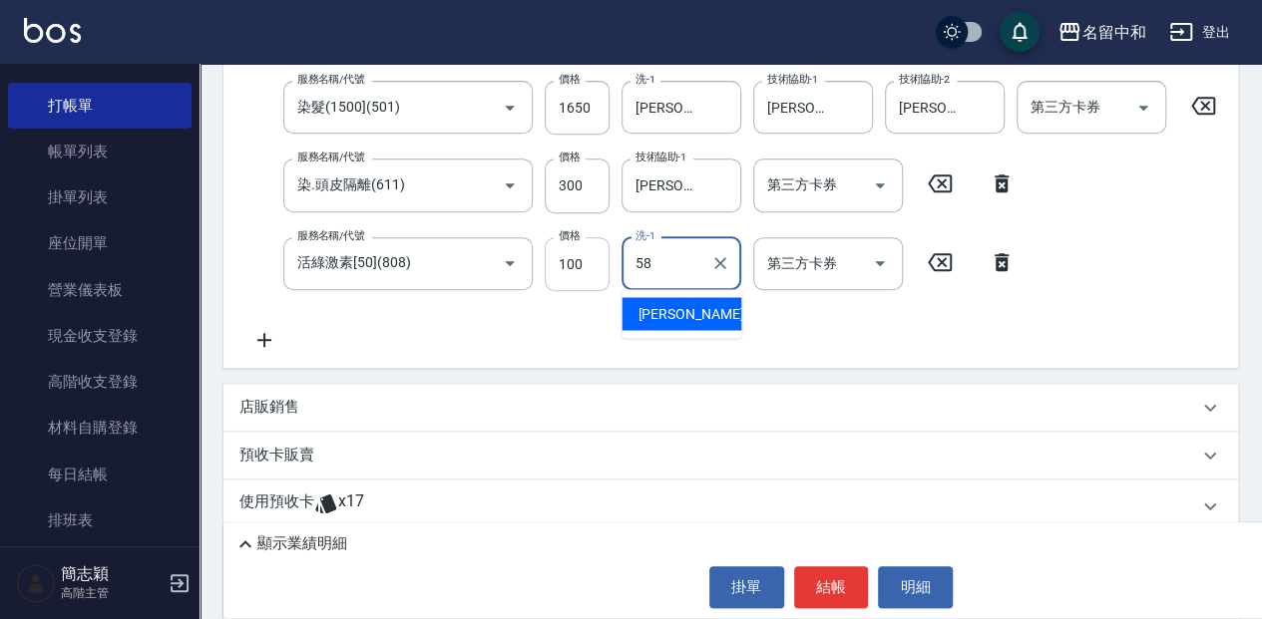
type input "莫娜-58"
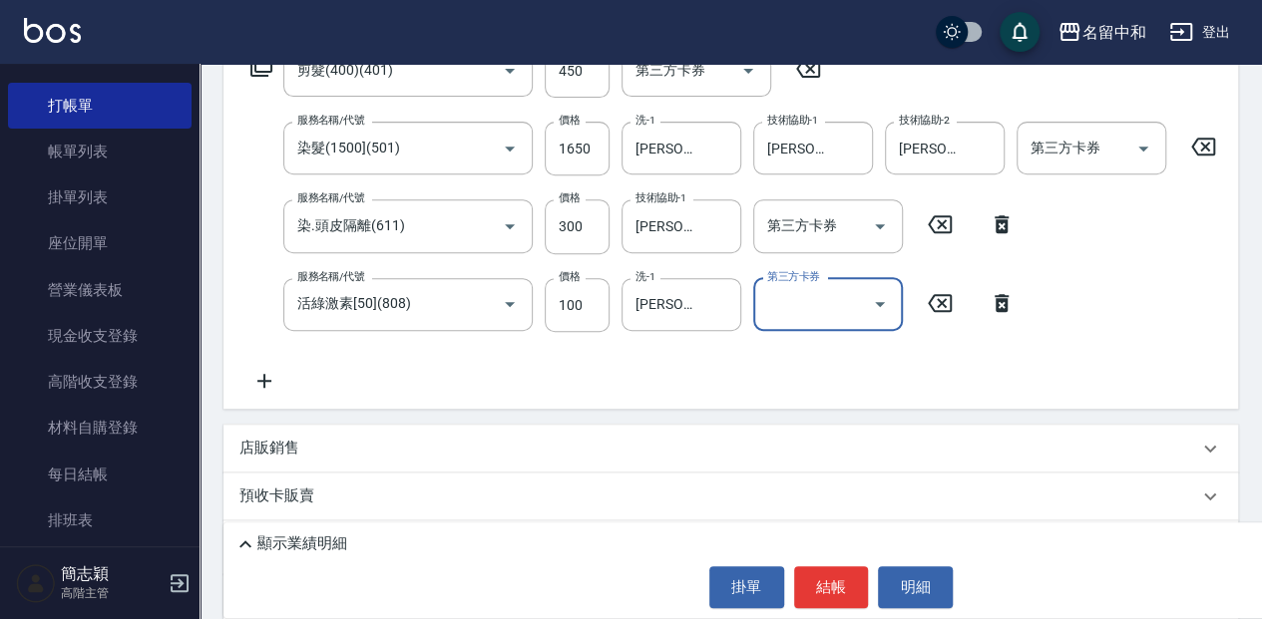
scroll to position [485, 0]
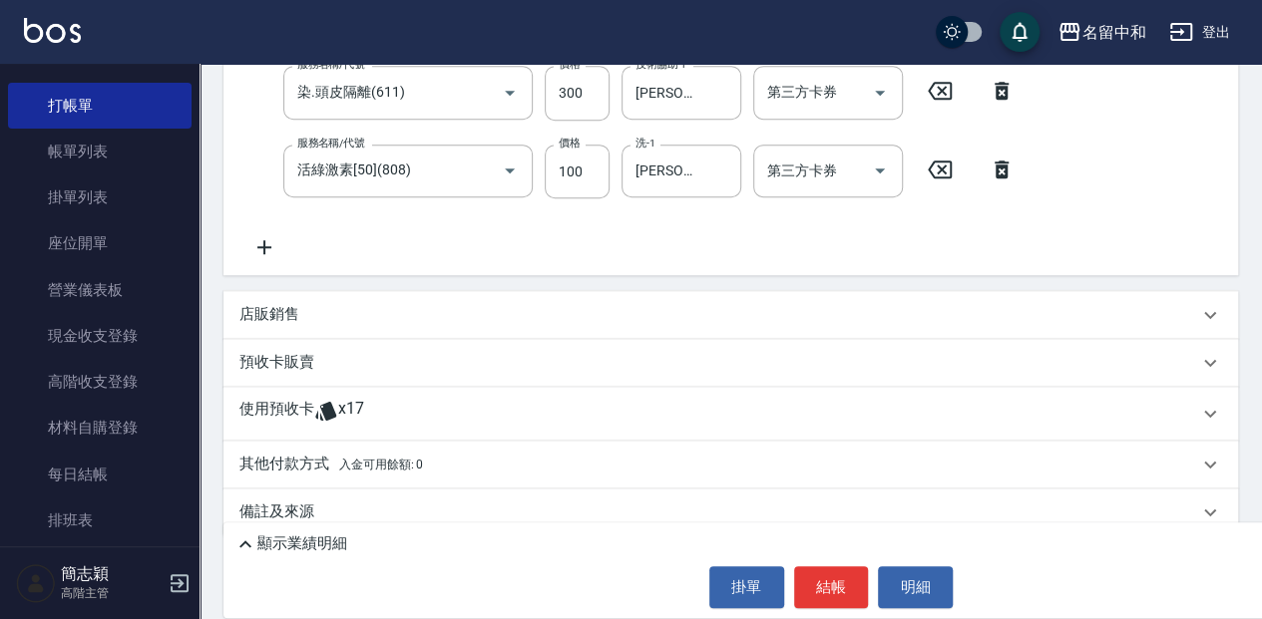
click at [261, 536] on p "顯示業績明細" at bounding box center [302, 544] width 90 height 21
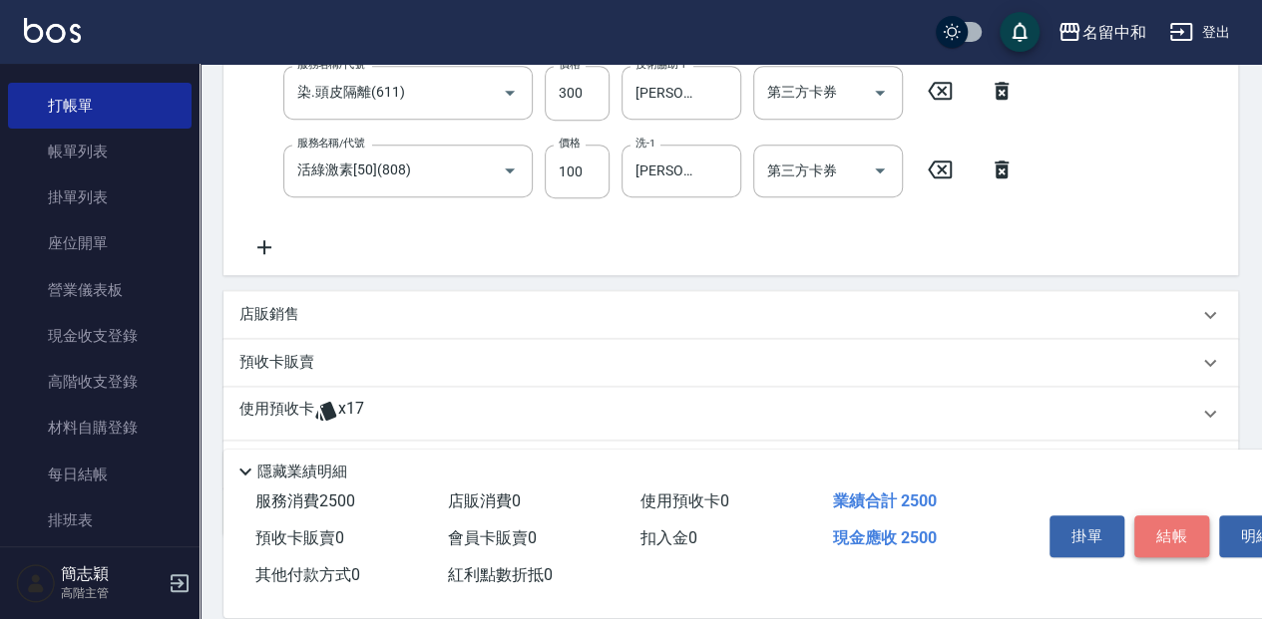
click at [1175, 520] on button "結帳" at bounding box center [1171, 537] width 75 height 42
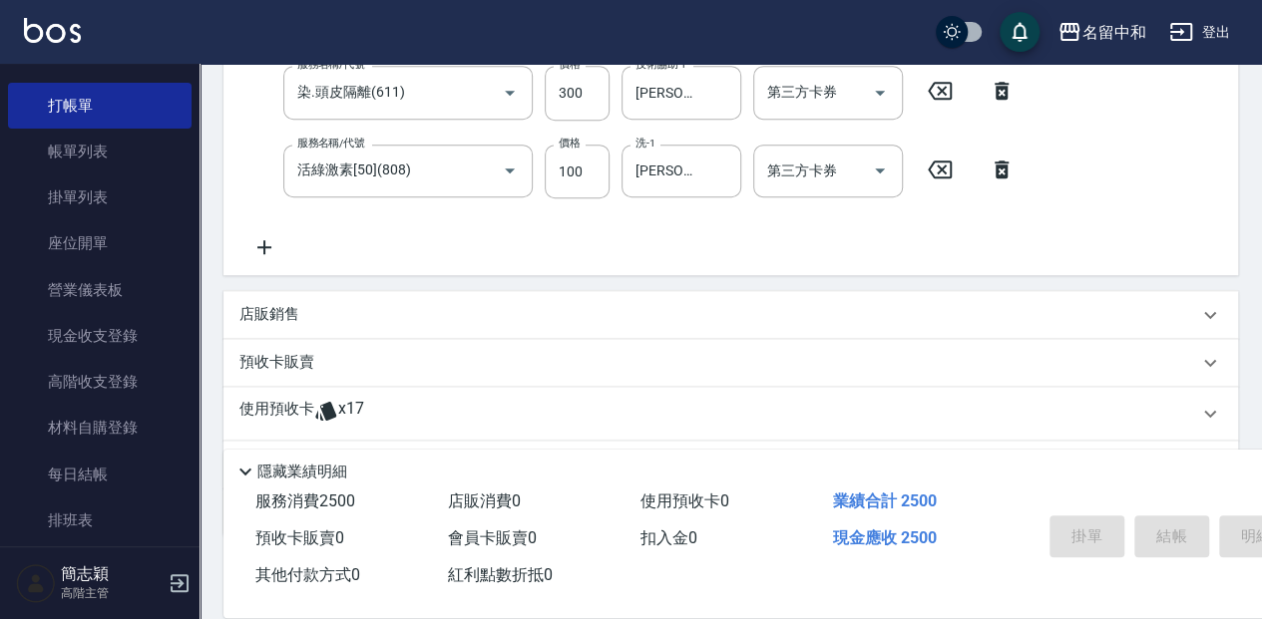
type input "2025/09/18 18:49"
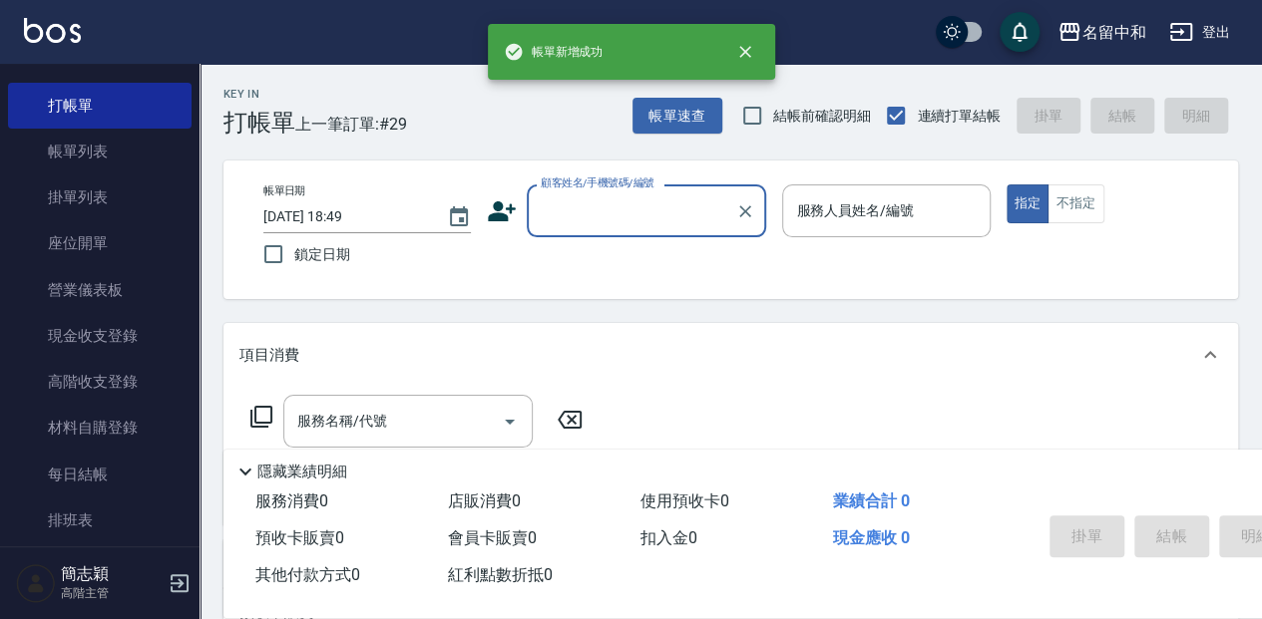
scroll to position [0, 0]
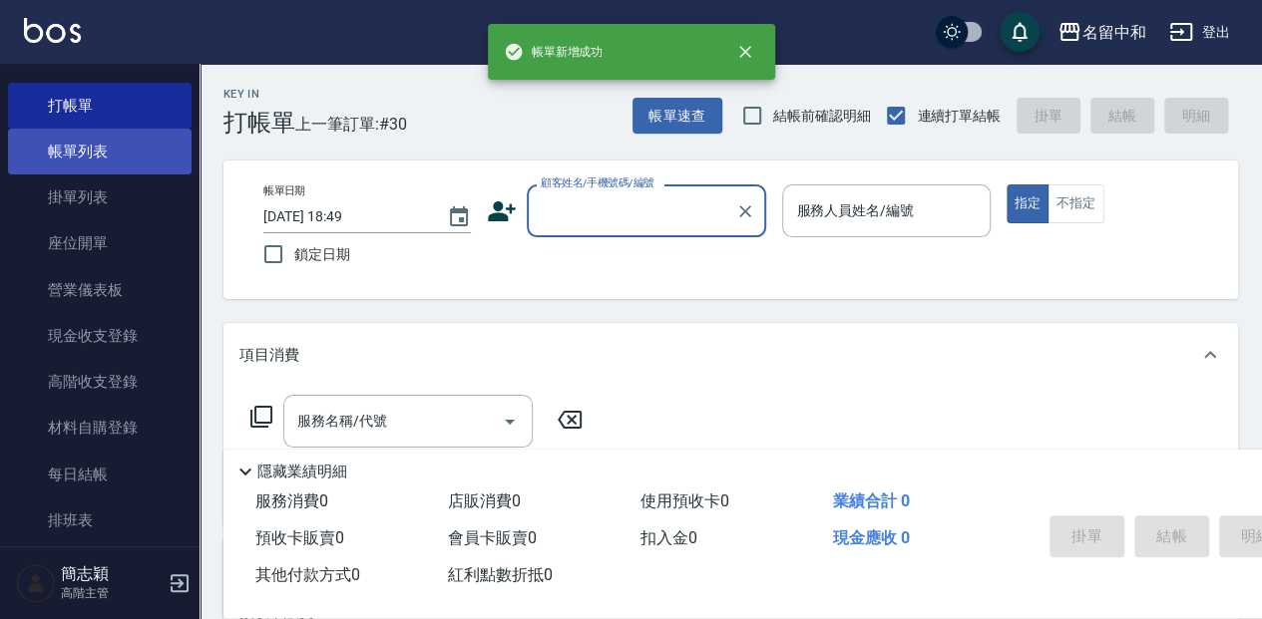
click at [124, 156] on link "帳單列表" at bounding box center [100, 152] width 184 height 46
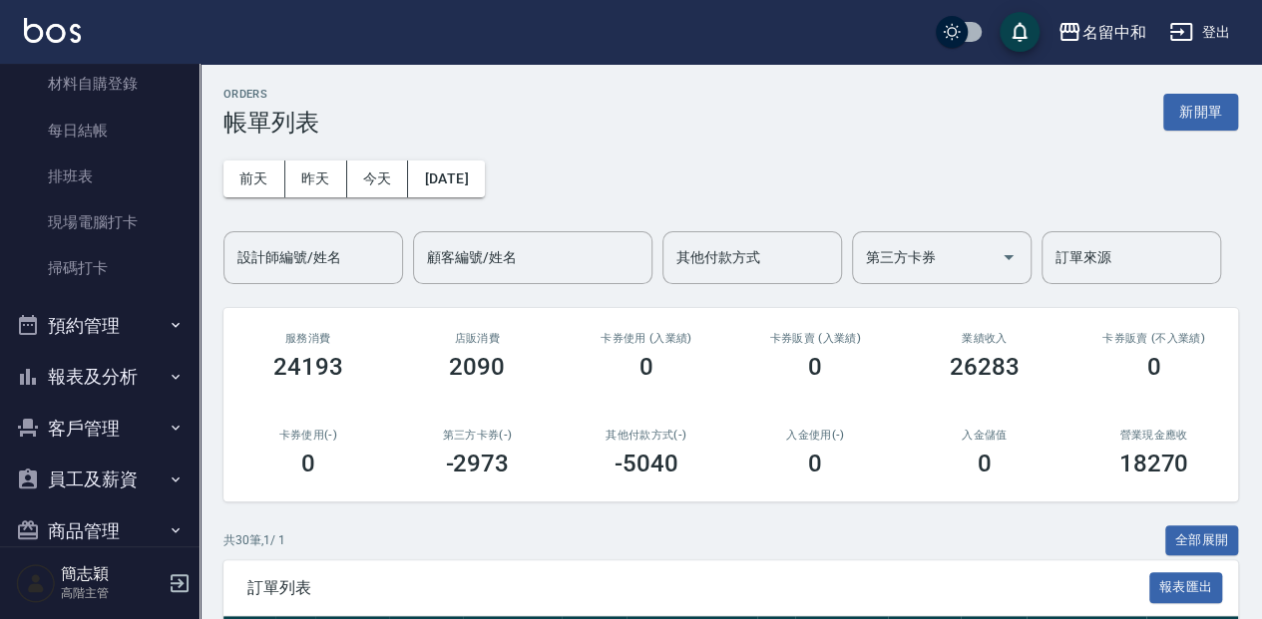
scroll to position [399, 0]
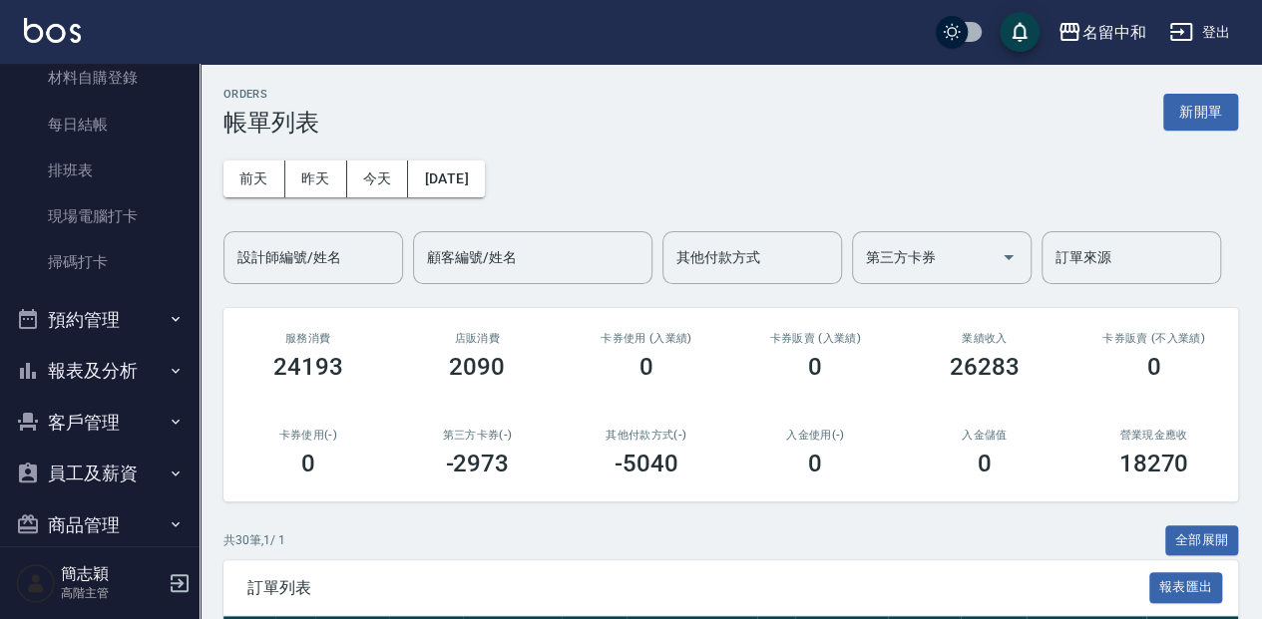
click at [130, 360] on button "報表及分析" at bounding box center [100, 371] width 184 height 52
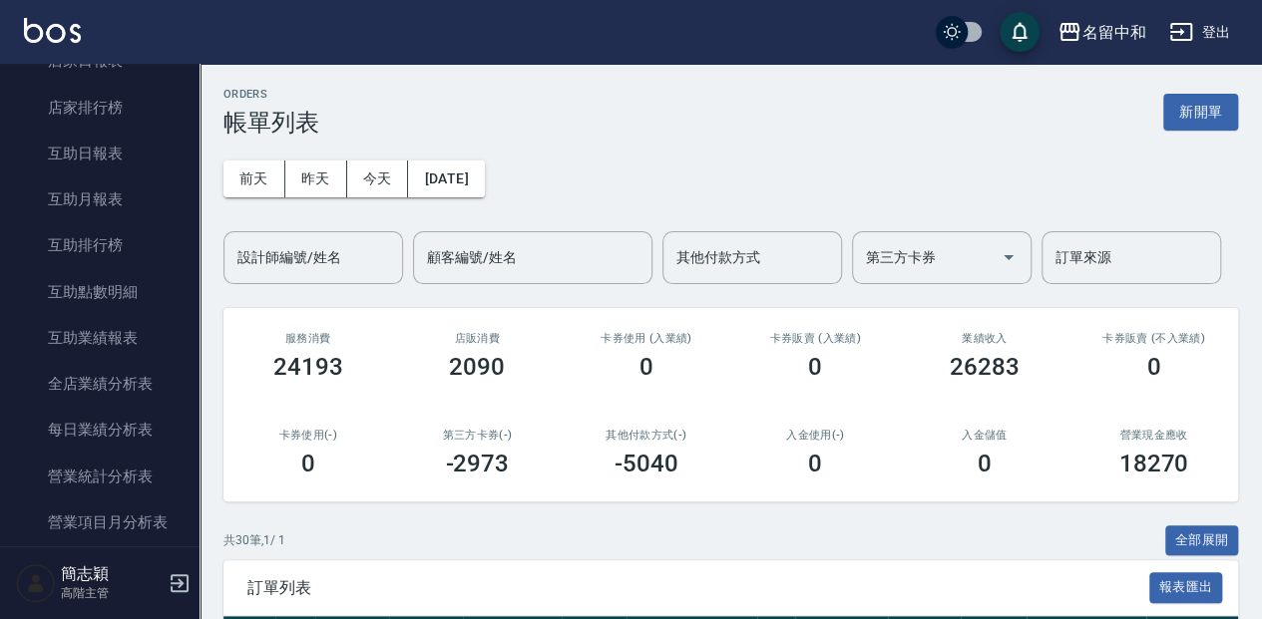
scroll to position [816, 0]
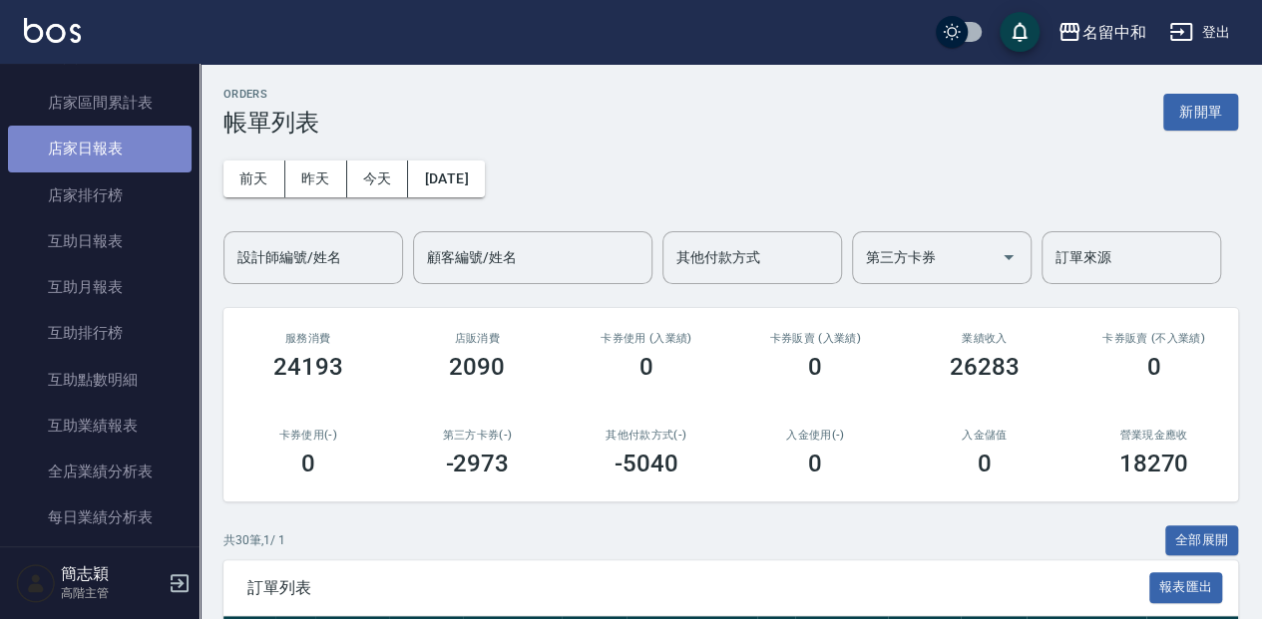
click at [140, 143] on link "店家日報表" at bounding box center [100, 149] width 184 height 46
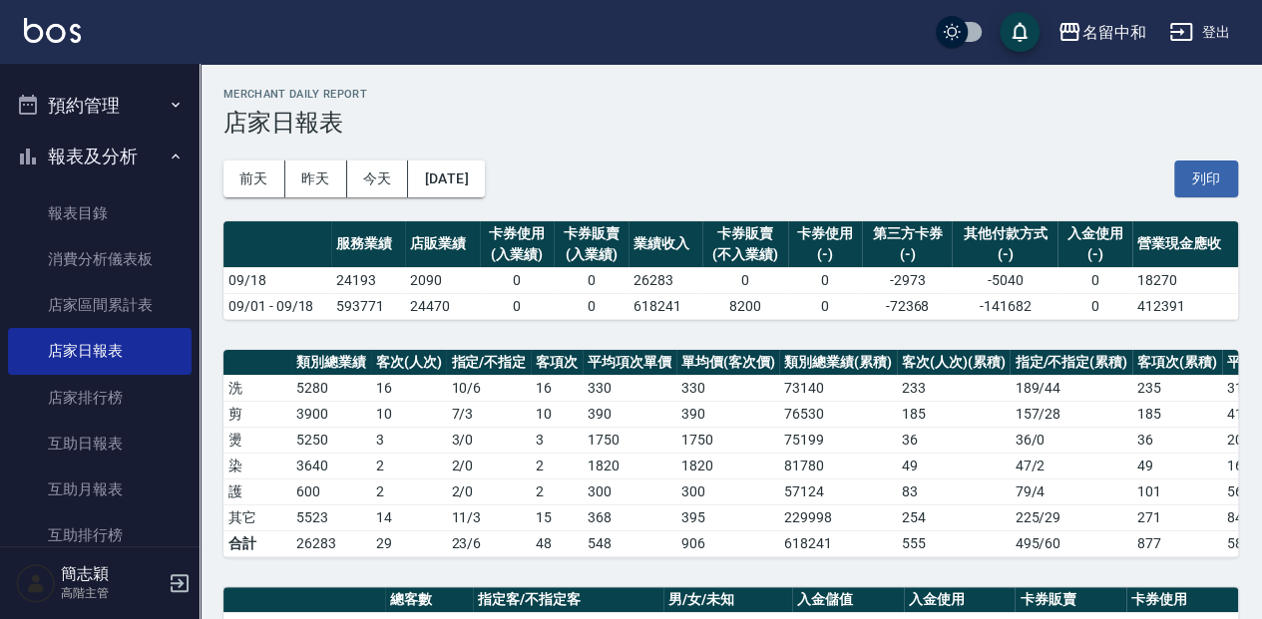
click at [148, 140] on button "報表及分析" at bounding box center [100, 157] width 184 height 52
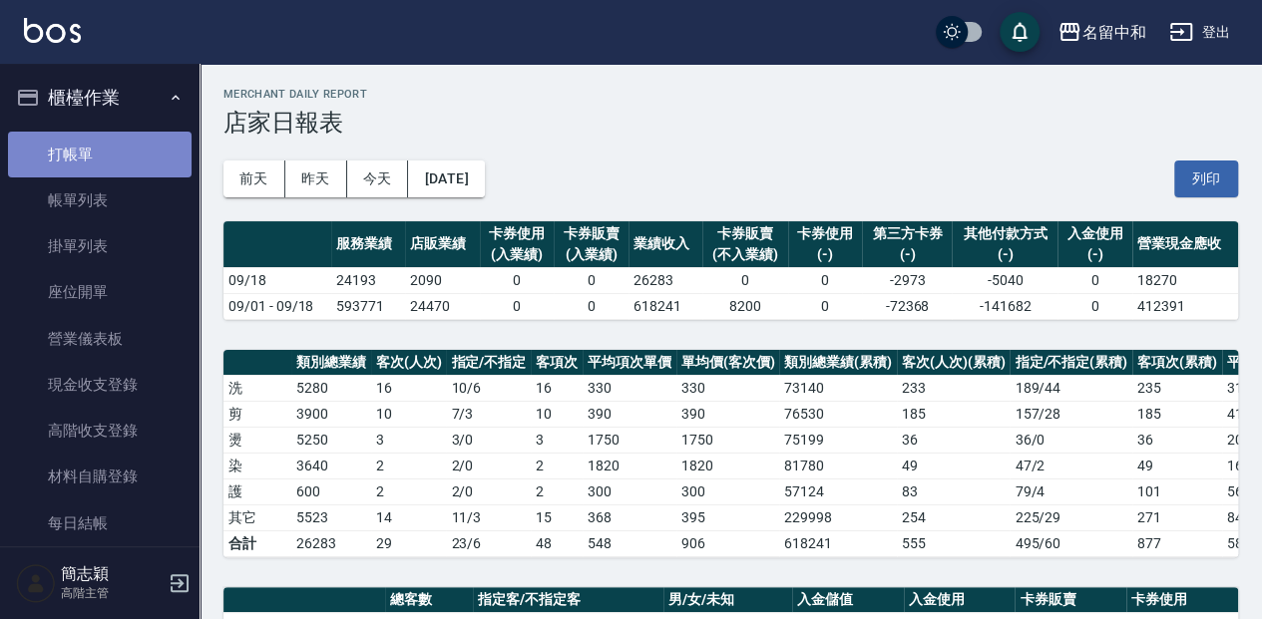
click at [143, 134] on link "打帳單" at bounding box center [100, 155] width 184 height 46
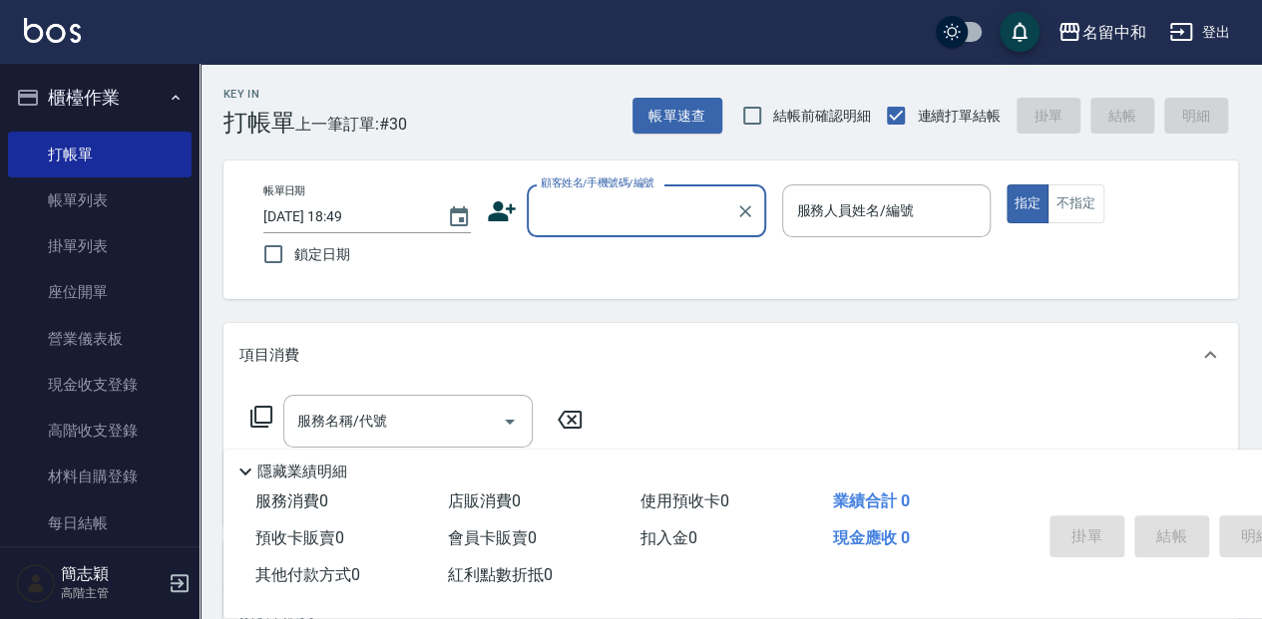
drag, startPoint x: 620, startPoint y: 192, endPoint x: 622, endPoint y: 225, distance: 34.0
click at [619, 194] on div "顧客姓名/手機號碼/編號" at bounding box center [646, 211] width 239 height 53
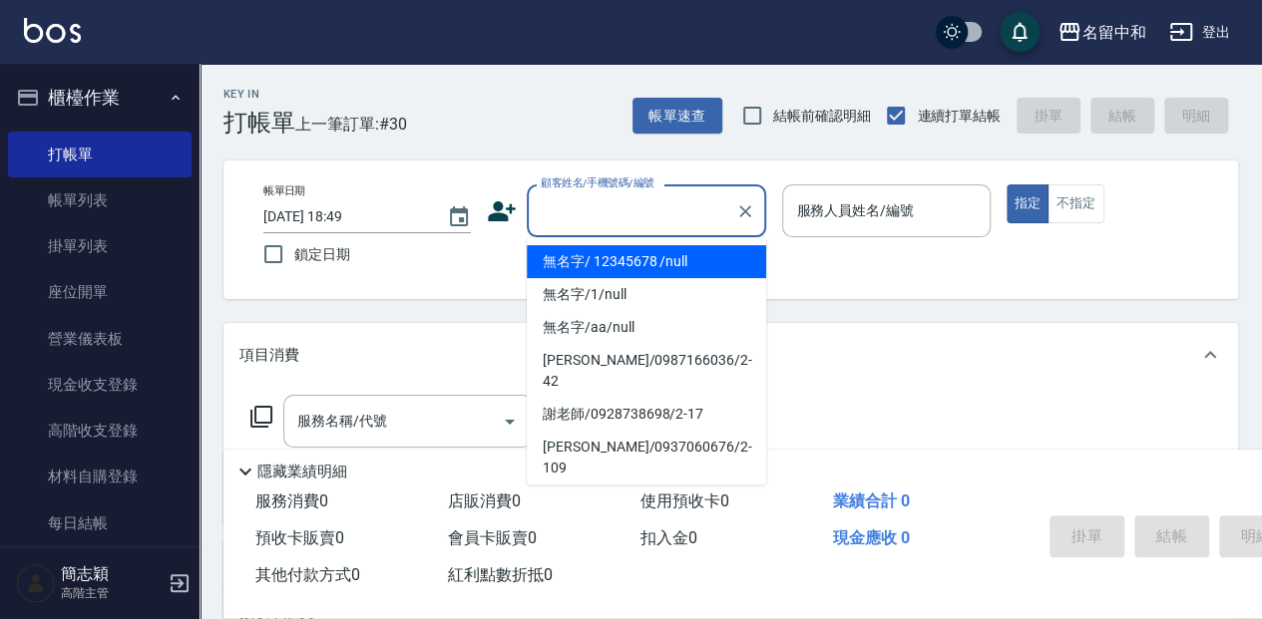
click at [636, 263] on li "無名字/ 12345678 /null" at bounding box center [646, 261] width 239 height 33
type input "無名字/ 12345678 /null"
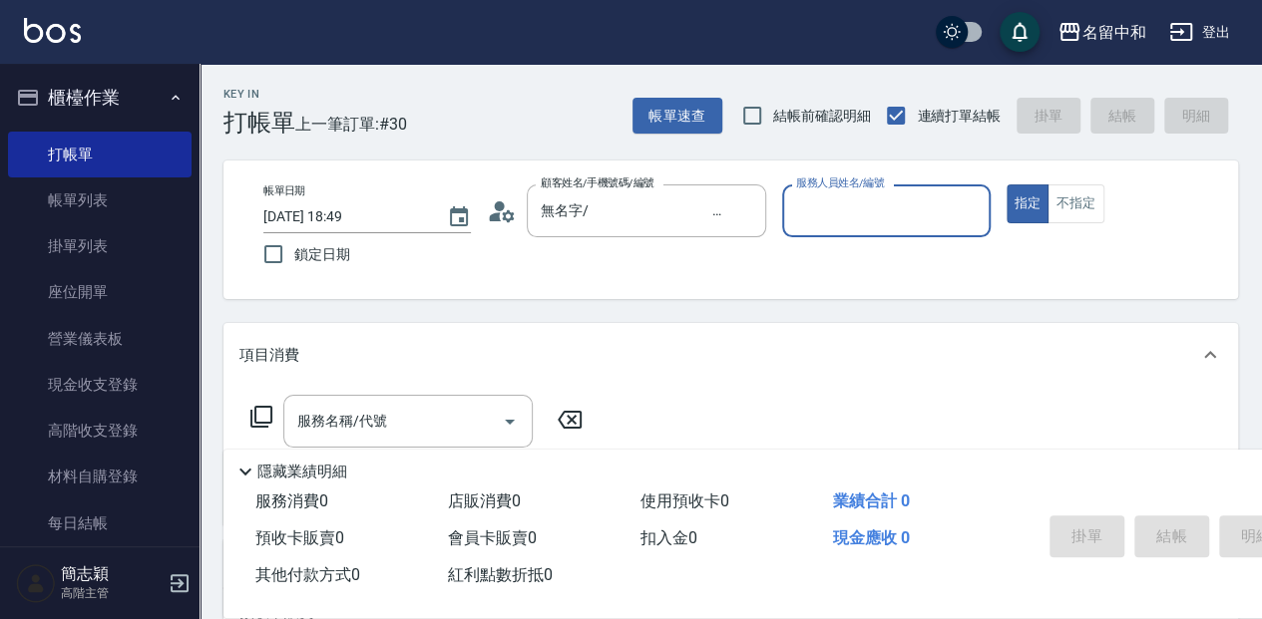
click at [842, 233] on div "服務人員姓名/編號 服務人員姓名/編號" at bounding box center [885, 222] width 207 height 74
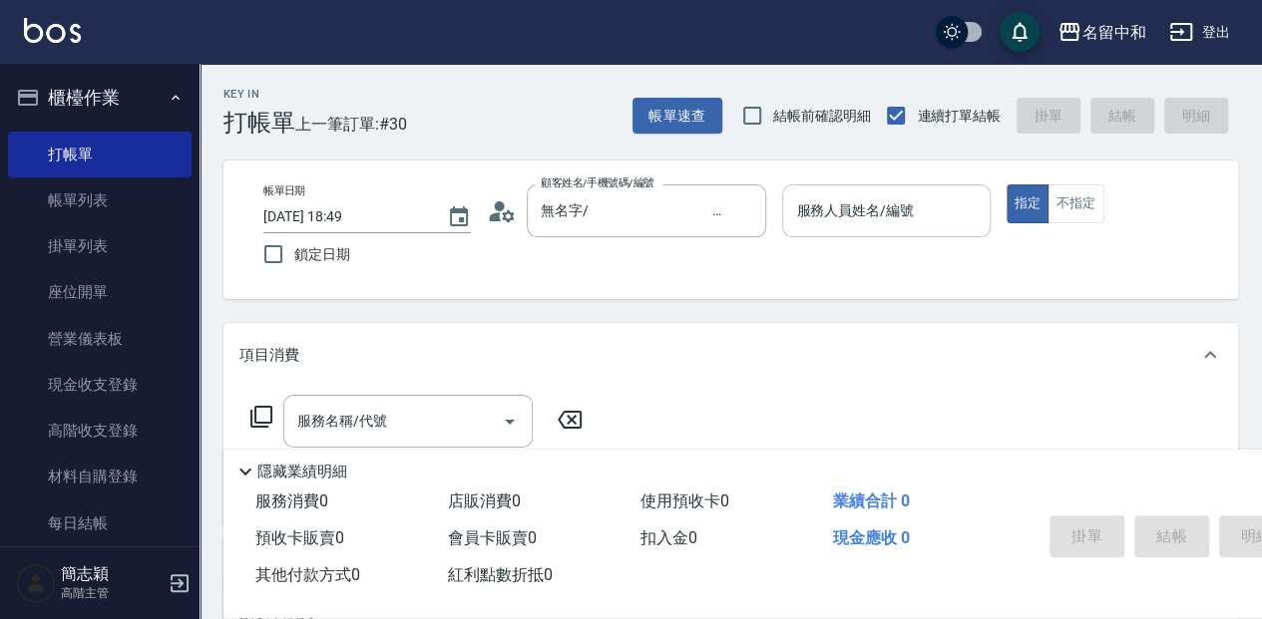
drag, startPoint x: 842, startPoint y: 233, endPoint x: 852, endPoint y: 217, distance: 18.8
click at [852, 217] on input "服務人員姓名/編號" at bounding box center [886, 211] width 190 height 35
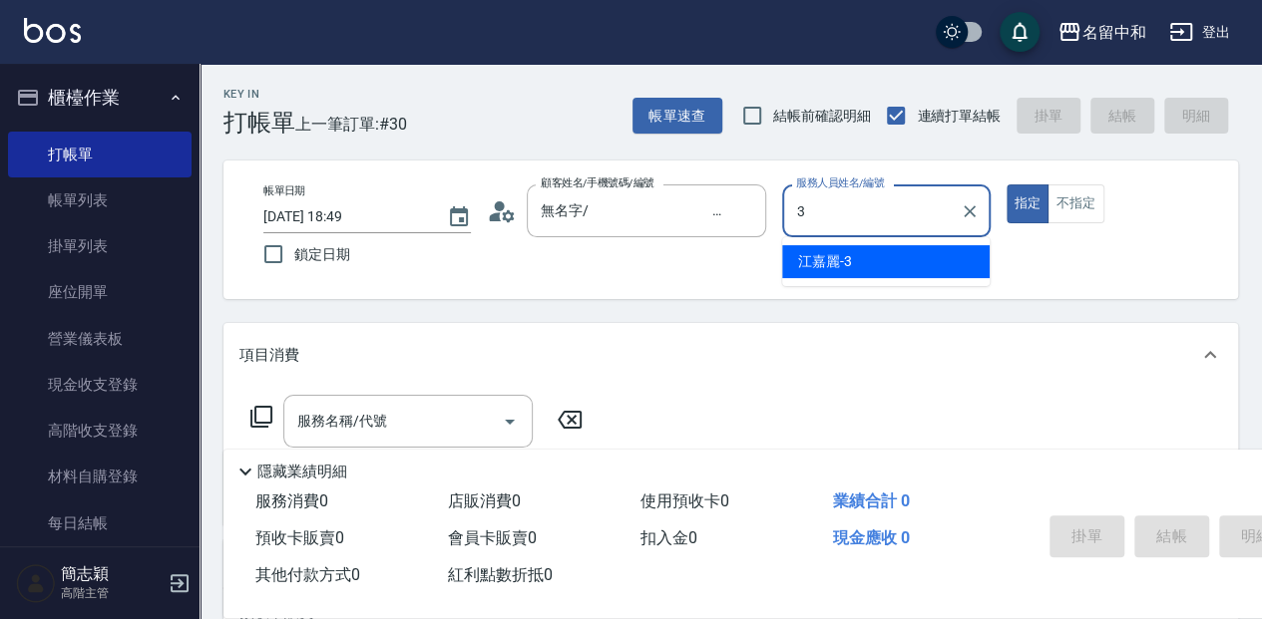
type input "江嘉麗-3"
type button "true"
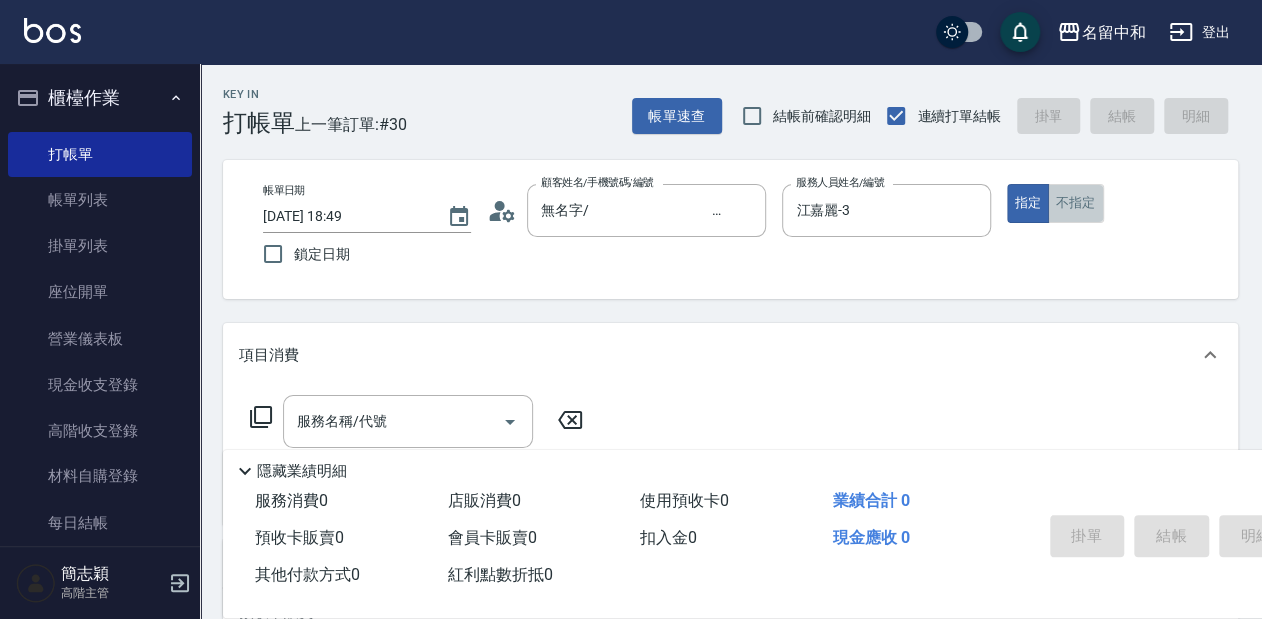
click at [1051, 203] on button "不指定" at bounding box center [1075, 204] width 56 height 39
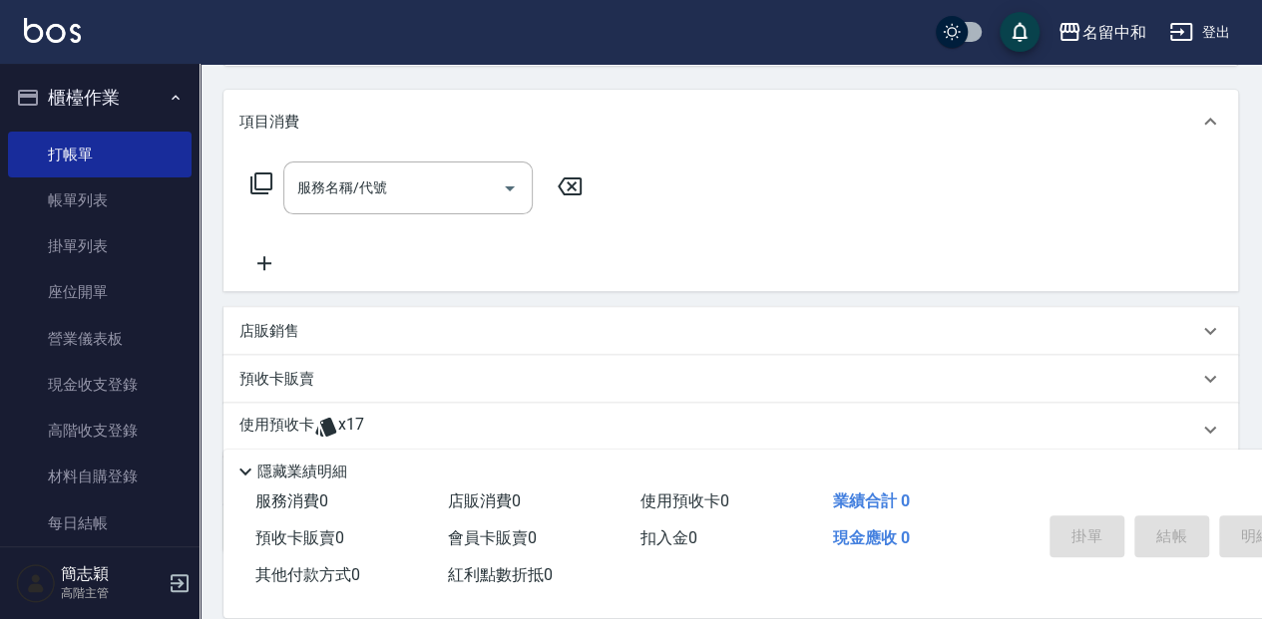
scroll to position [265, 0]
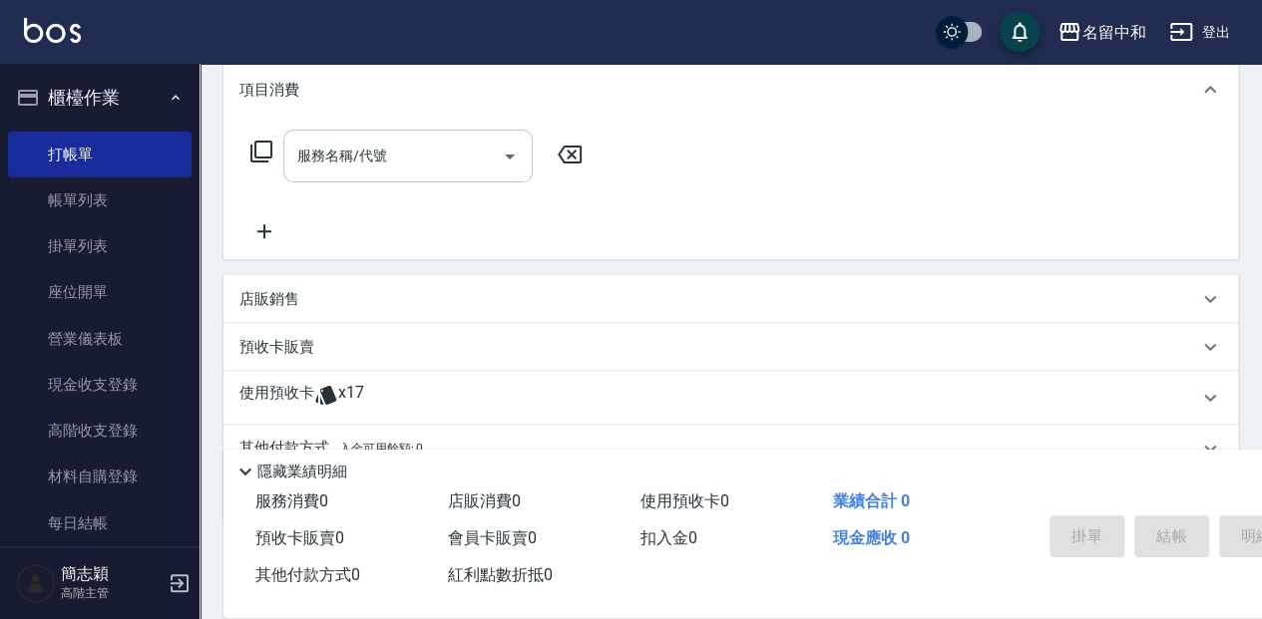
click at [385, 150] on input "服務名稱/代號" at bounding box center [393, 156] width 202 height 35
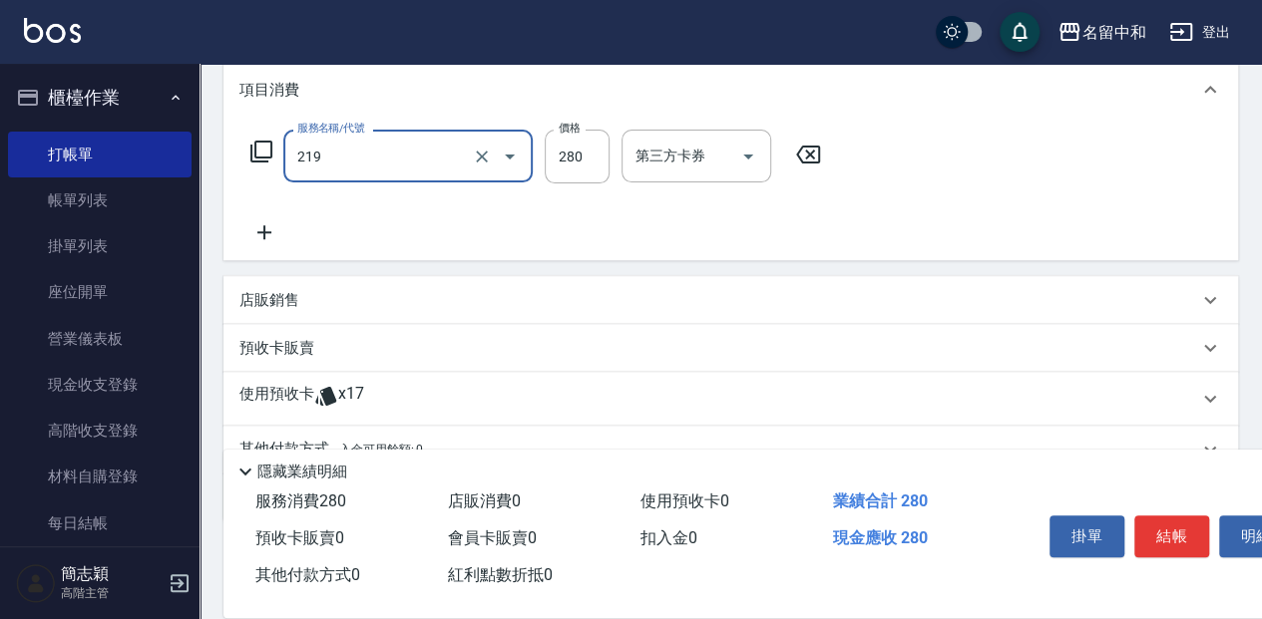
type input "洗髮280(219)"
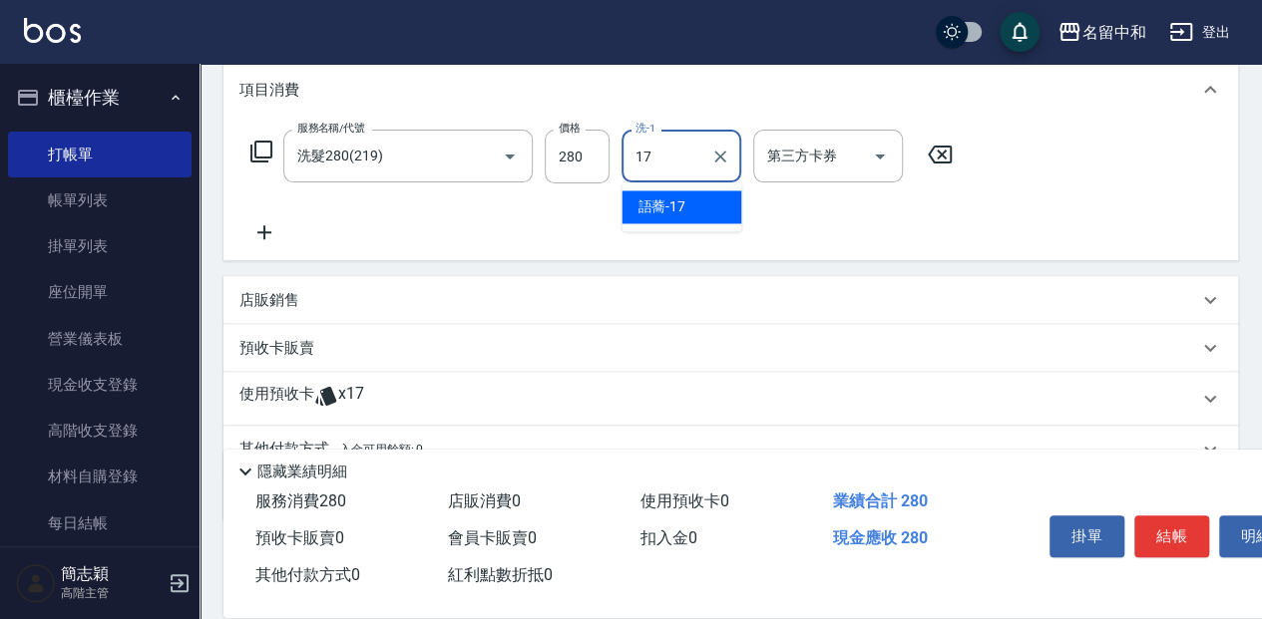
type input "語蕎-17"
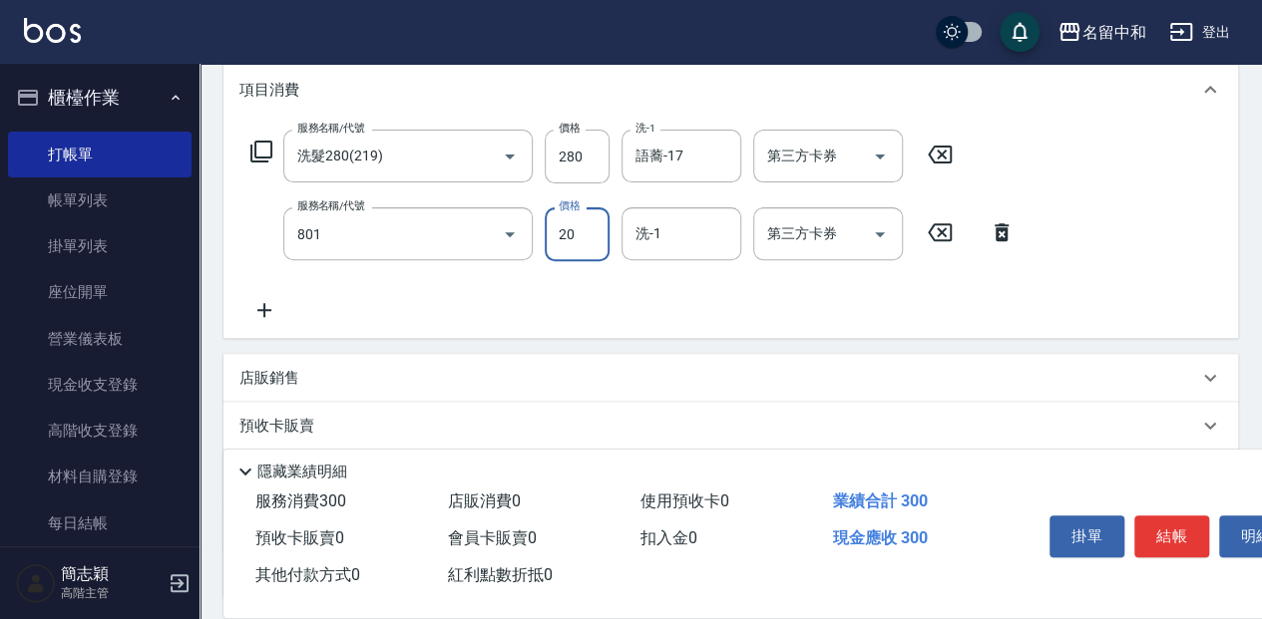
type input "潤絲20(801)"
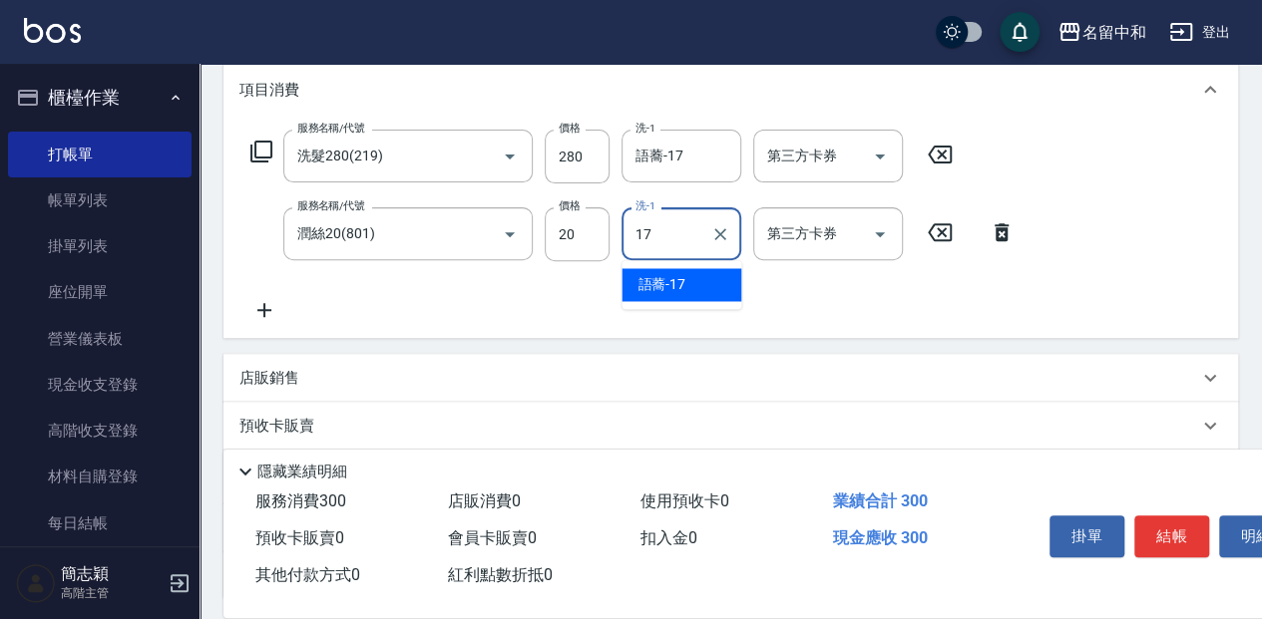
type input "語蕎-17"
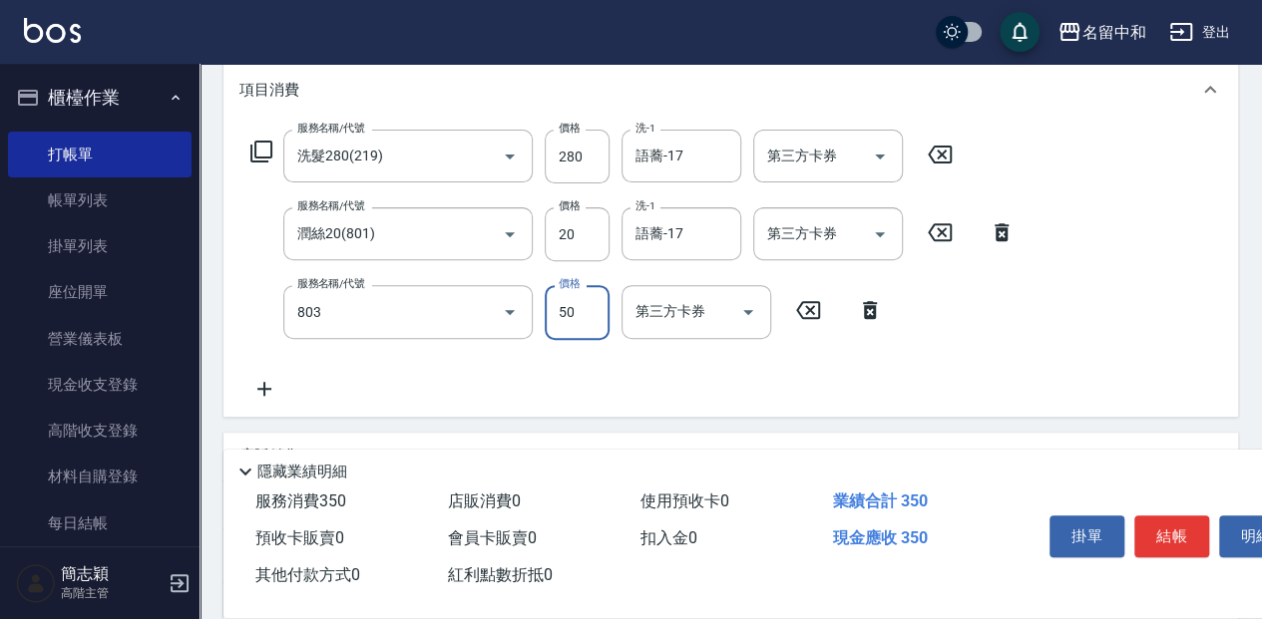
type input "吹捲(803)"
type input "100"
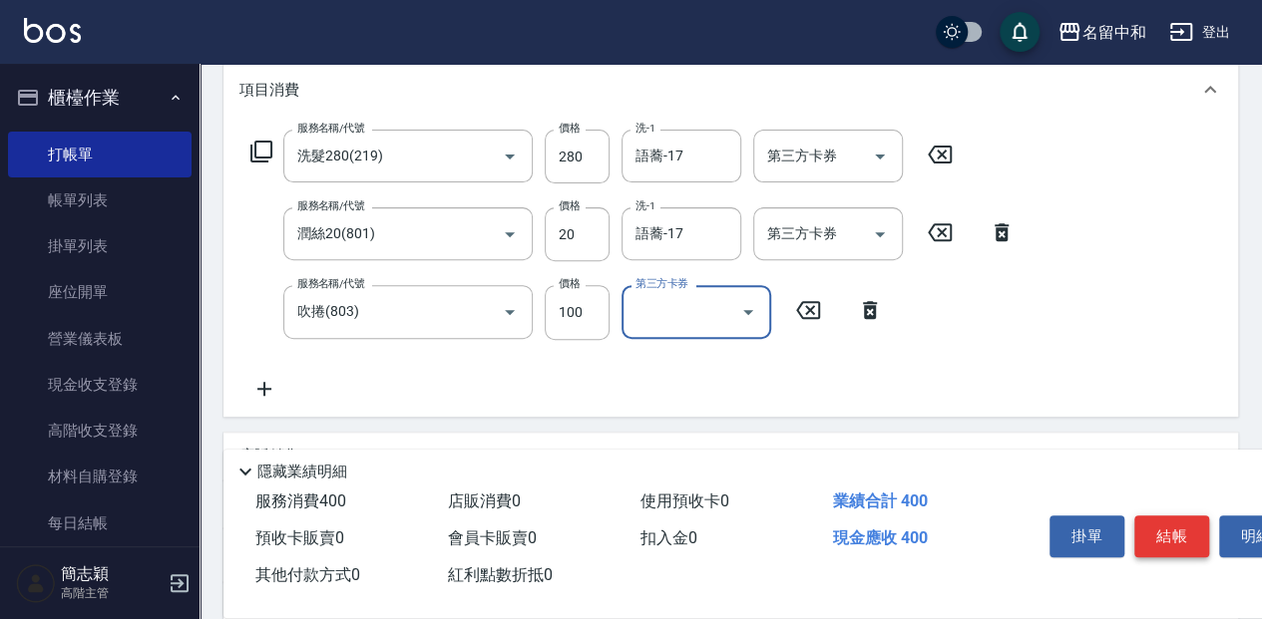
click at [1168, 536] on button "結帳" at bounding box center [1171, 537] width 75 height 42
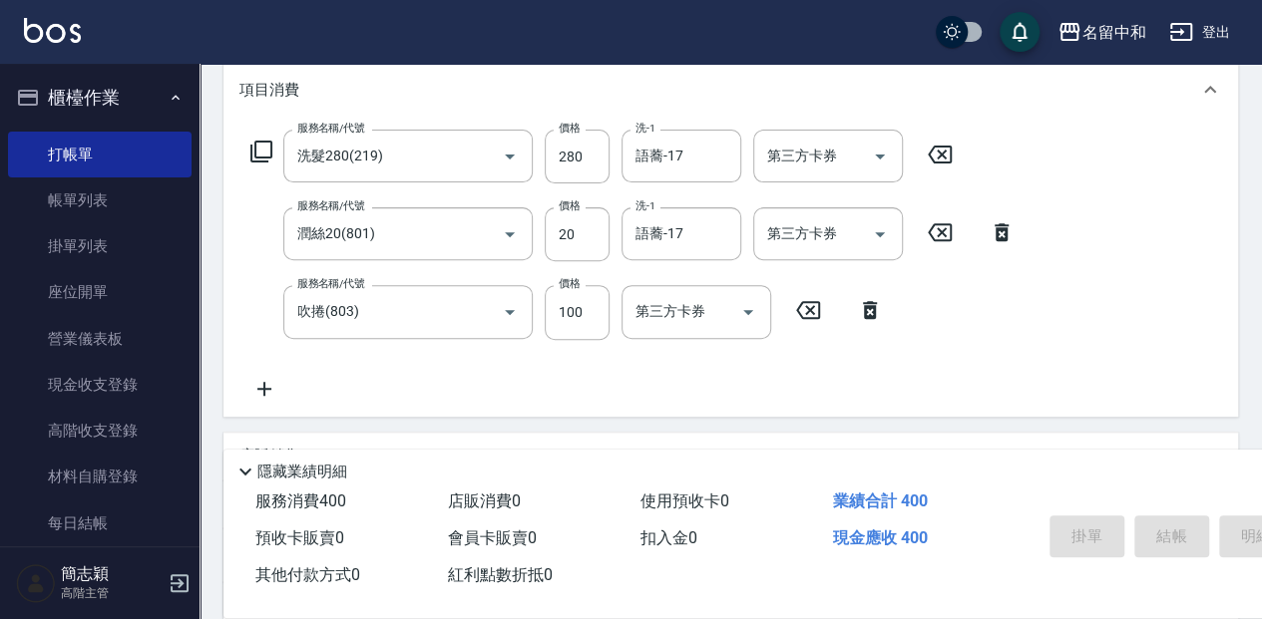
type input "2025/09/18 18:54"
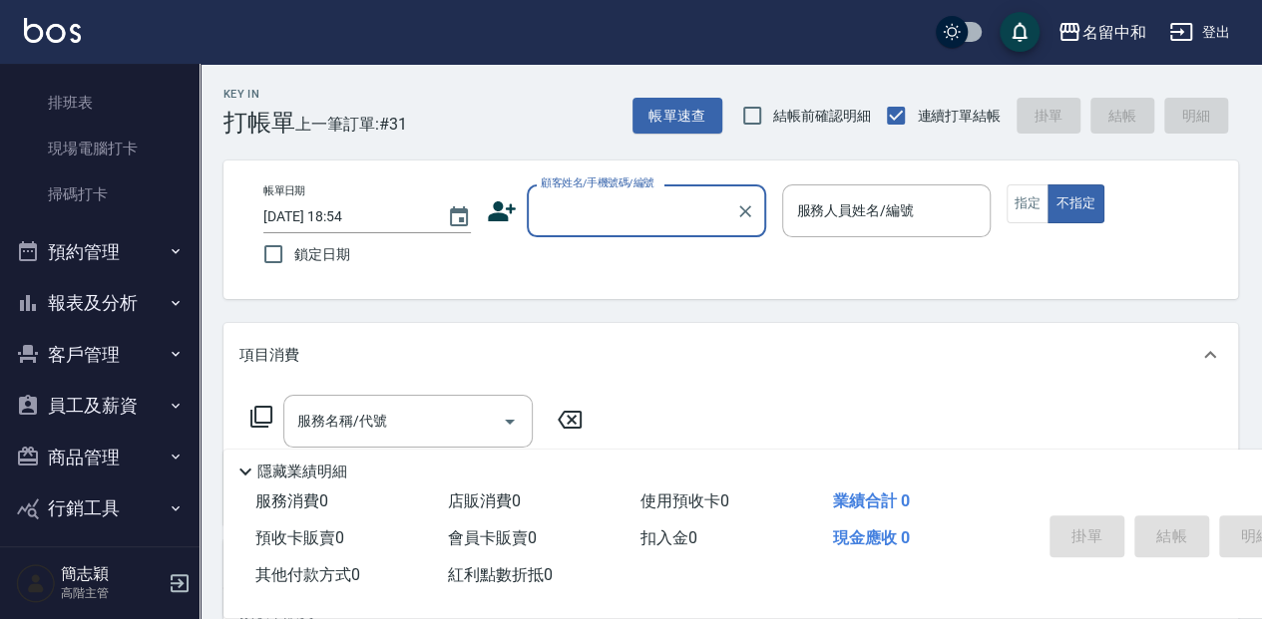
scroll to position [529, 0]
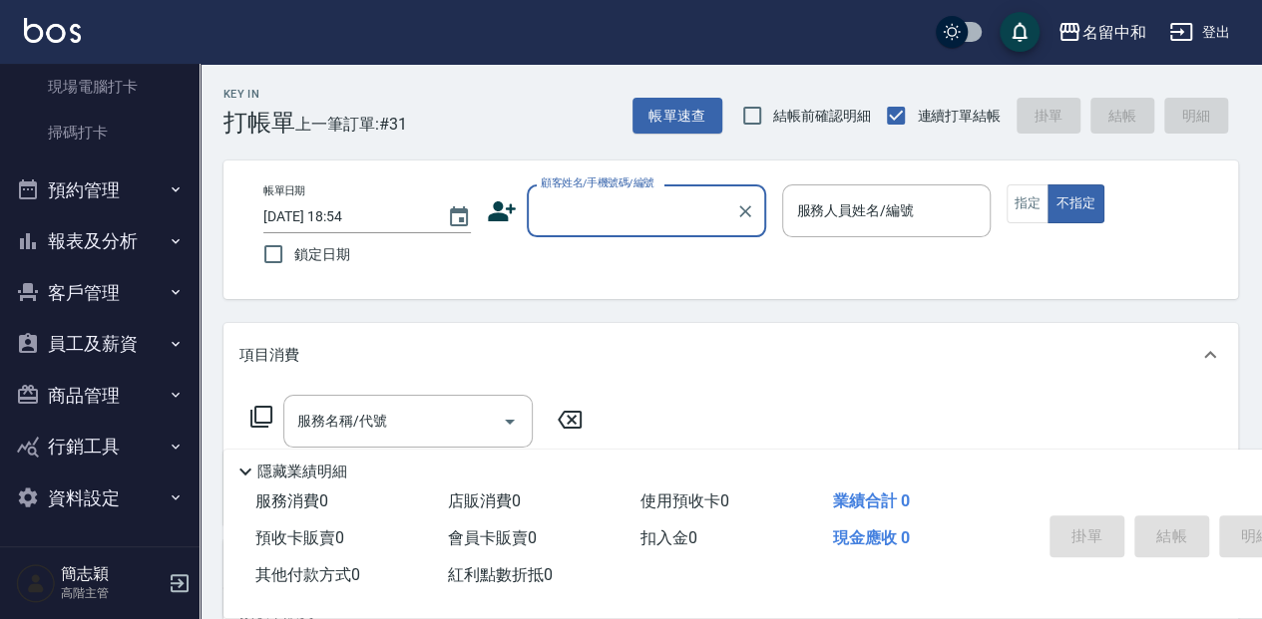
click at [116, 237] on button "報表及分析" at bounding box center [100, 241] width 184 height 52
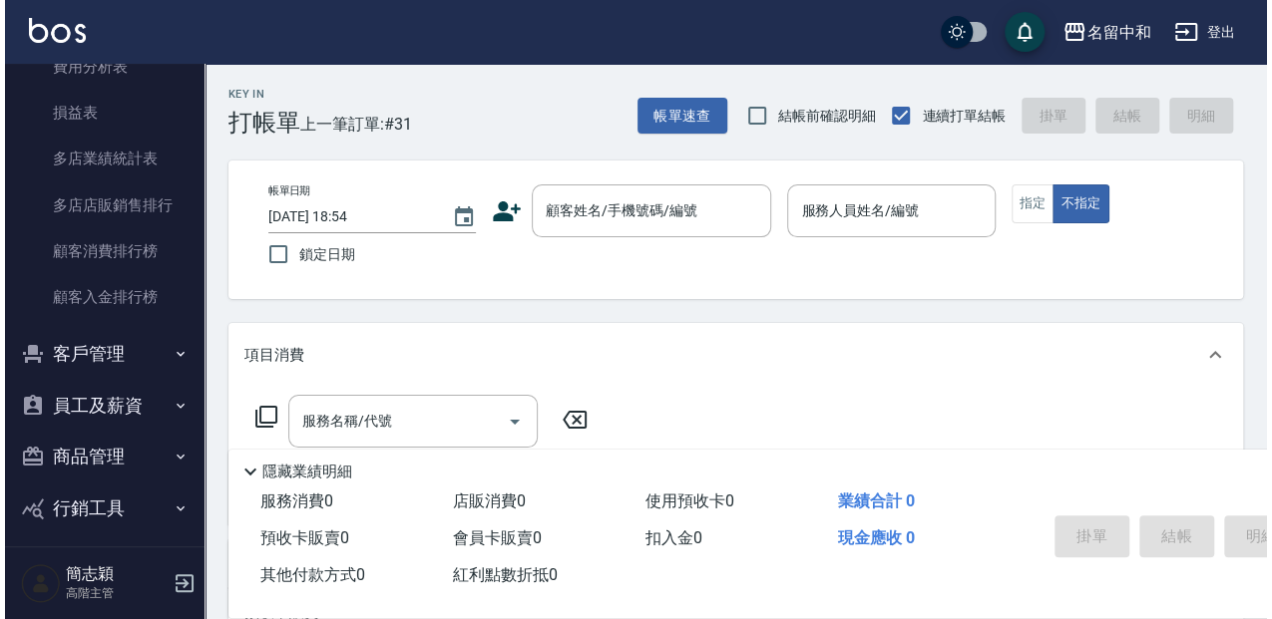
scroll to position [2462, 0]
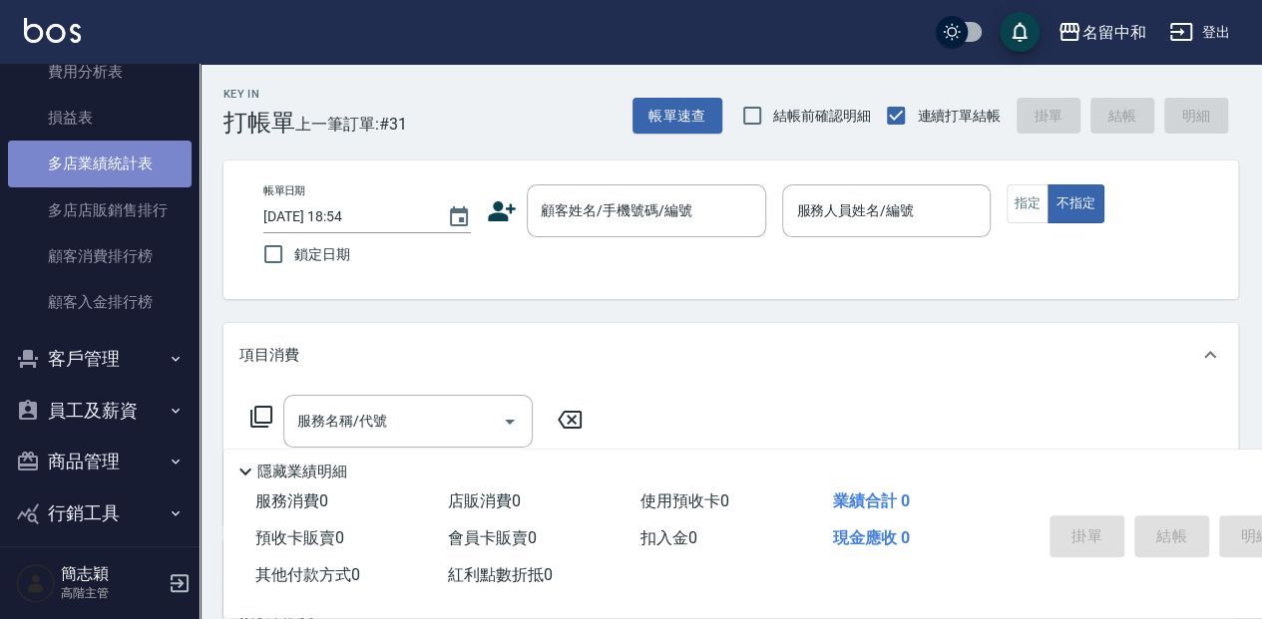
click at [144, 158] on link "多店業績統計表" at bounding box center [100, 164] width 184 height 46
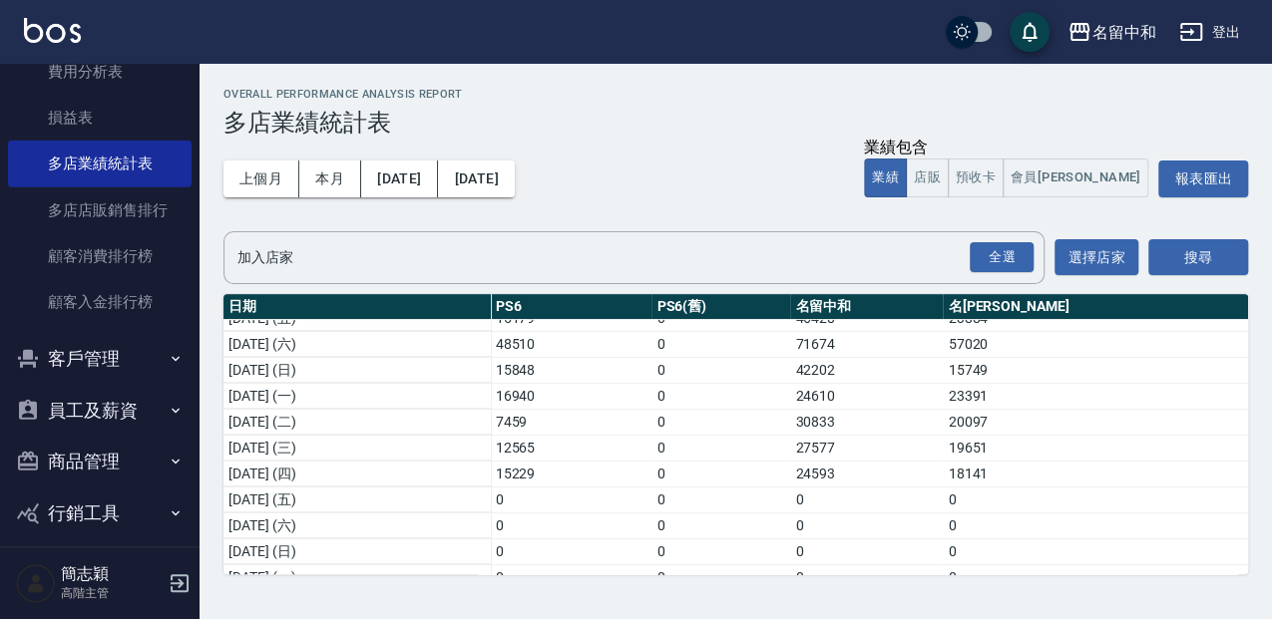
scroll to position [436, 0]
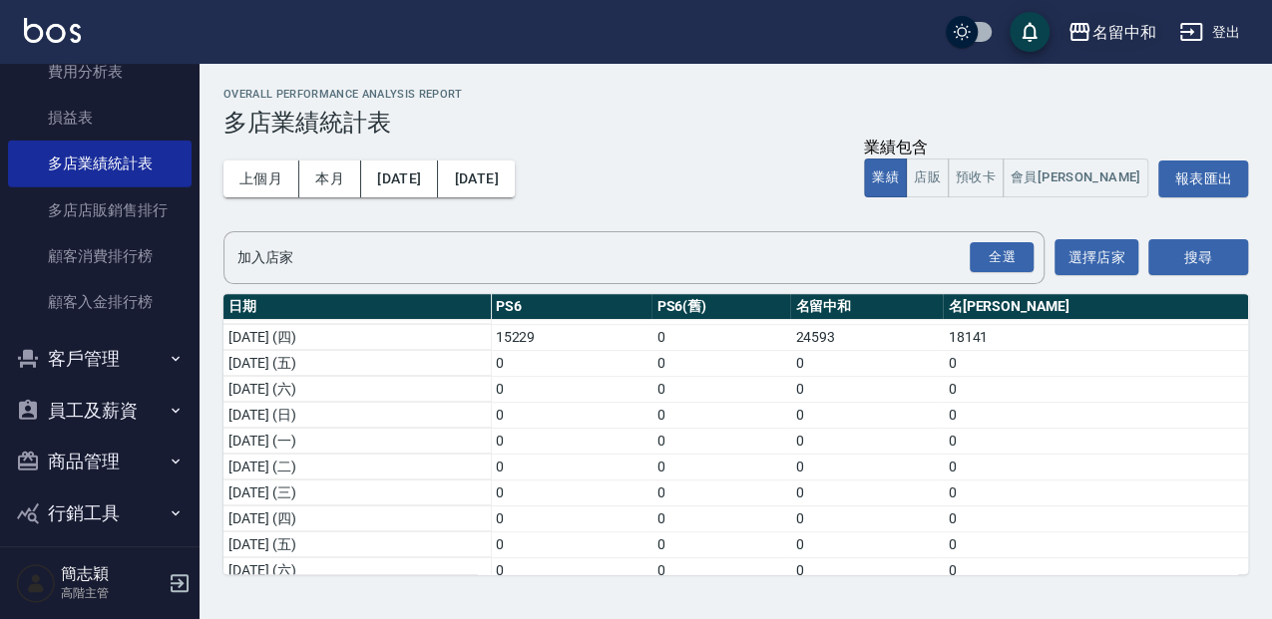
click at [1127, 39] on div "名留中和" at bounding box center [1123, 32] width 64 height 25
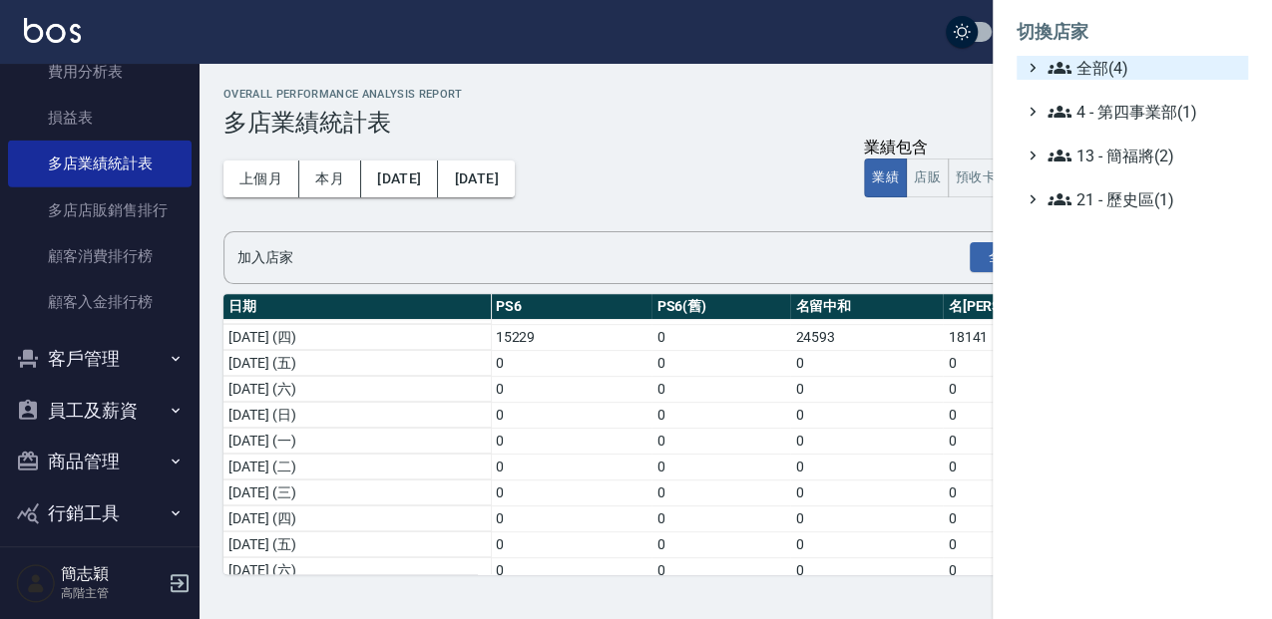
click at [1108, 65] on span "全部(4)" at bounding box center [1143, 68] width 193 height 24
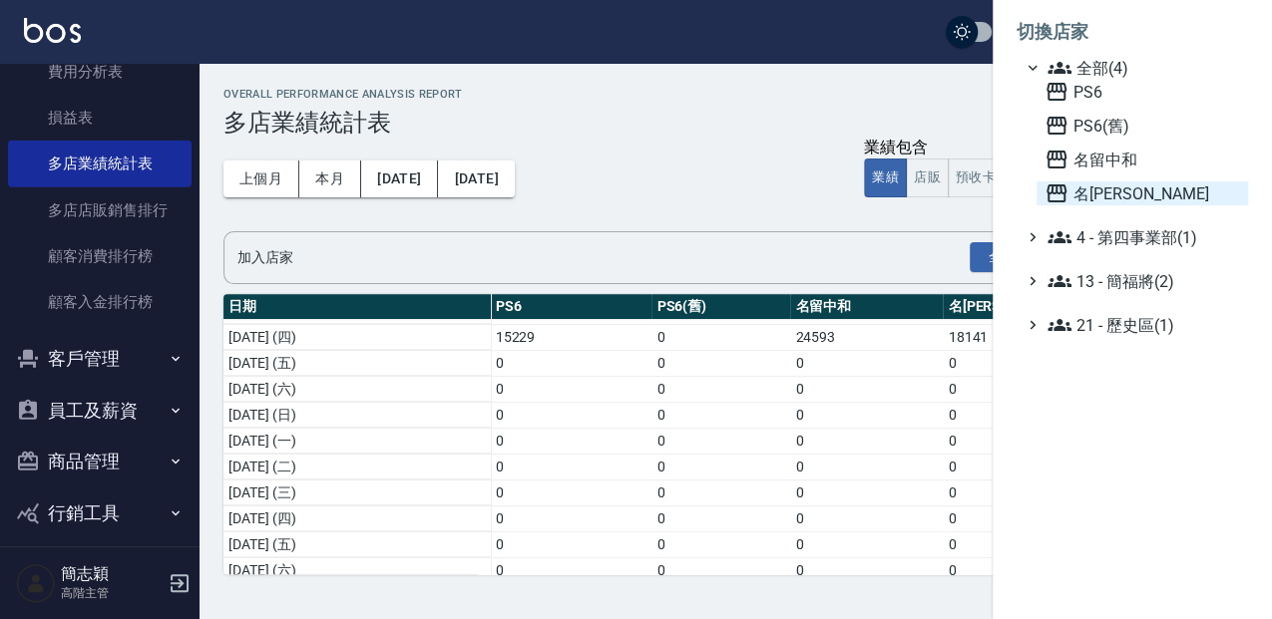
click at [1100, 193] on span "名[PERSON_NAME]" at bounding box center [1142, 194] width 196 height 24
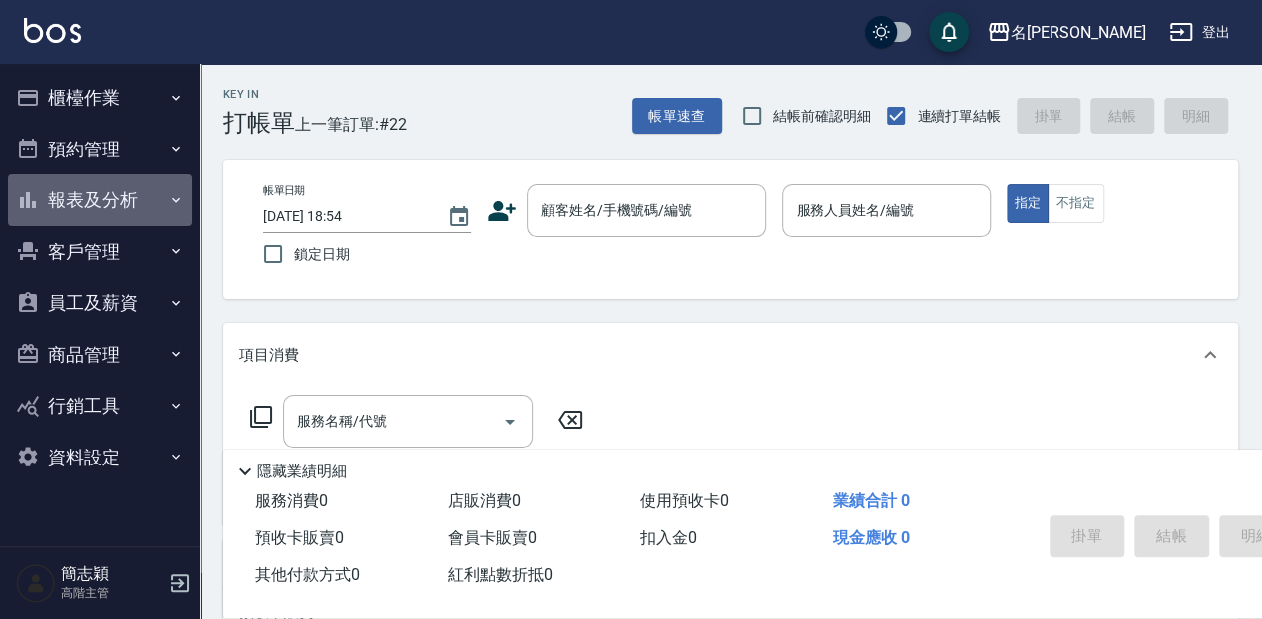
click at [124, 190] on button "報表及分析" at bounding box center [100, 201] width 184 height 52
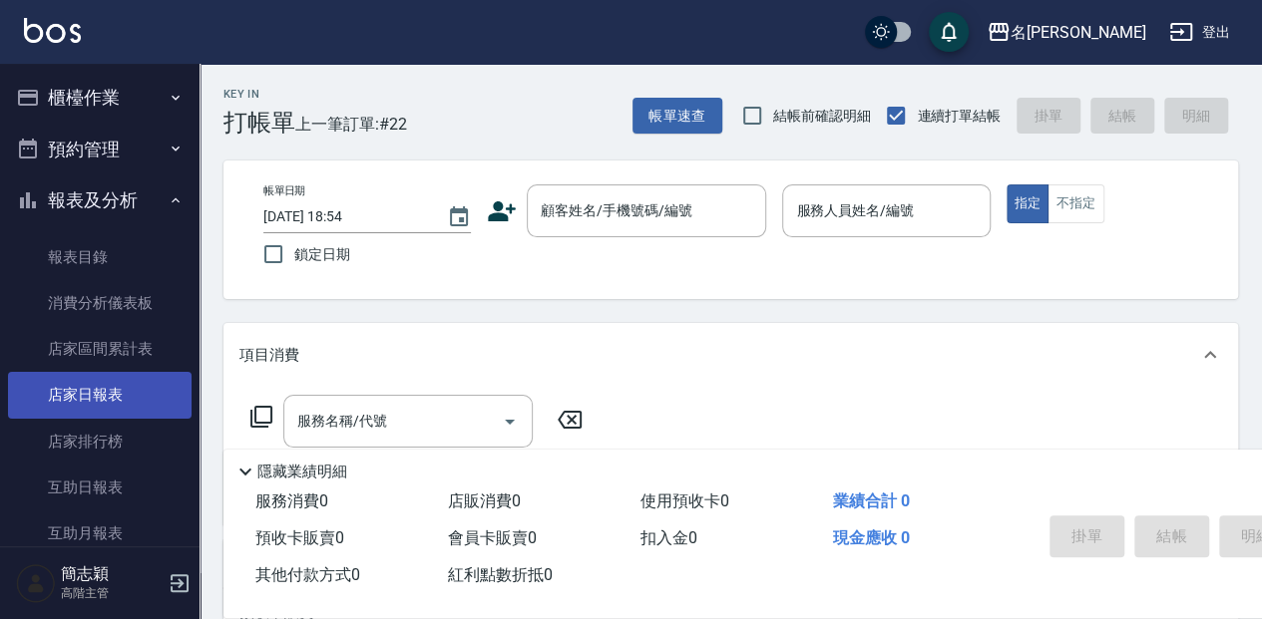
click at [131, 396] on link "店家日報表" at bounding box center [100, 395] width 184 height 46
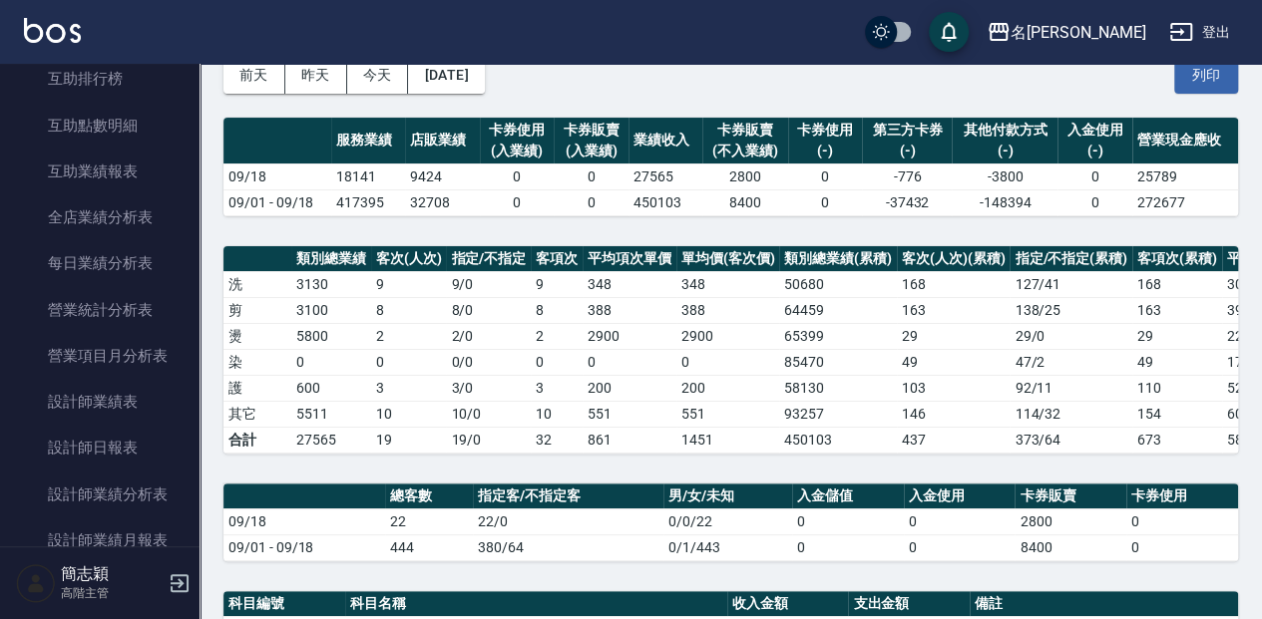
scroll to position [695, 0]
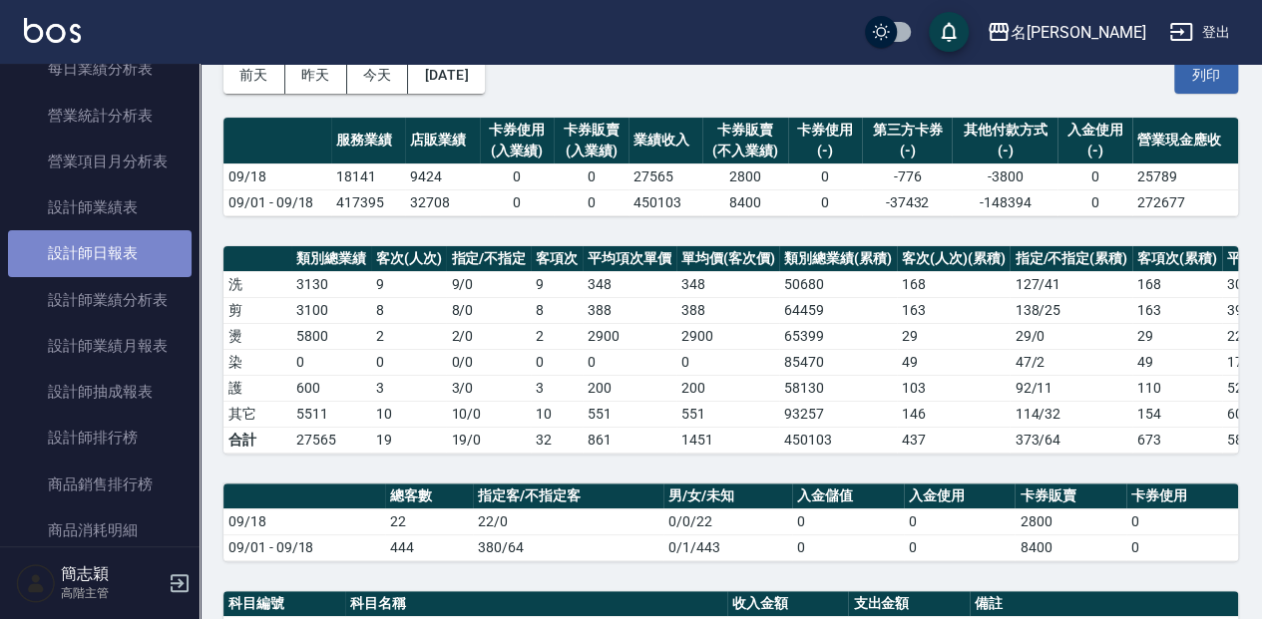
click at [130, 255] on link "設計師日報表" at bounding box center [100, 253] width 184 height 46
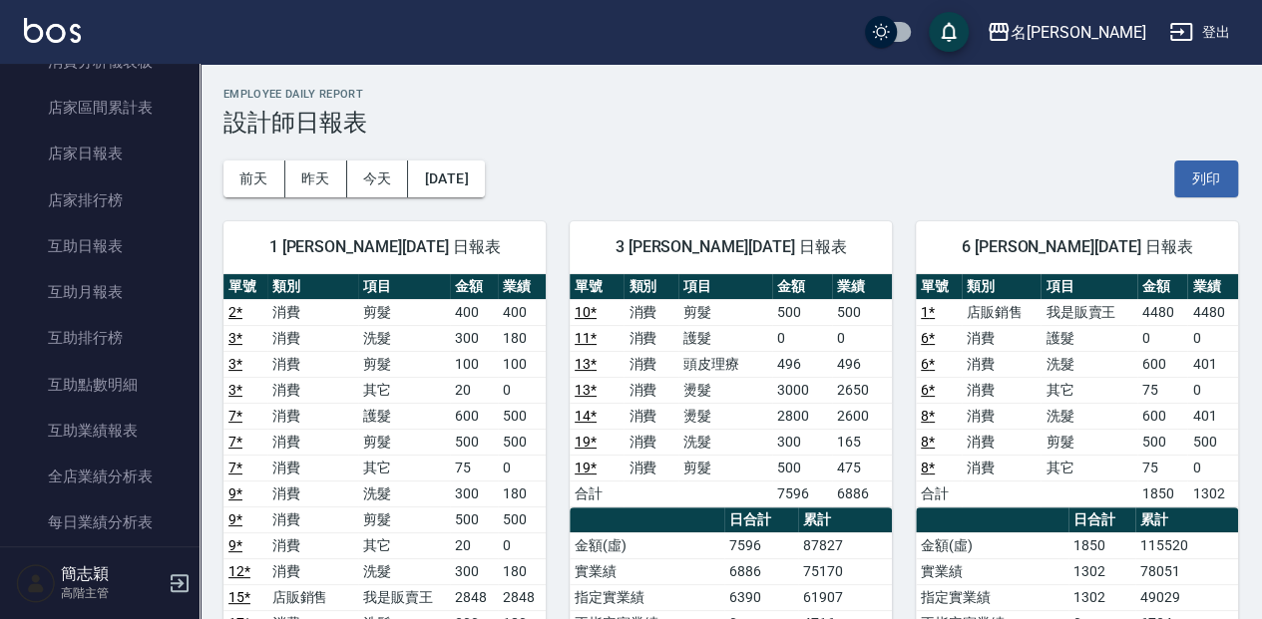
scroll to position [238, 0]
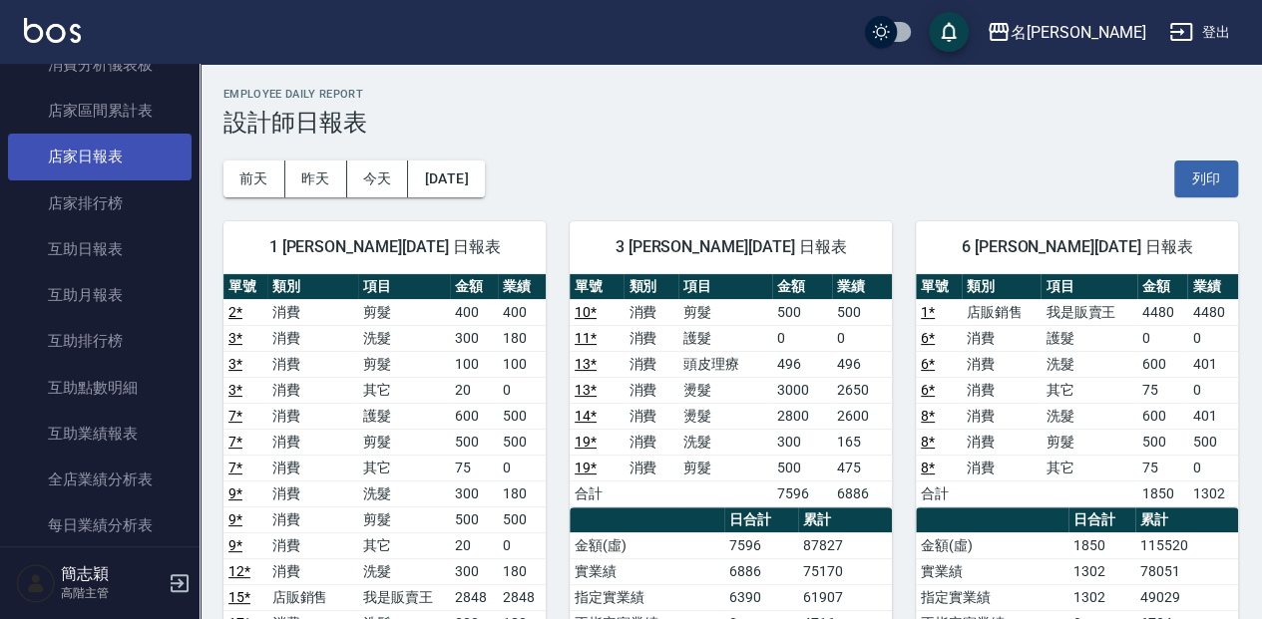
click at [154, 159] on link "店家日報表" at bounding box center [100, 157] width 184 height 46
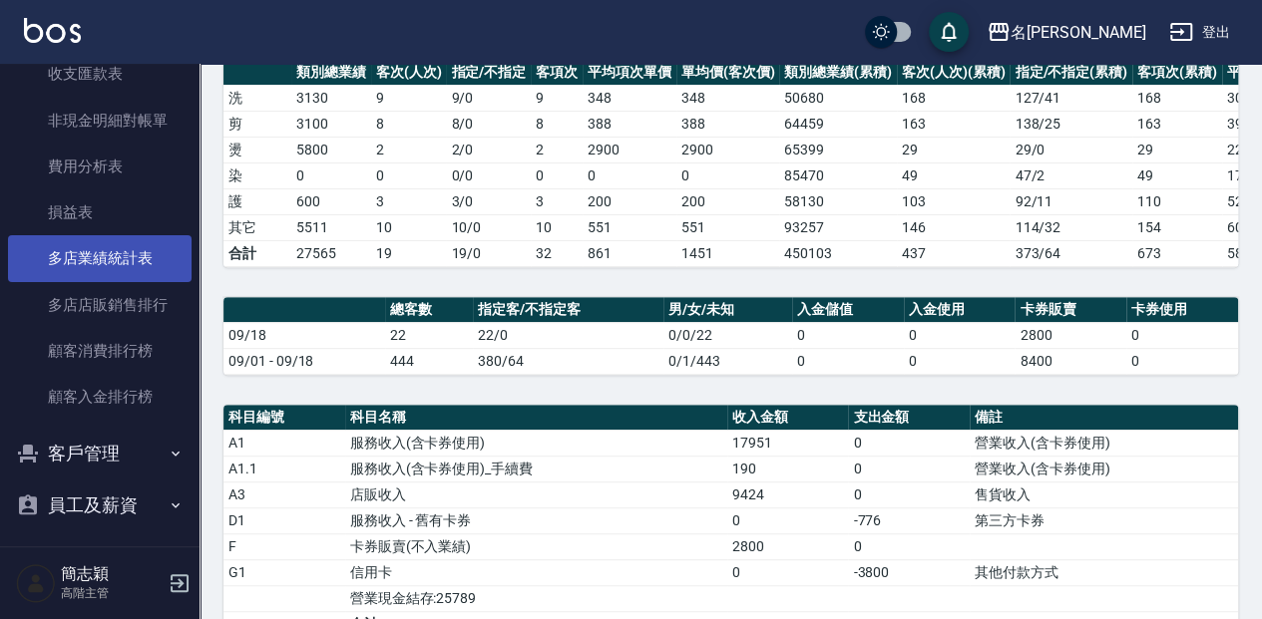
scroll to position [1771, 0]
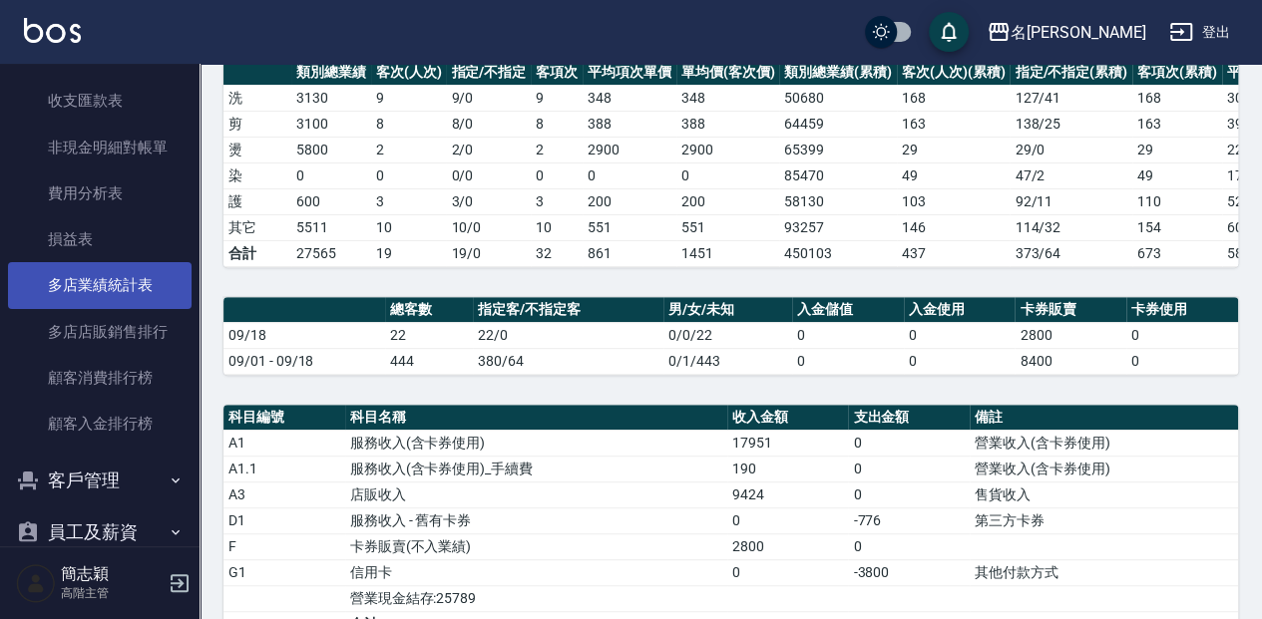
click at [140, 280] on link "多店業績統計表" at bounding box center [100, 285] width 184 height 46
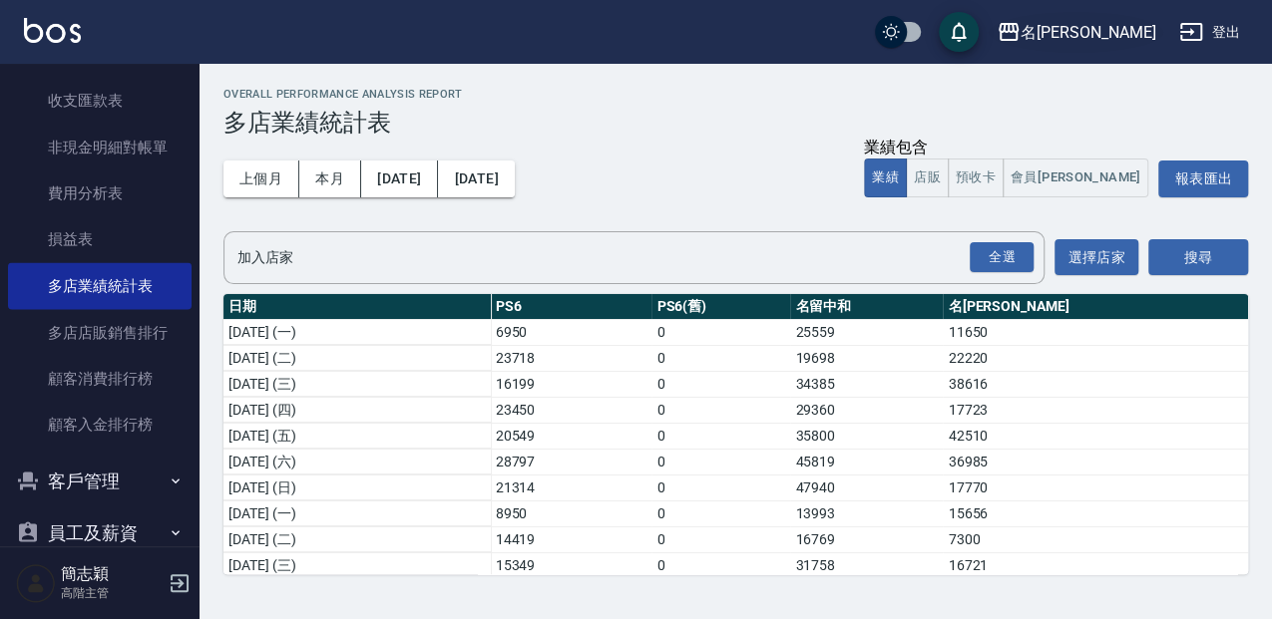
click at [1114, 41] on div "名[PERSON_NAME]" at bounding box center [1087, 32] width 135 height 25
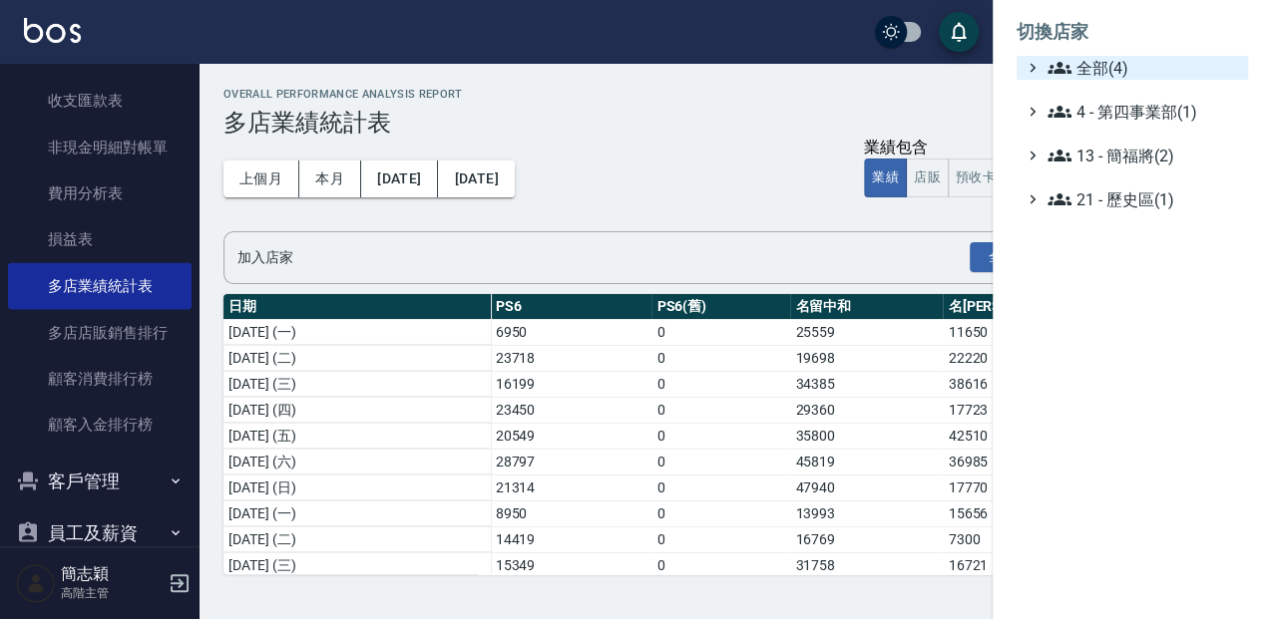
click at [1114, 60] on span "全部(4)" at bounding box center [1143, 68] width 193 height 24
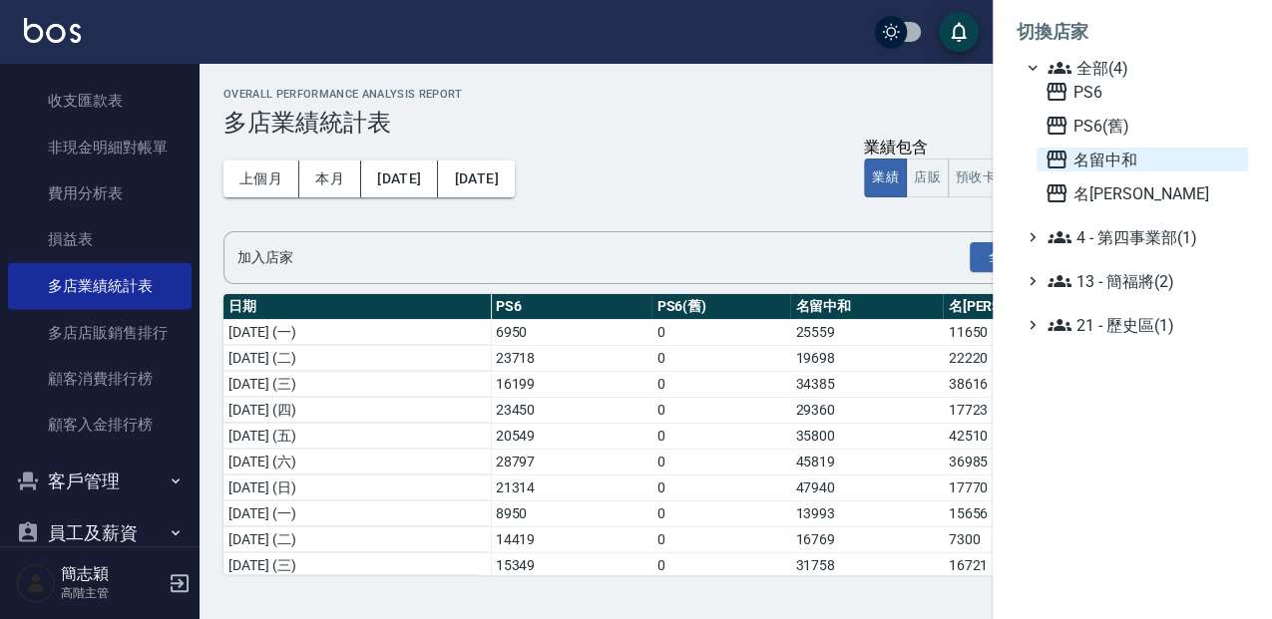
click at [1107, 154] on span "名留中和" at bounding box center [1142, 160] width 196 height 24
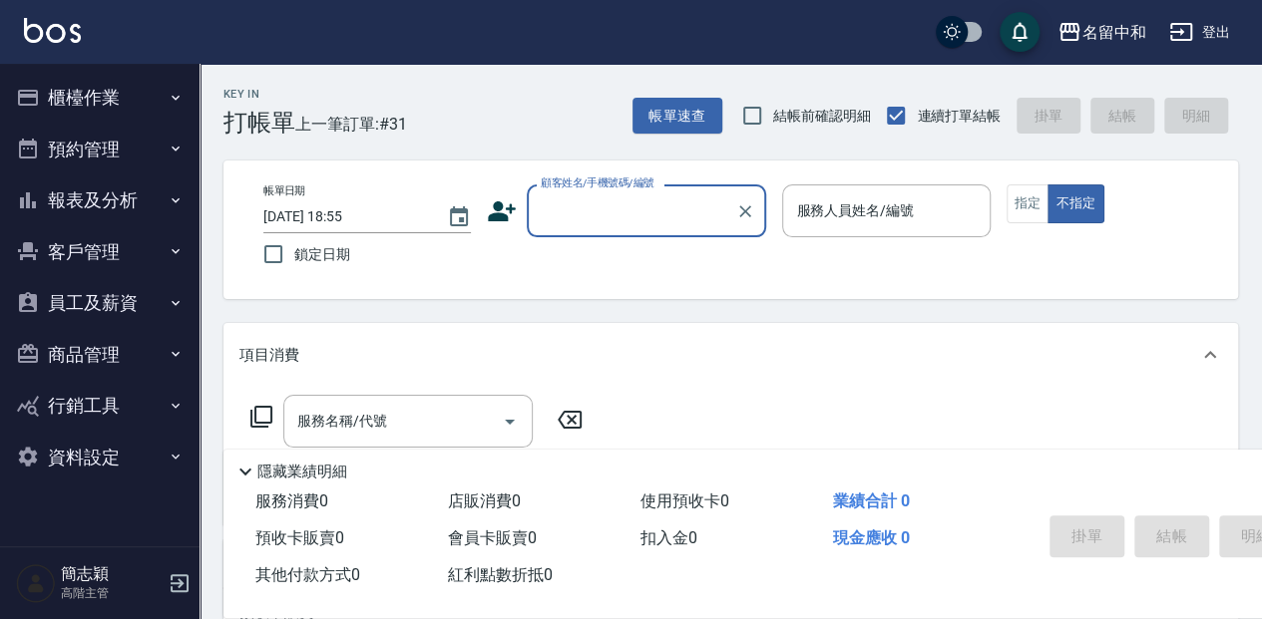
click at [142, 101] on button "櫃檯作業" at bounding box center [100, 98] width 184 height 52
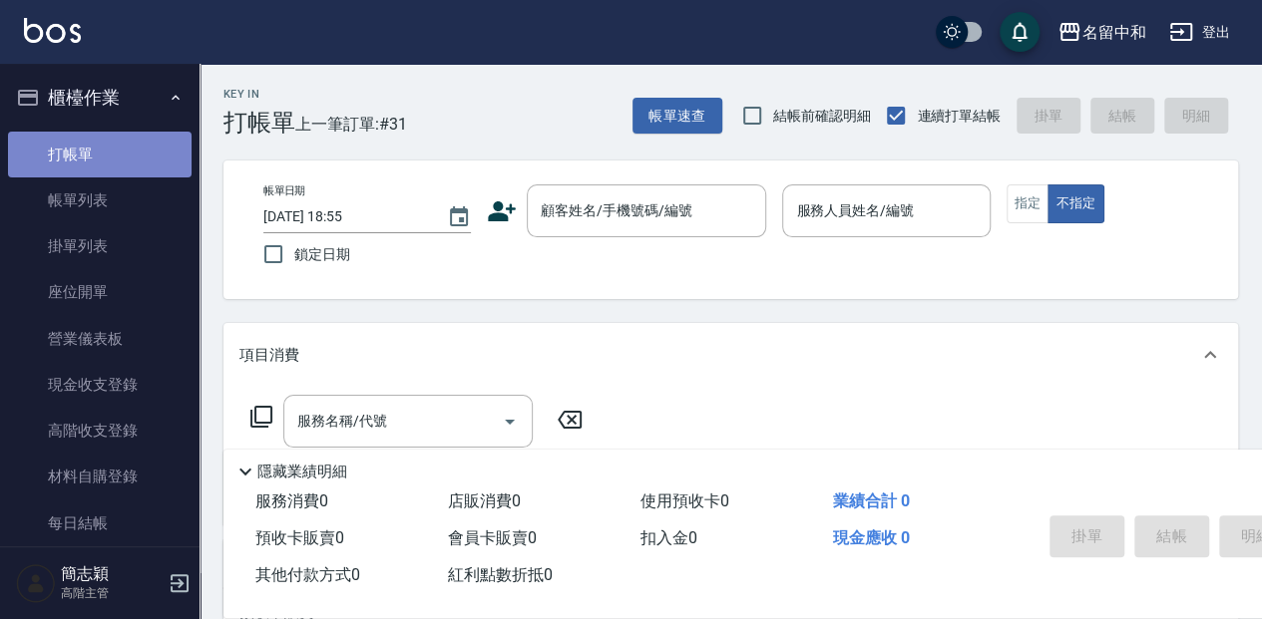
click at [122, 159] on link "打帳單" at bounding box center [100, 155] width 184 height 46
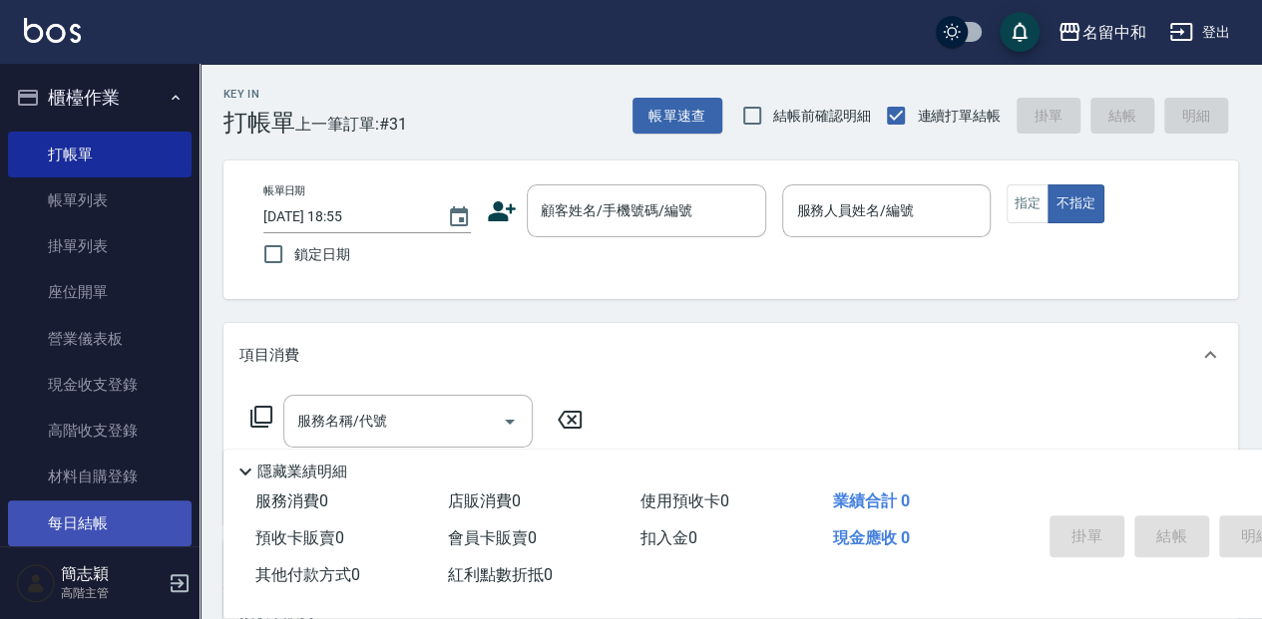
click at [144, 511] on link "每日結帳" at bounding box center [100, 524] width 184 height 46
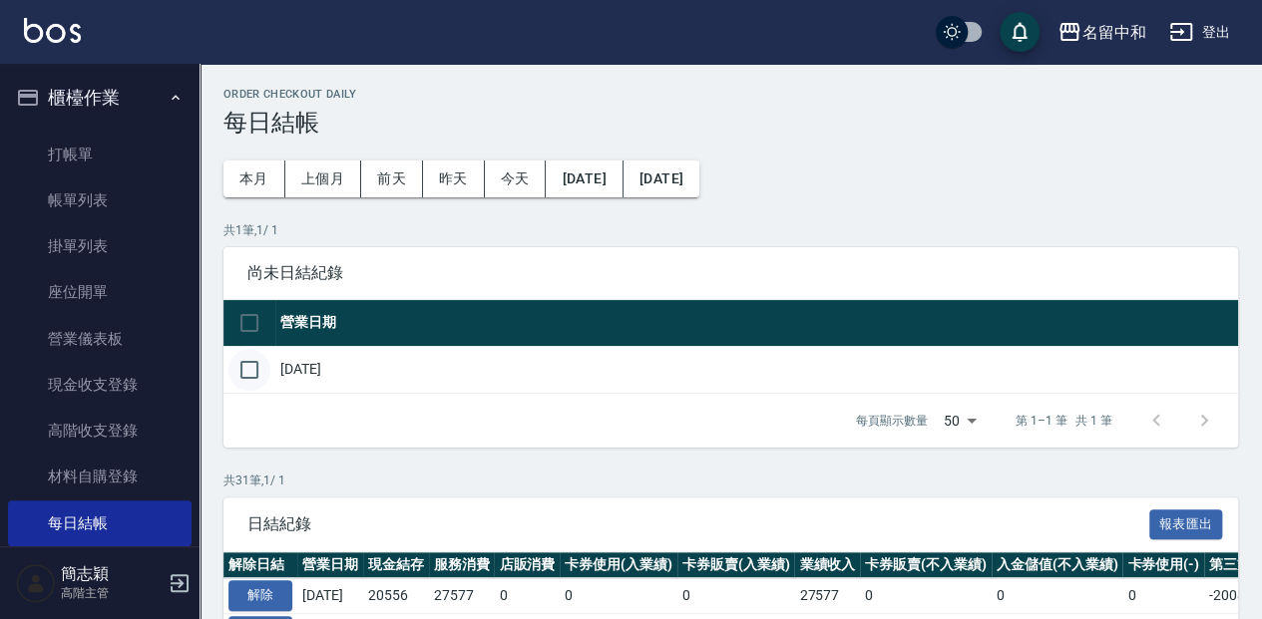
click at [256, 363] on input "checkbox" at bounding box center [249, 370] width 42 height 42
checkbox input "true"
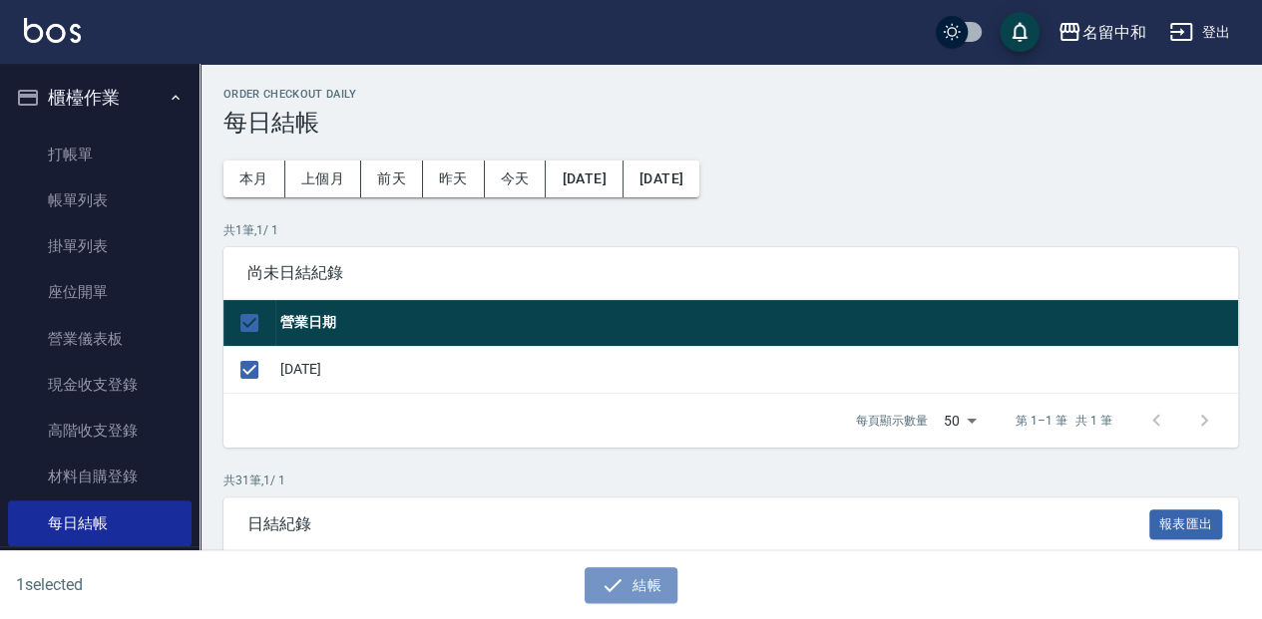
drag, startPoint x: 643, startPoint y: 592, endPoint x: 563, endPoint y: 338, distance: 265.9
click at [643, 591] on button "結帳" at bounding box center [631, 586] width 93 height 37
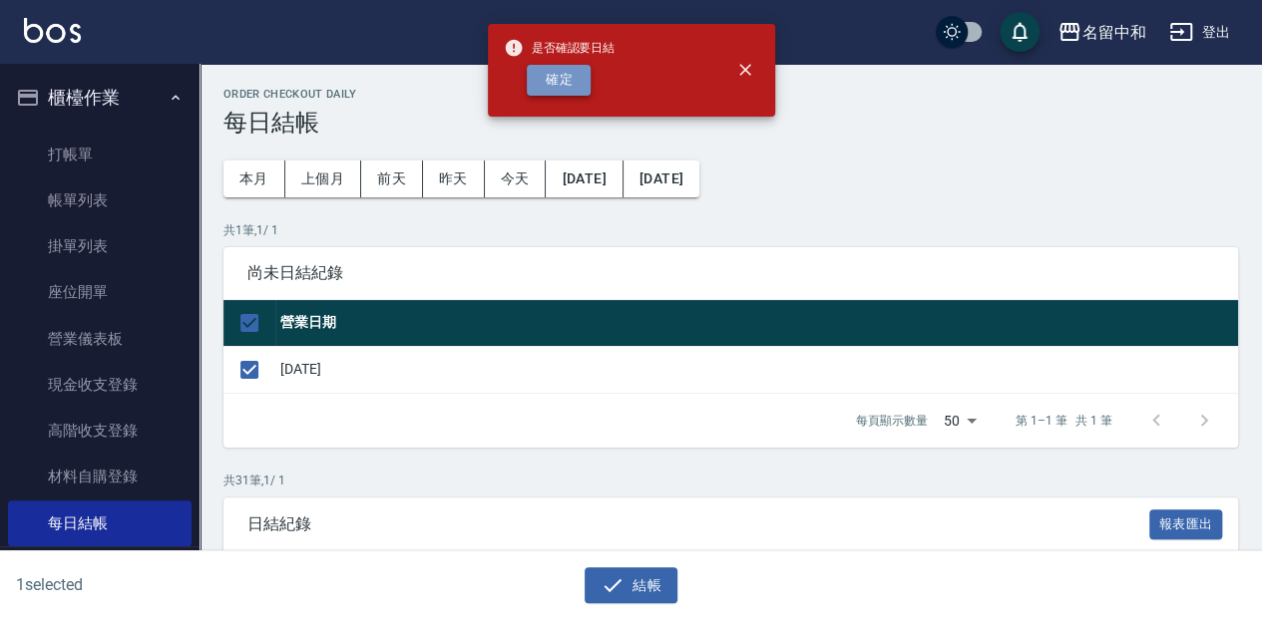
click at [557, 78] on button "確定" at bounding box center [559, 80] width 64 height 31
checkbox input "false"
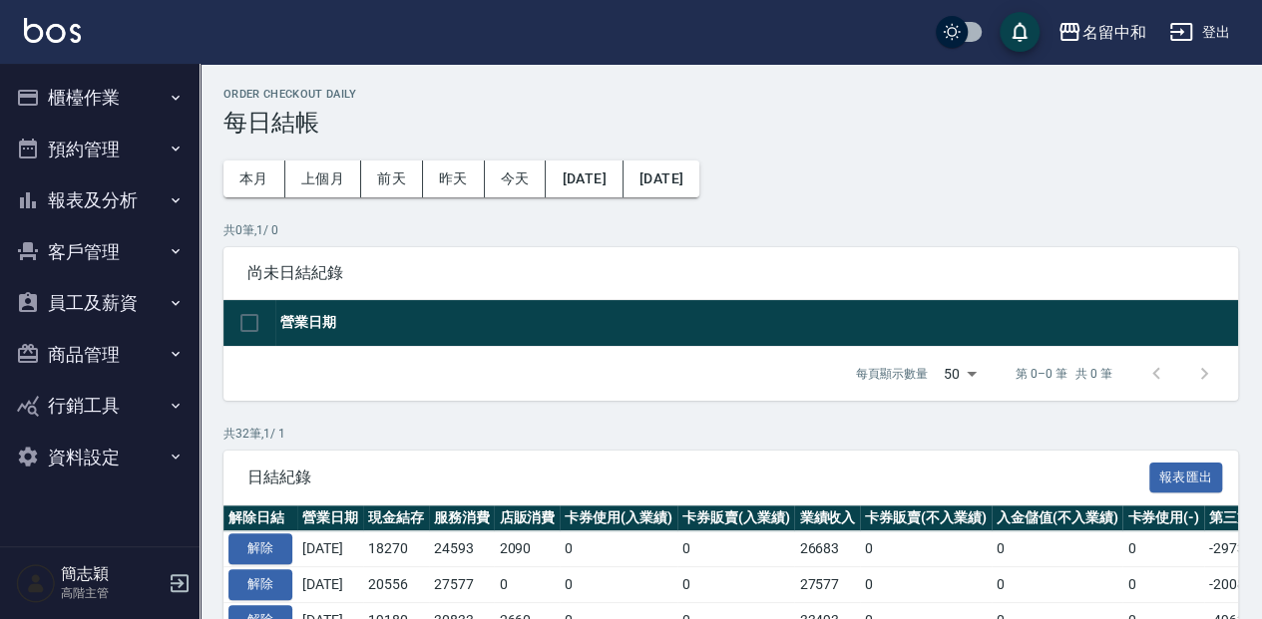
click at [88, 81] on button "櫃檯作業" at bounding box center [100, 98] width 184 height 52
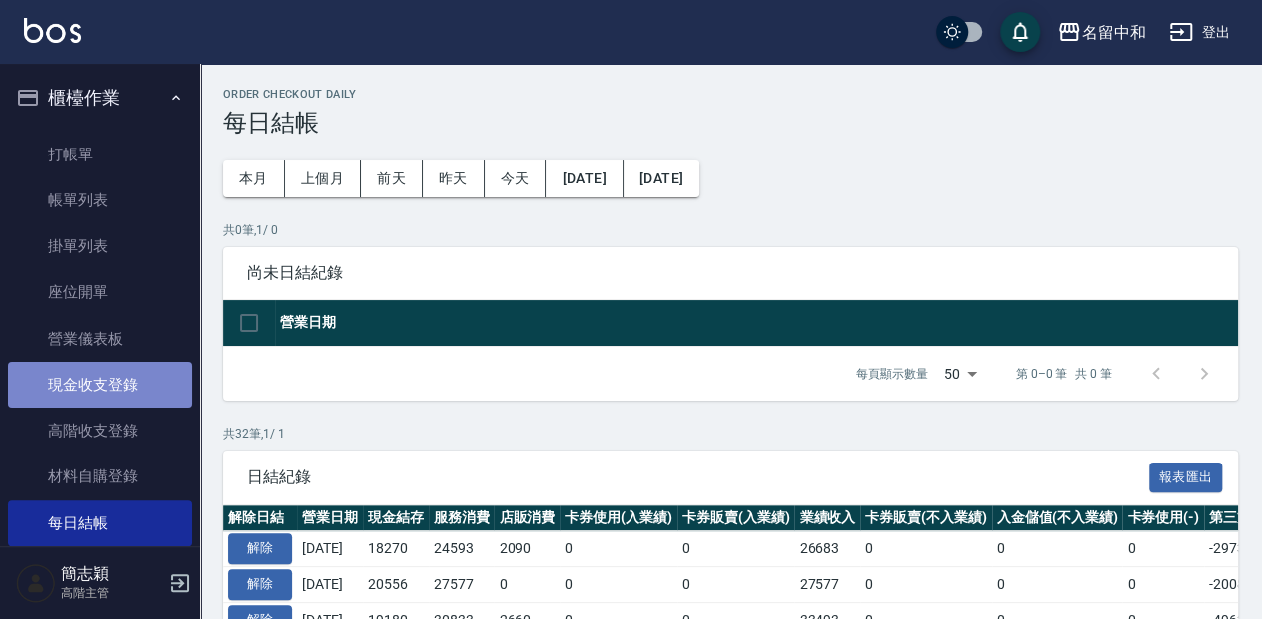
click at [162, 391] on link "現金收支登錄" at bounding box center [100, 385] width 184 height 46
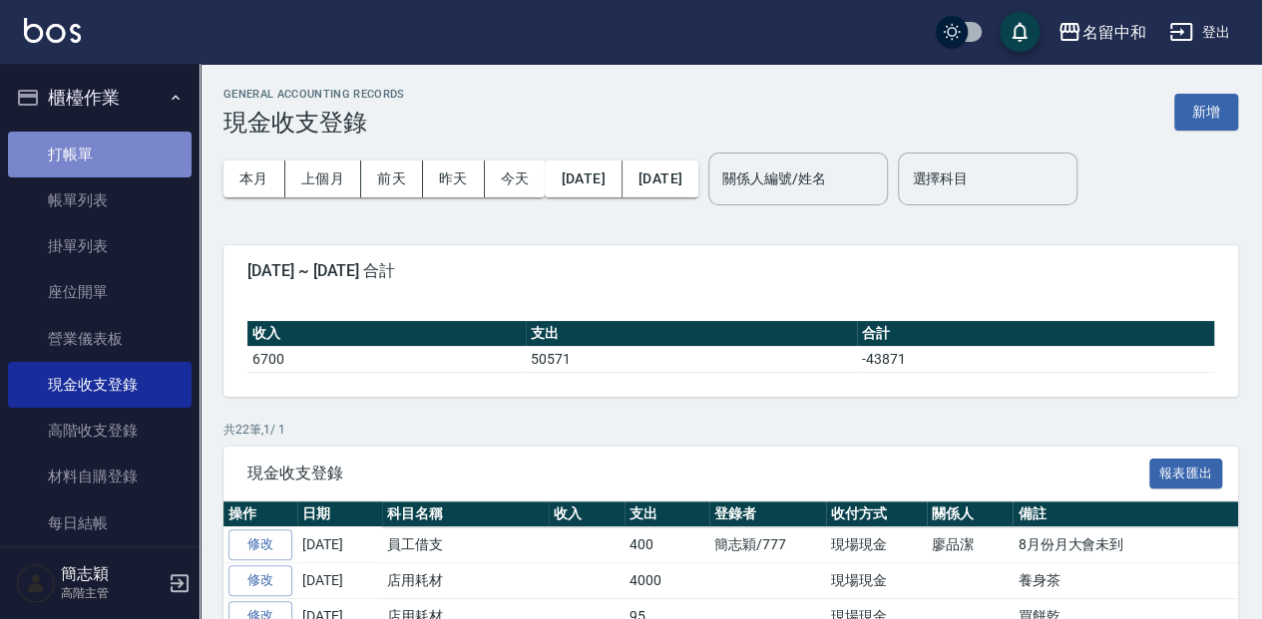
click at [126, 136] on link "打帳單" at bounding box center [100, 155] width 184 height 46
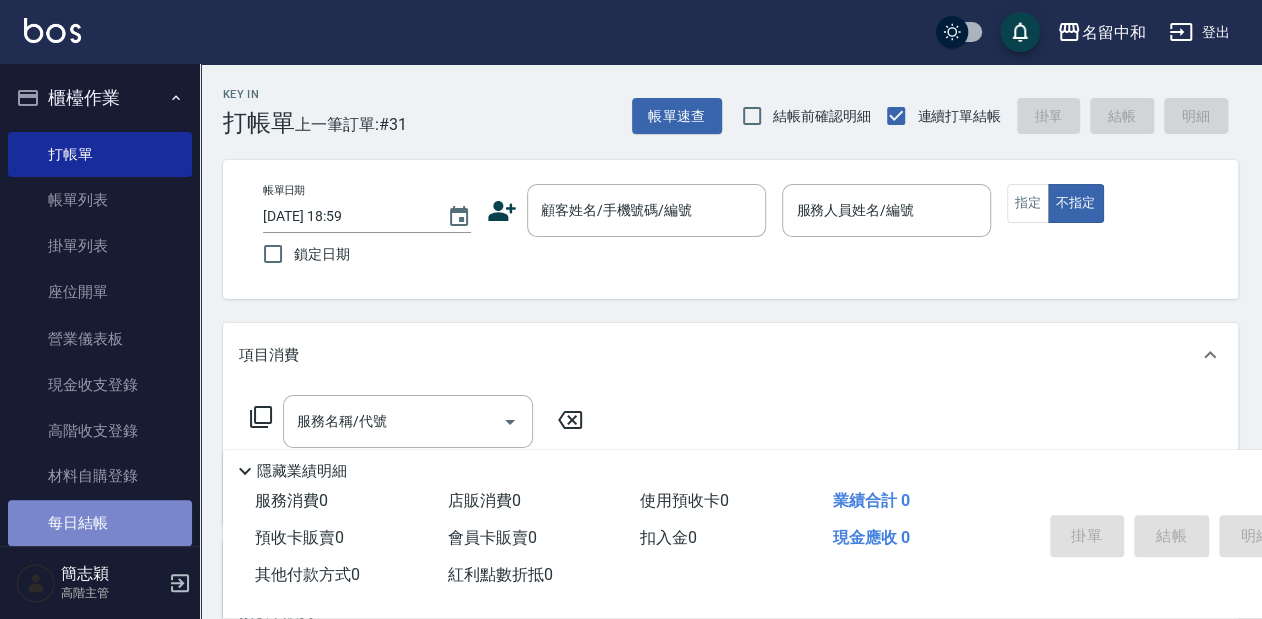
click at [115, 541] on link "每日結帳" at bounding box center [100, 524] width 184 height 46
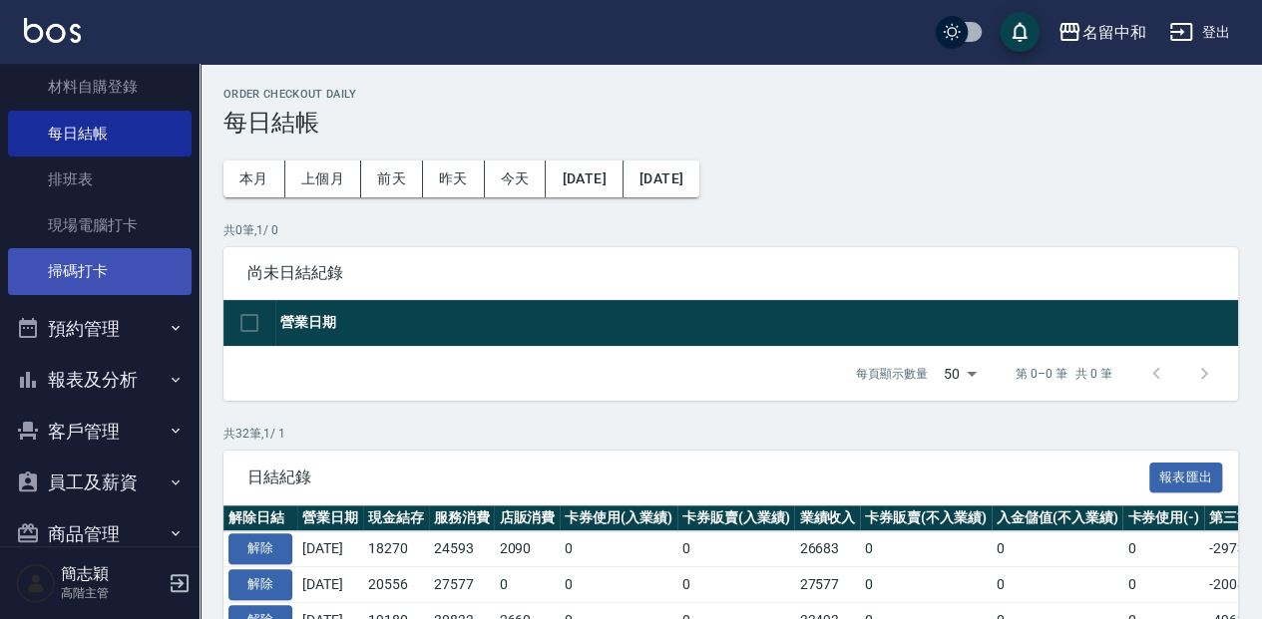
scroll to position [399, 0]
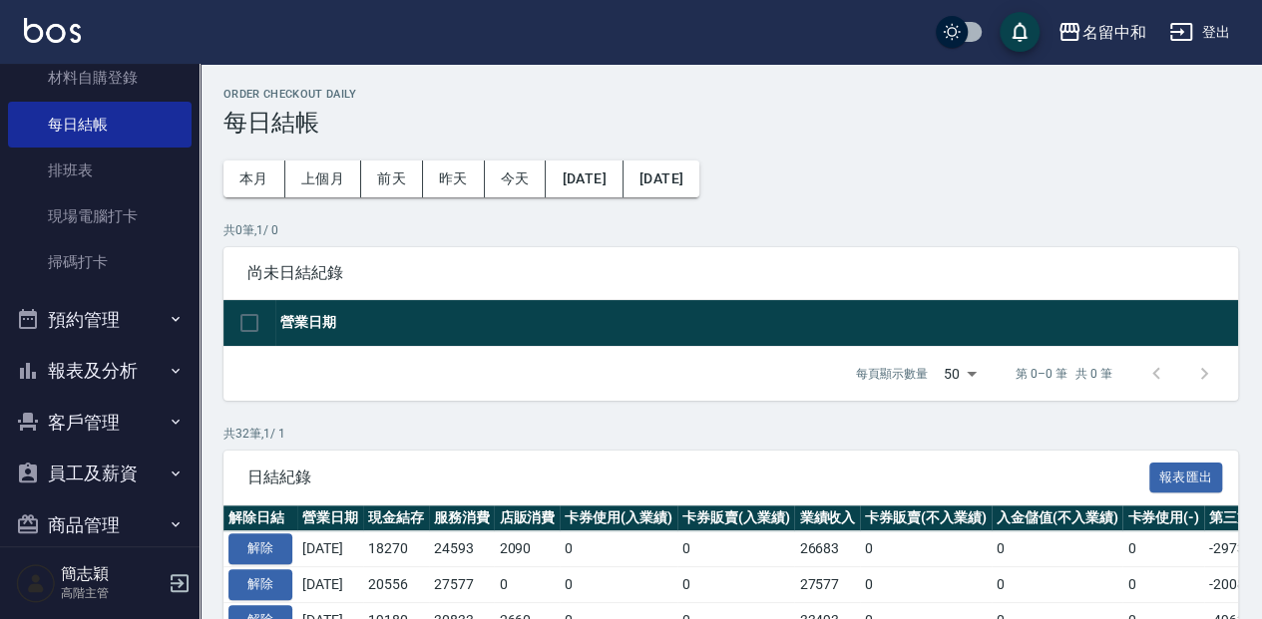
click at [118, 371] on button "報表及分析" at bounding box center [100, 371] width 184 height 52
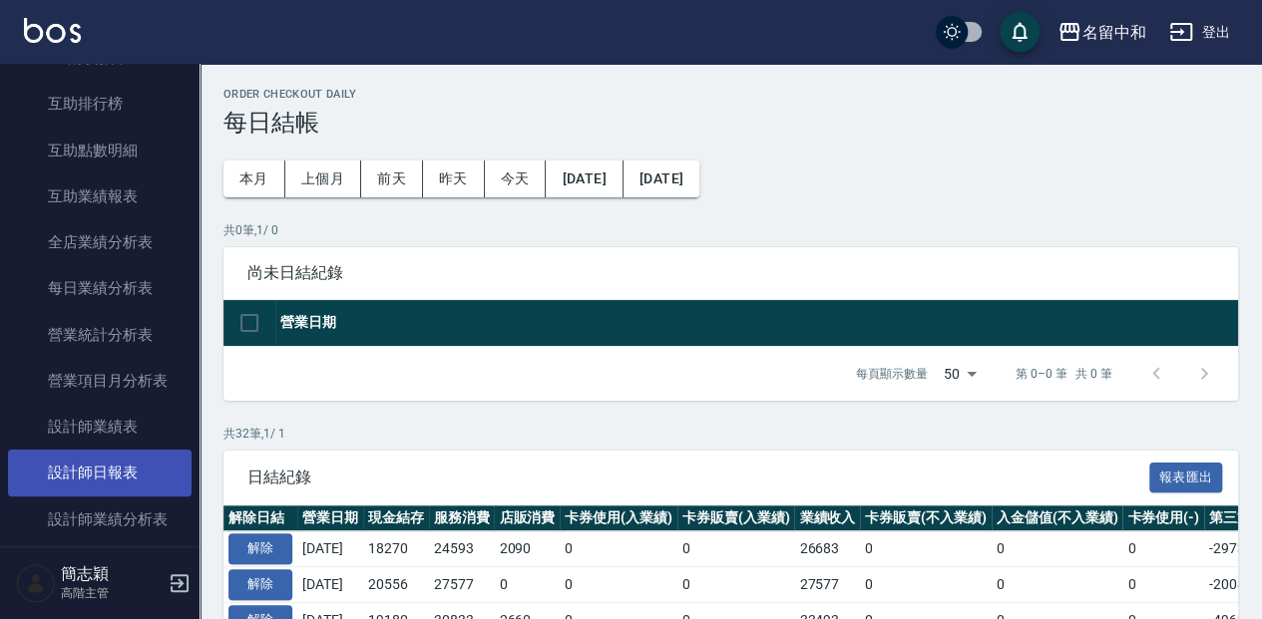
scroll to position [1063, 0]
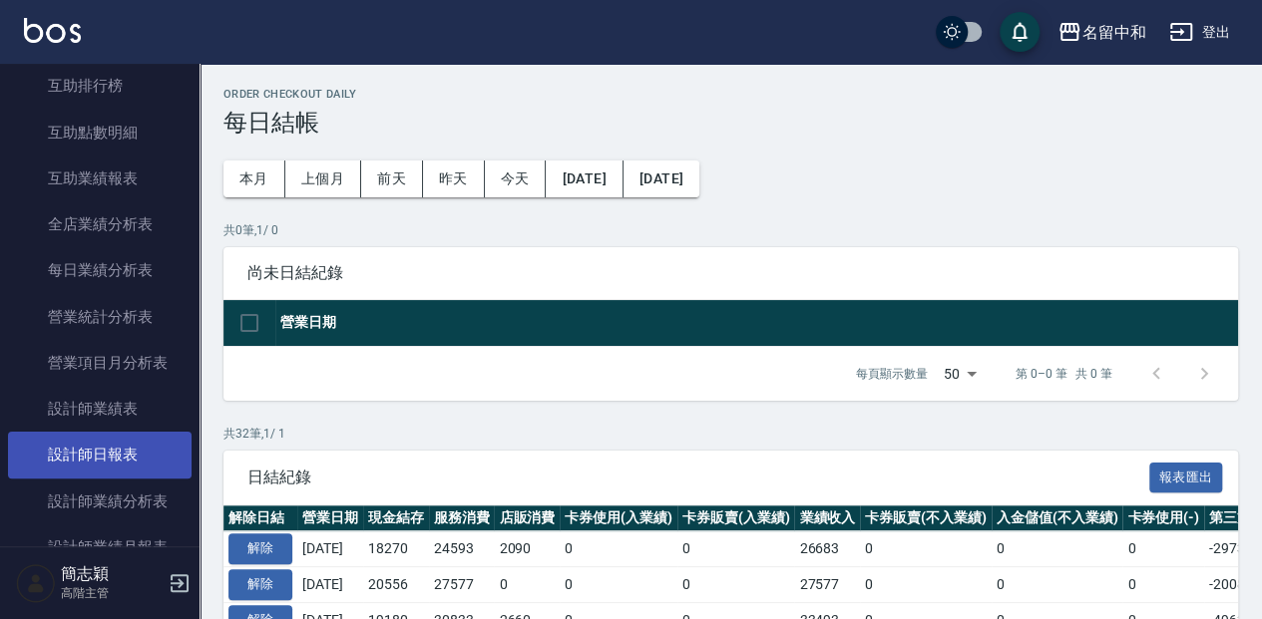
click at [134, 455] on link "設計師日報表" at bounding box center [100, 455] width 184 height 46
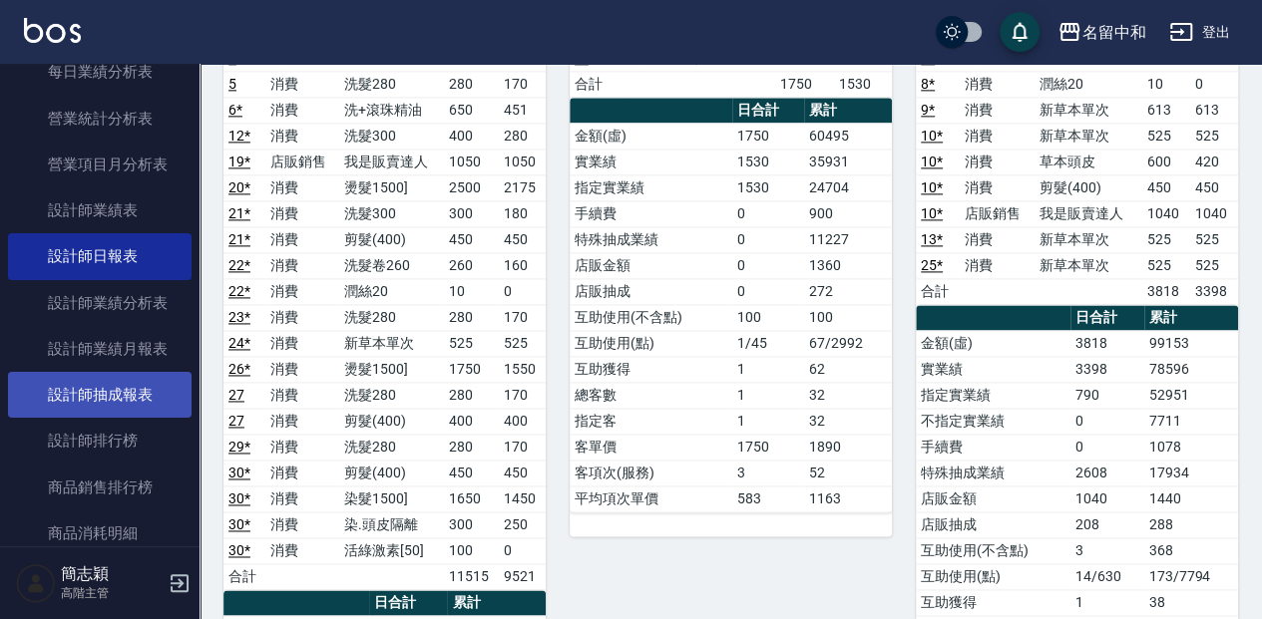
scroll to position [1263, 0]
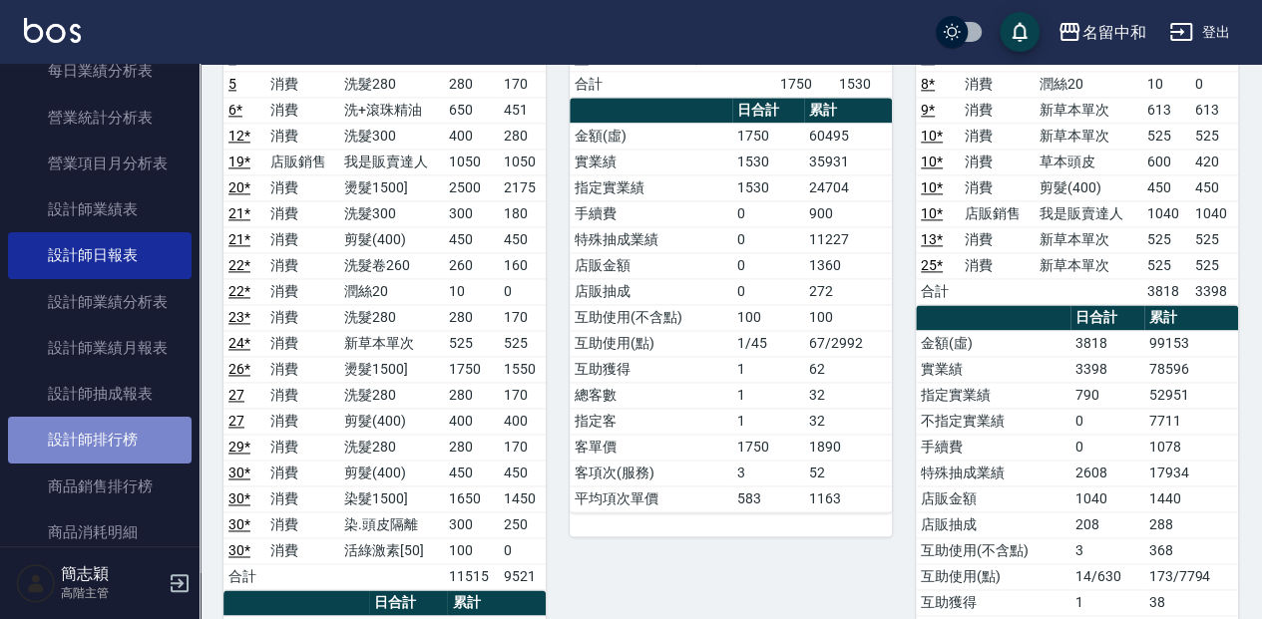
click at [128, 433] on link "設計師排行榜" at bounding box center [100, 440] width 184 height 46
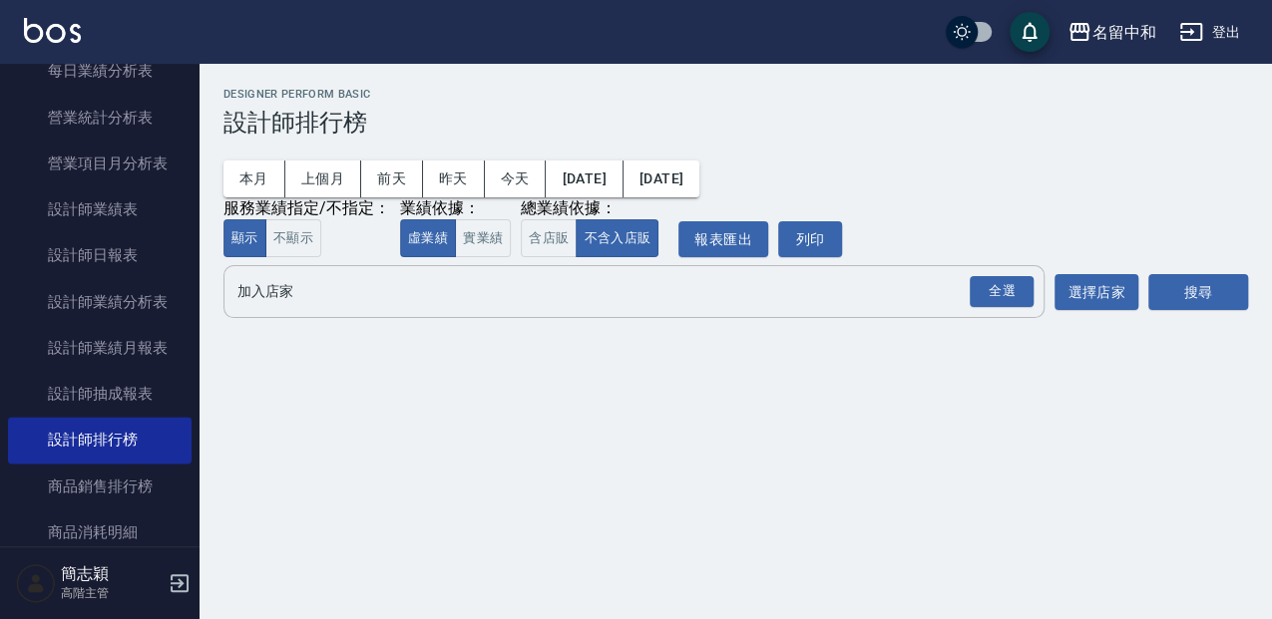
click at [758, 291] on input "加入店家" at bounding box center [618, 291] width 773 height 35
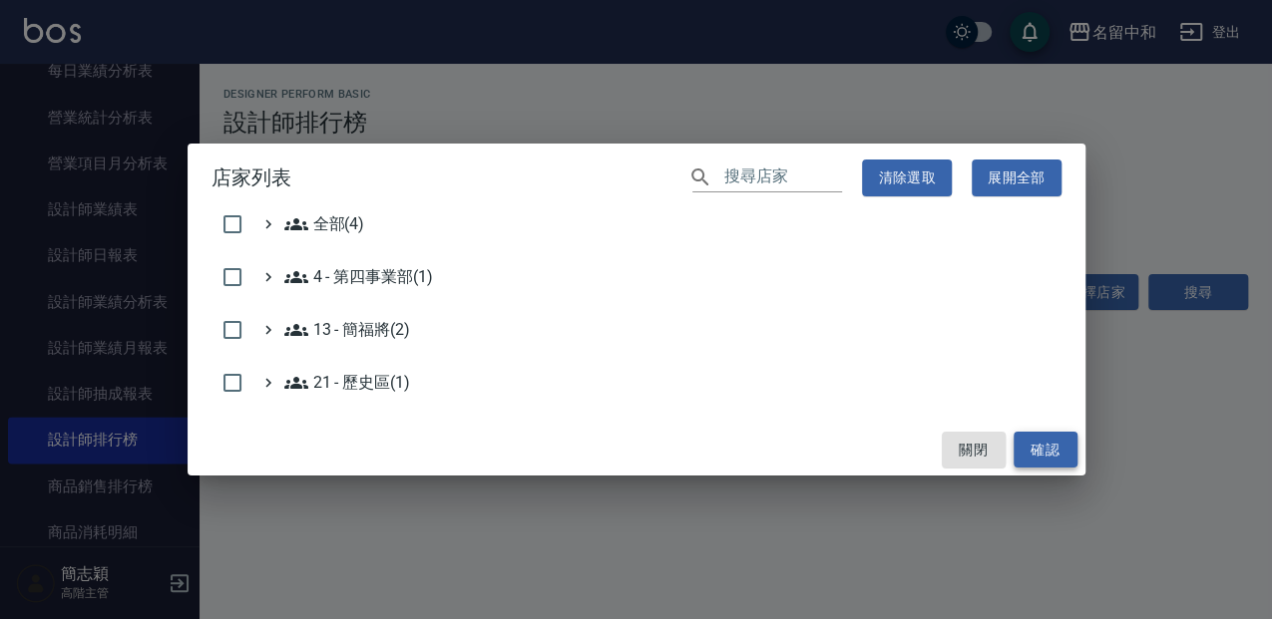
click at [1049, 440] on button "確認" at bounding box center [1046, 450] width 64 height 37
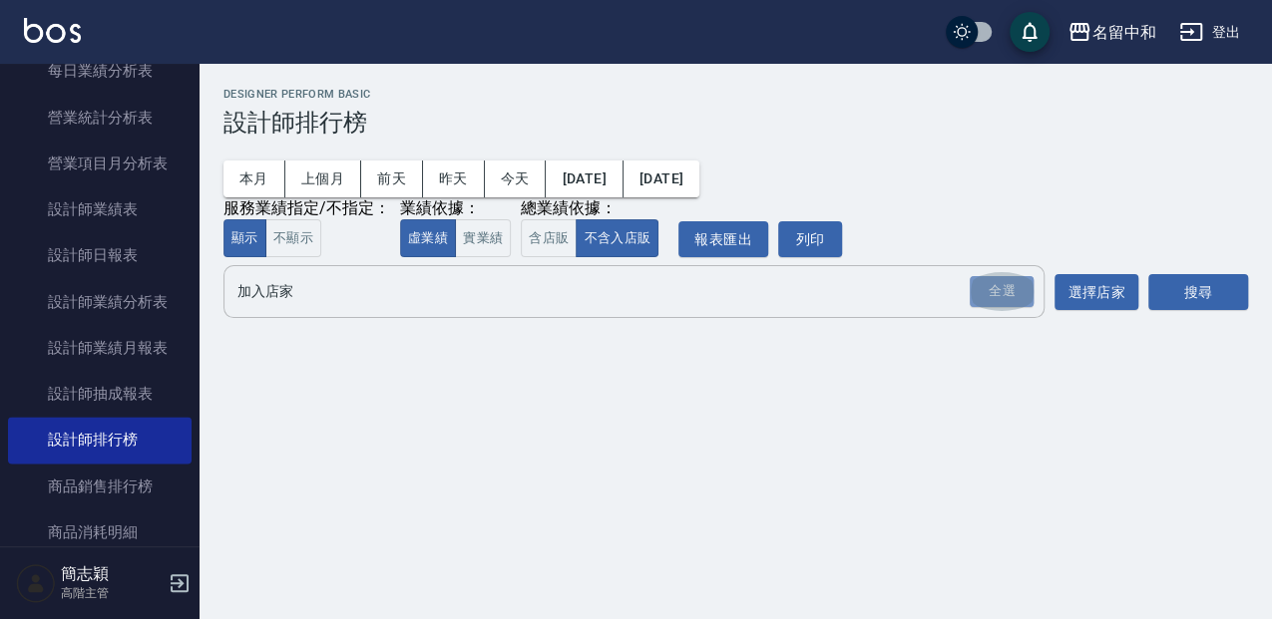
drag, startPoint x: 1014, startPoint y: 279, endPoint x: 1038, endPoint y: 278, distance: 25.0
click at [1014, 279] on div "全選" at bounding box center [1002, 291] width 64 height 31
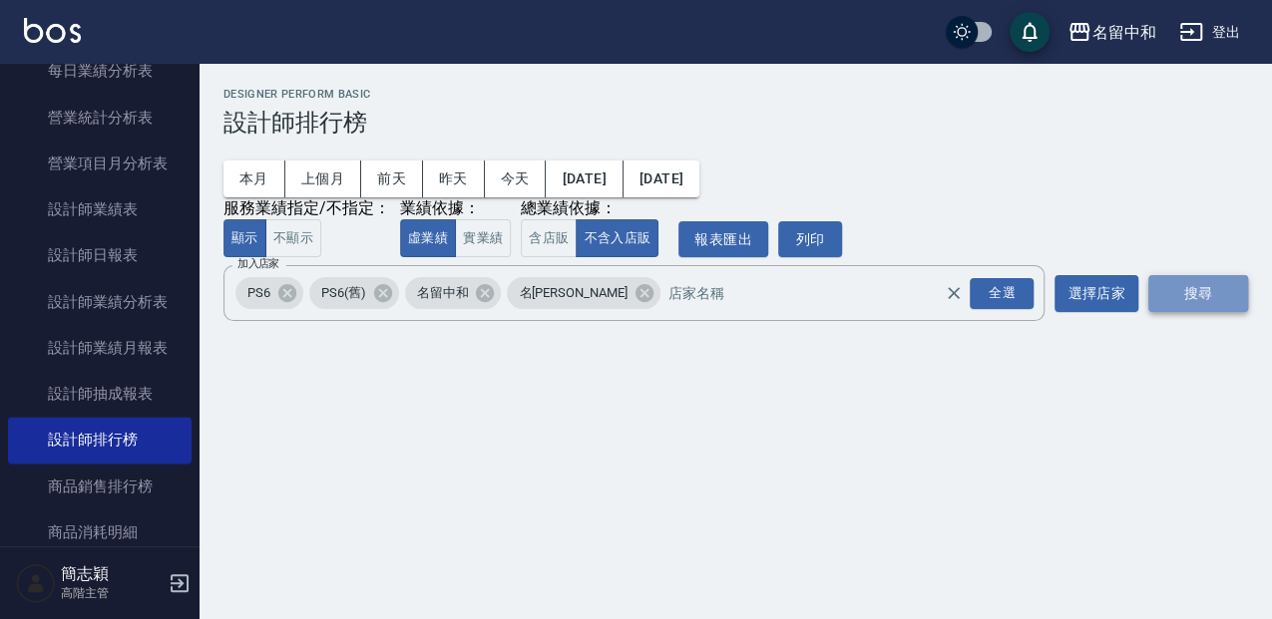
click at [1187, 296] on button "搜尋" at bounding box center [1198, 293] width 100 height 37
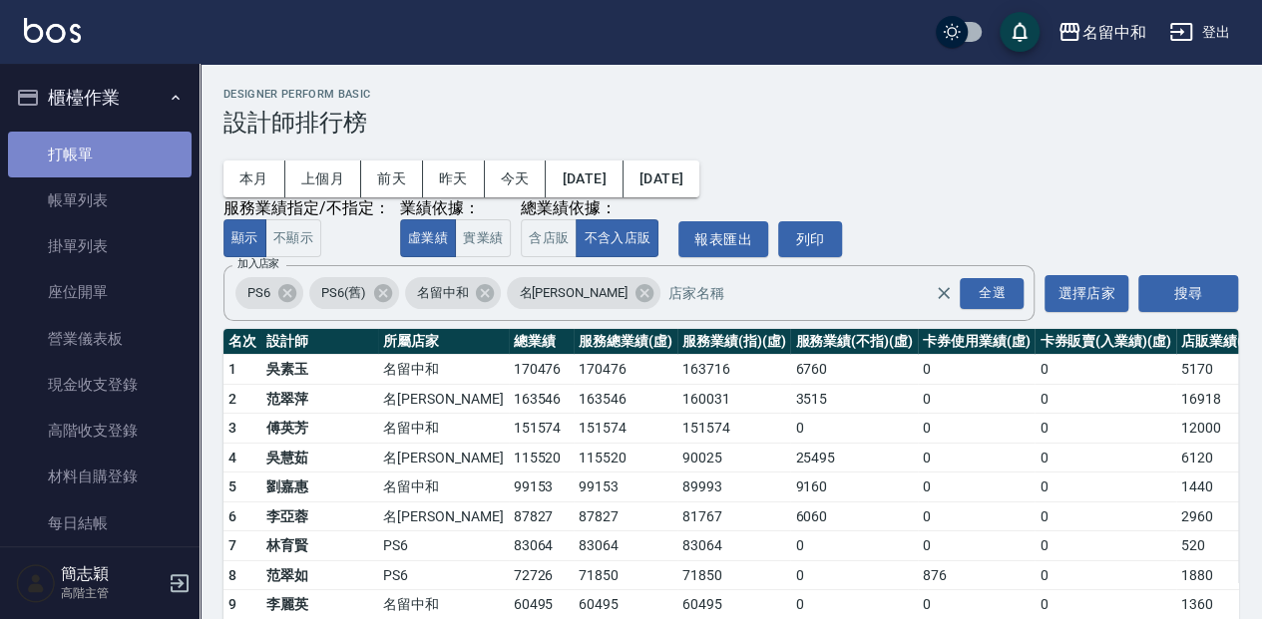
click at [99, 153] on link "打帳單" at bounding box center [100, 155] width 184 height 46
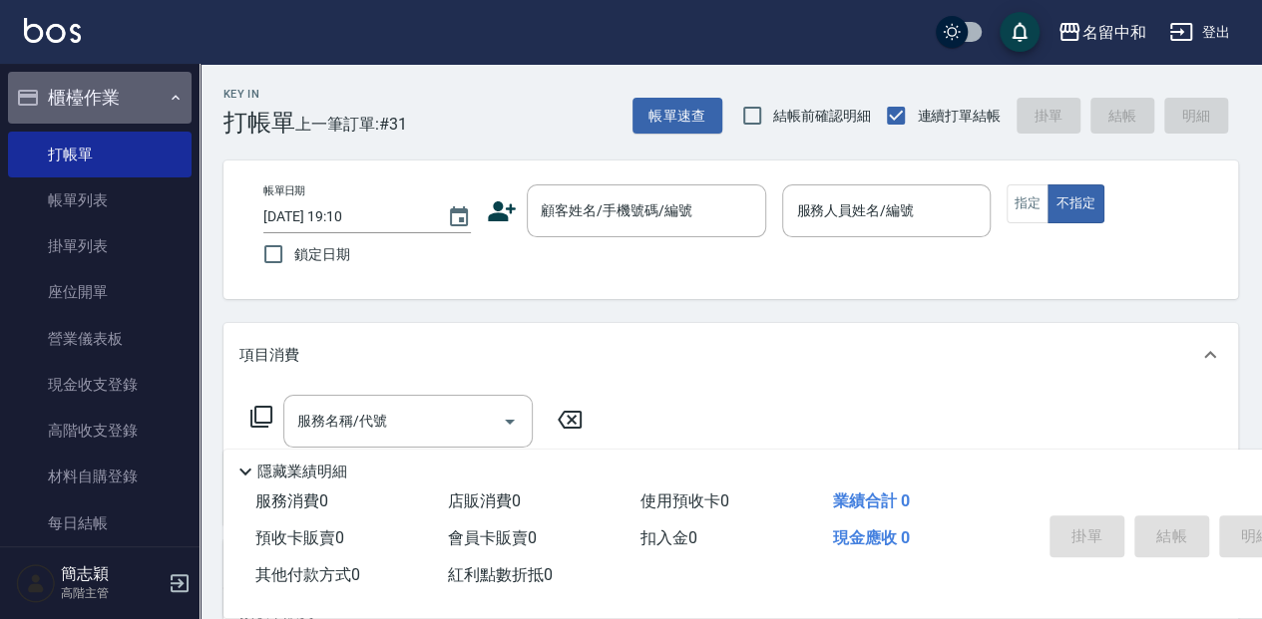
click at [136, 106] on button "櫃檯作業" at bounding box center [100, 98] width 184 height 52
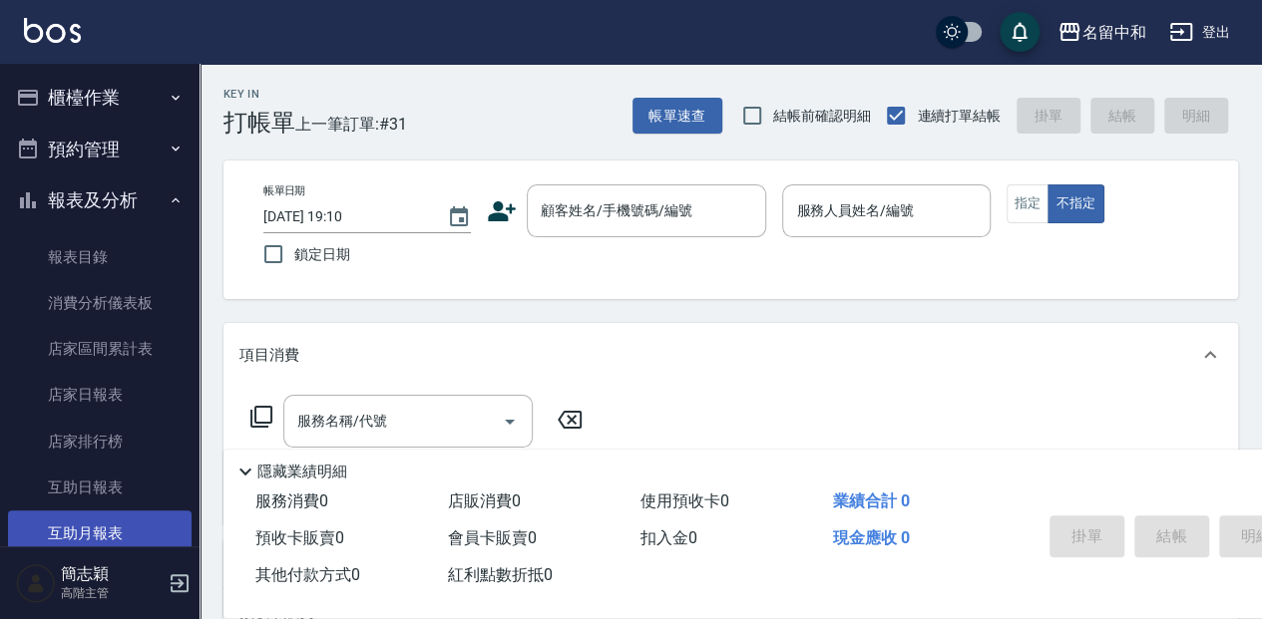
click at [155, 515] on link "互助月報表" at bounding box center [100, 534] width 184 height 46
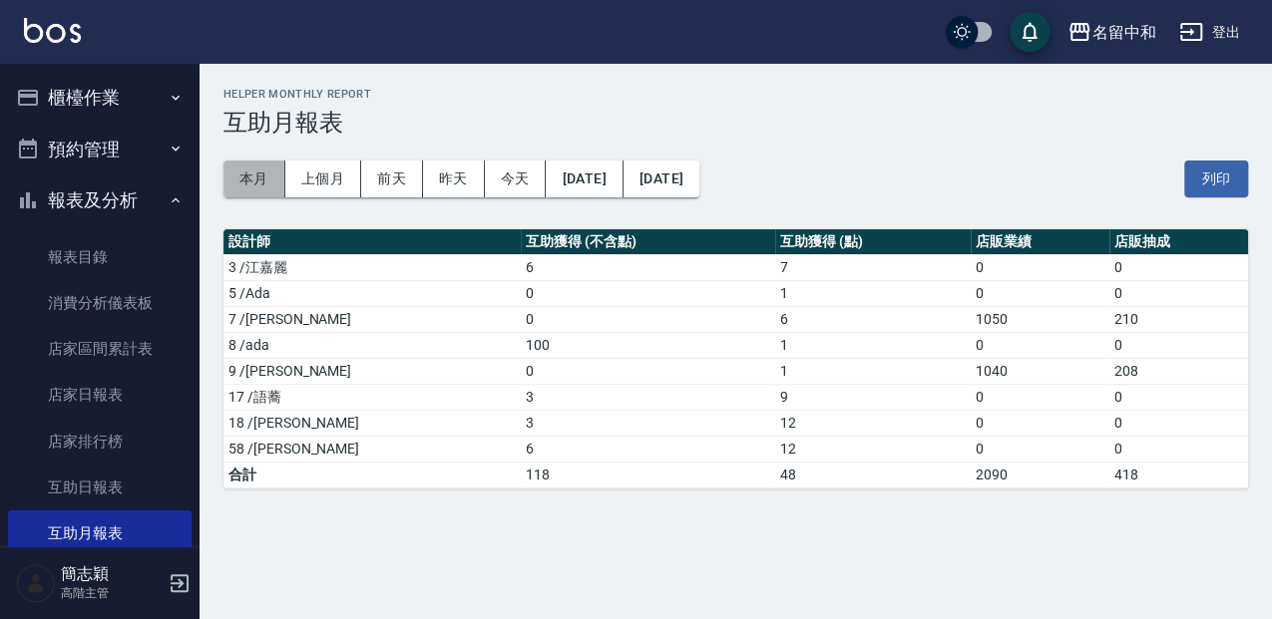
click at [275, 192] on button "本月" at bounding box center [254, 179] width 62 height 37
